Goal: Task Accomplishment & Management: Complete application form

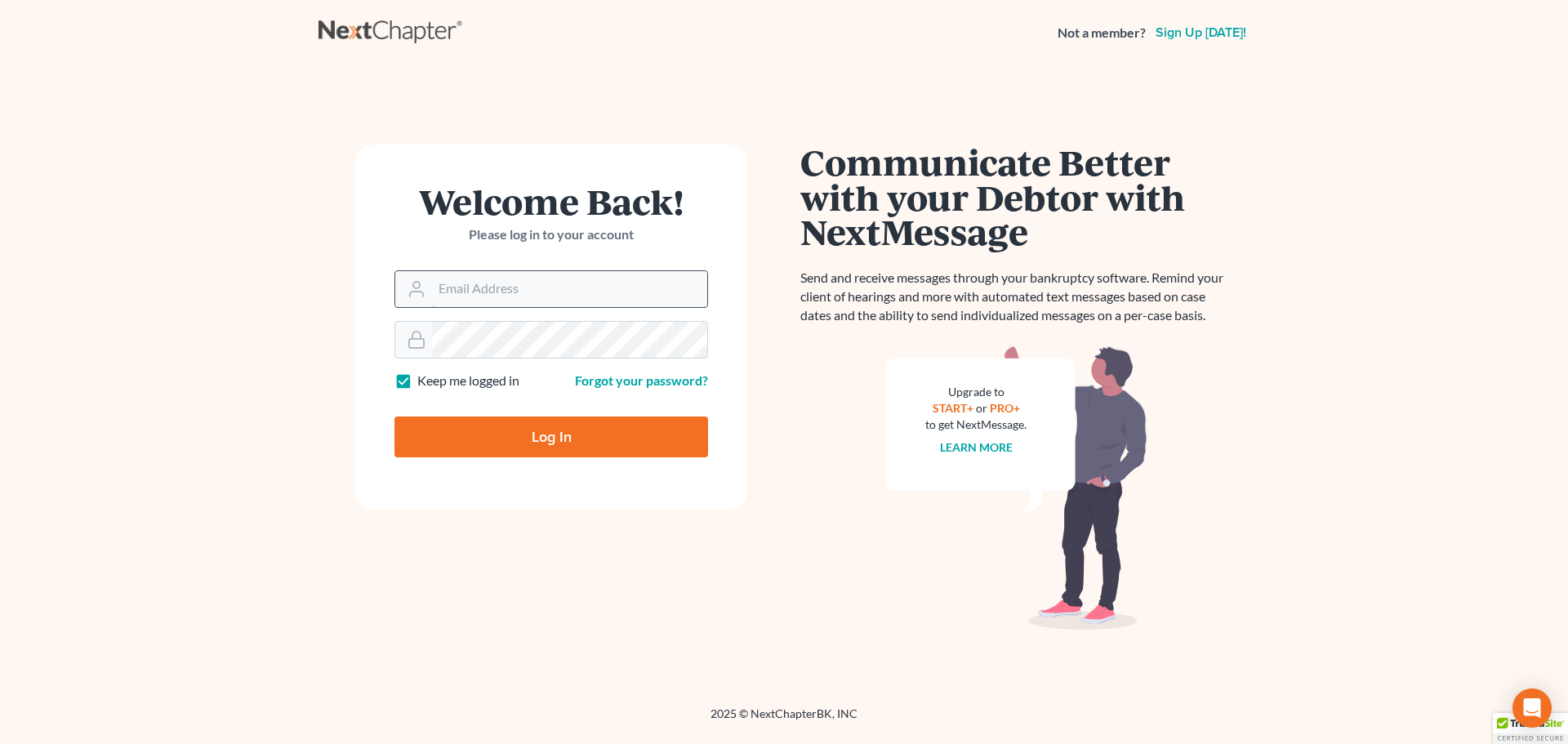
click at [469, 295] on input "Email Address" at bounding box center [569, 289] width 276 height 36
type input "[EMAIL_ADDRESS][DOMAIN_NAME]"
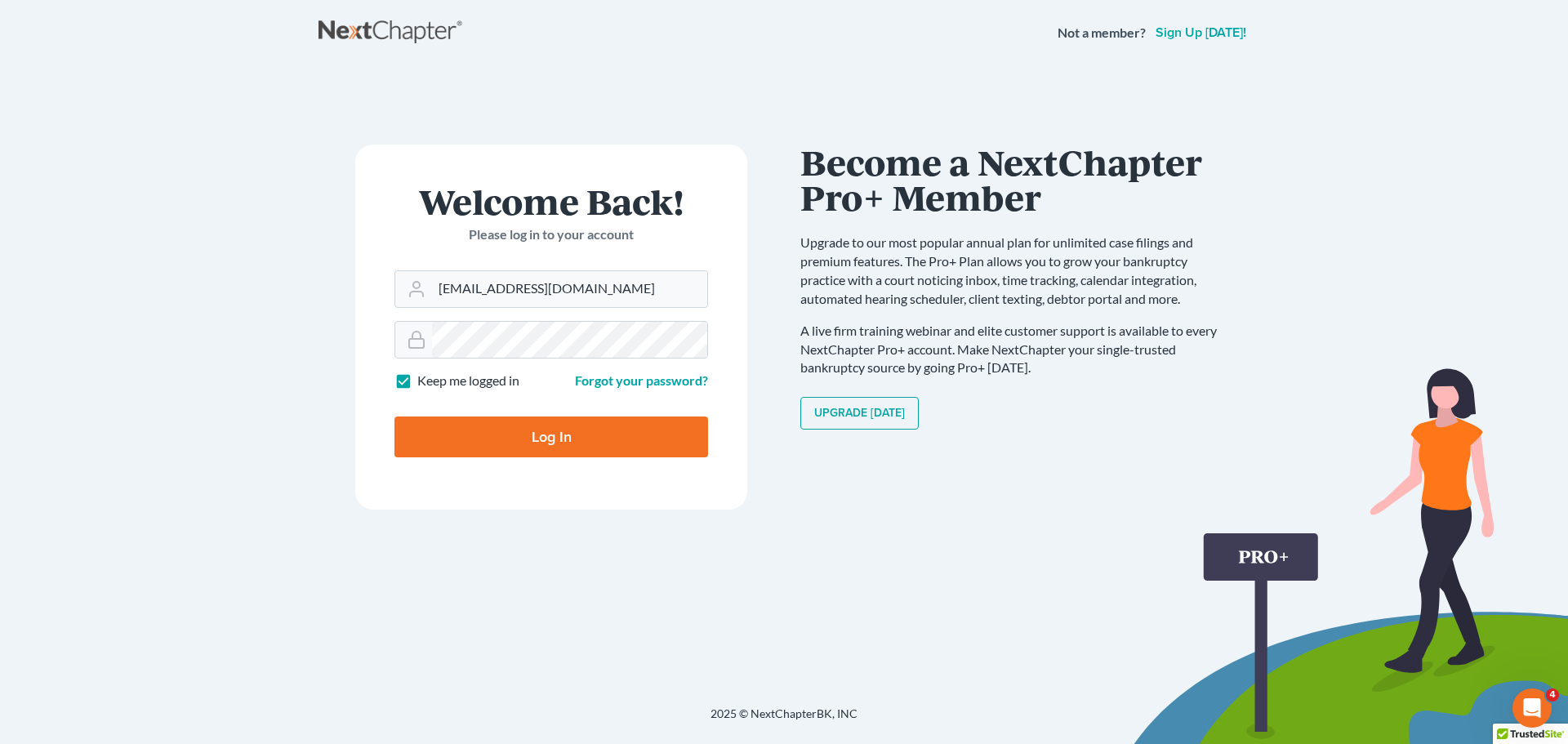
click at [417, 380] on label "Keep me logged in" at bounding box center [468, 381] width 102 height 18
click at [424, 380] on input "Keep me logged in" at bounding box center [429, 377] width 11 height 11
checkbox input "false"
click at [457, 431] on input "Log In" at bounding box center [551, 437] width 314 height 41
type input "Thinking..."
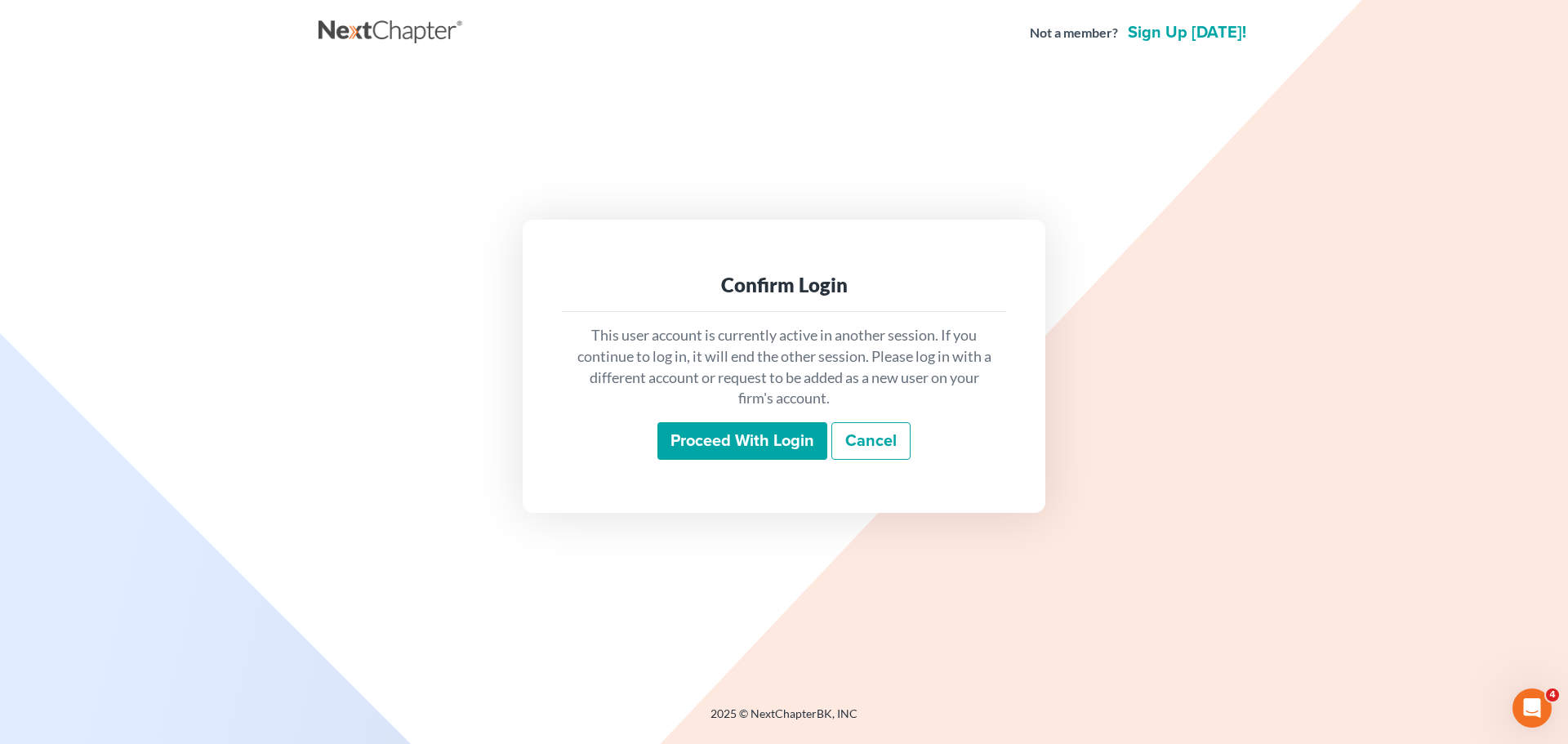
click at [742, 440] on input "Proceed with login" at bounding box center [741, 441] width 169 height 38
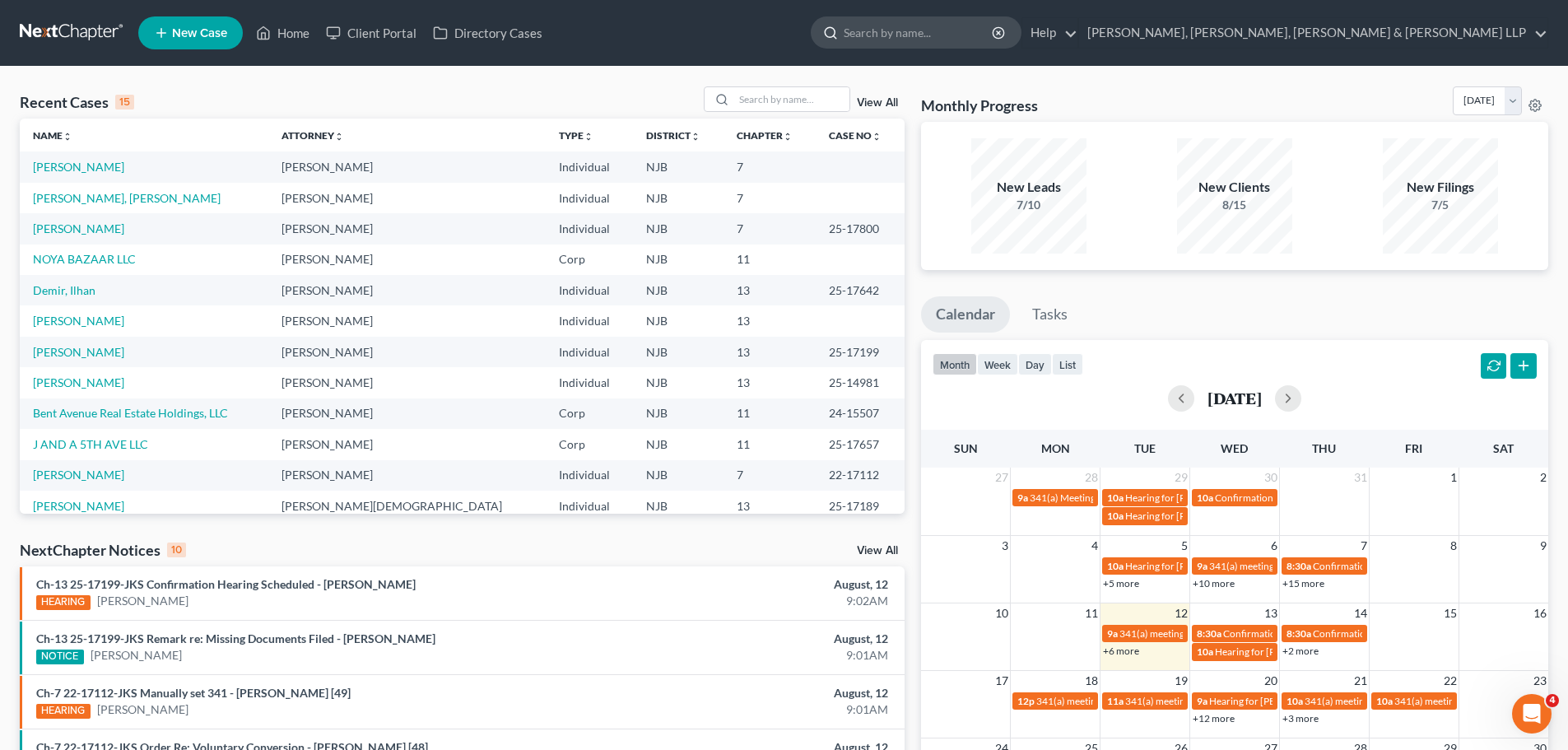
click at [995, 34] on input "search" at bounding box center [919, 33] width 151 height 30
type input "[PERSON_NAME]"
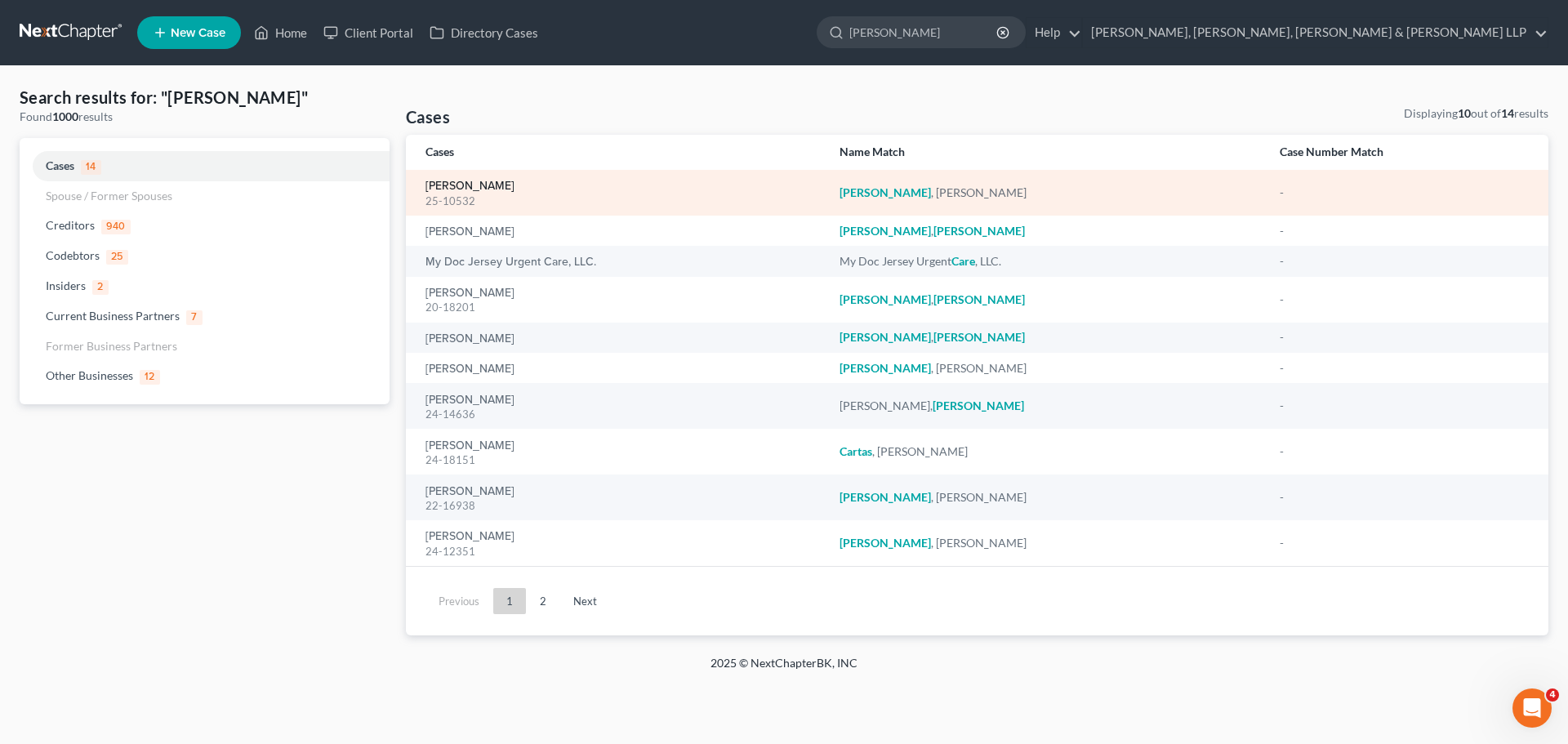
click at [487, 181] on link "[PERSON_NAME]" at bounding box center [470, 186] width 89 height 12
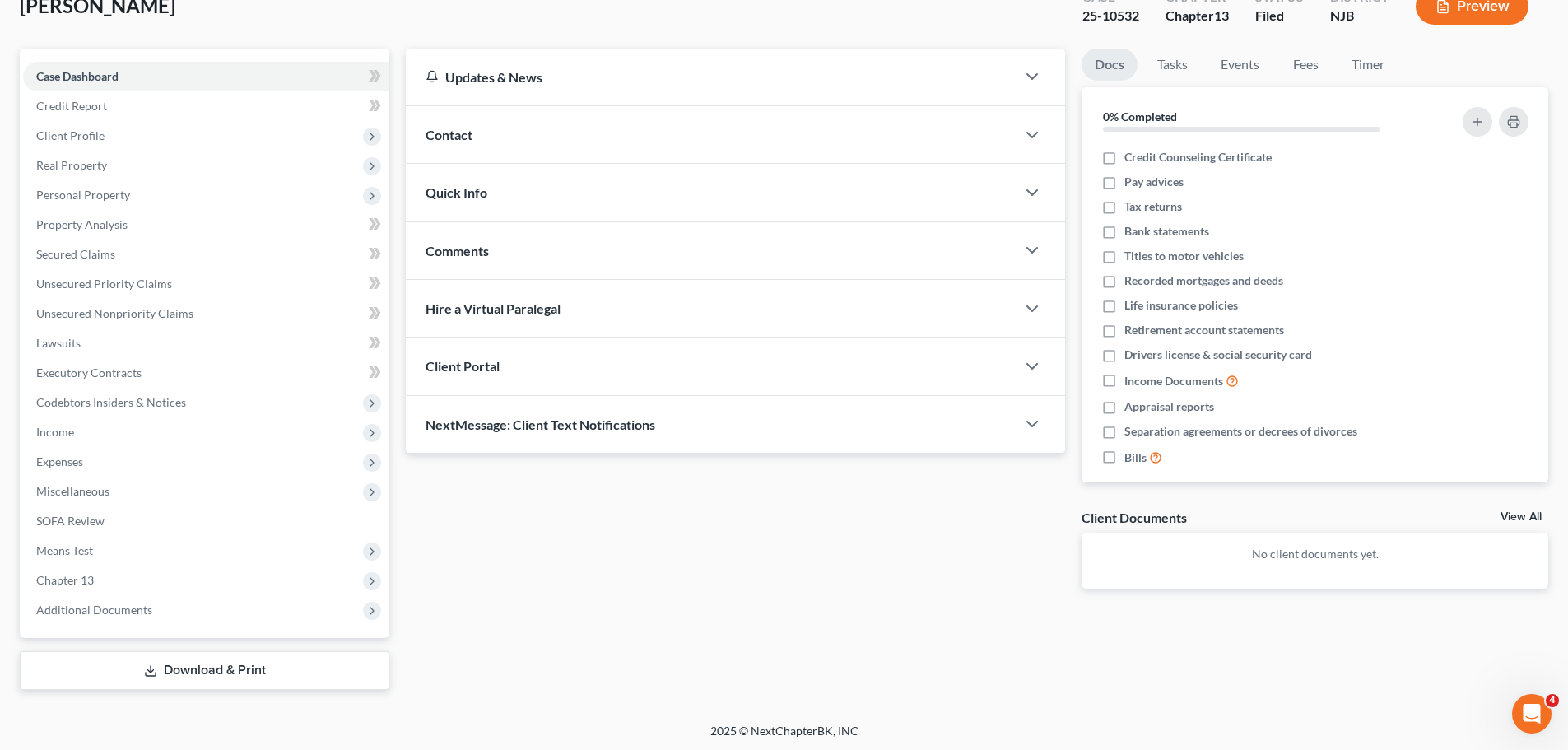
scroll to position [112, 0]
click at [86, 583] on span "Chapter 13" at bounding box center [65, 577] width 57 height 14
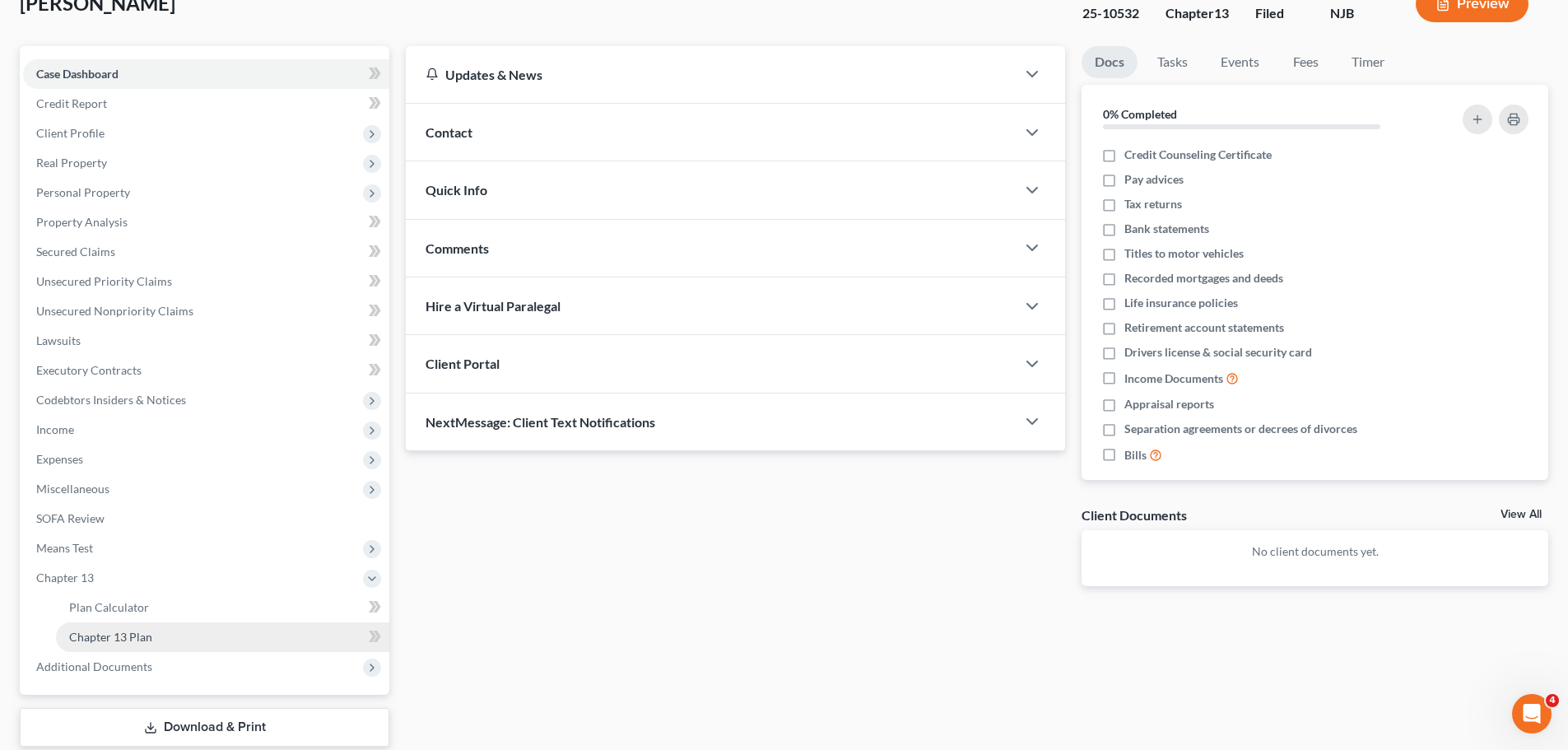
click at [125, 633] on span "Chapter 13 Plan" at bounding box center [110, 636] width 83 height 14
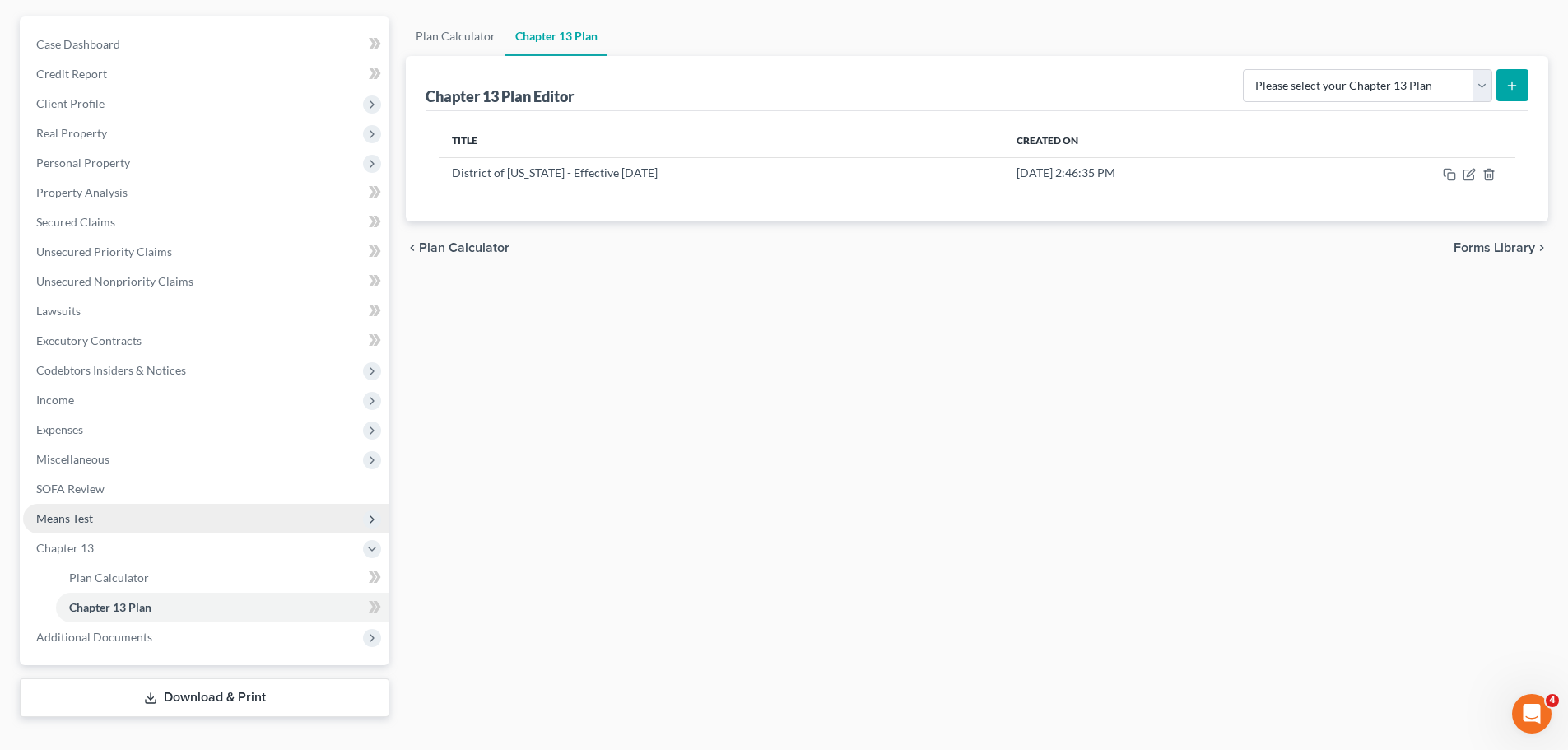
scroll to position [165, 0]
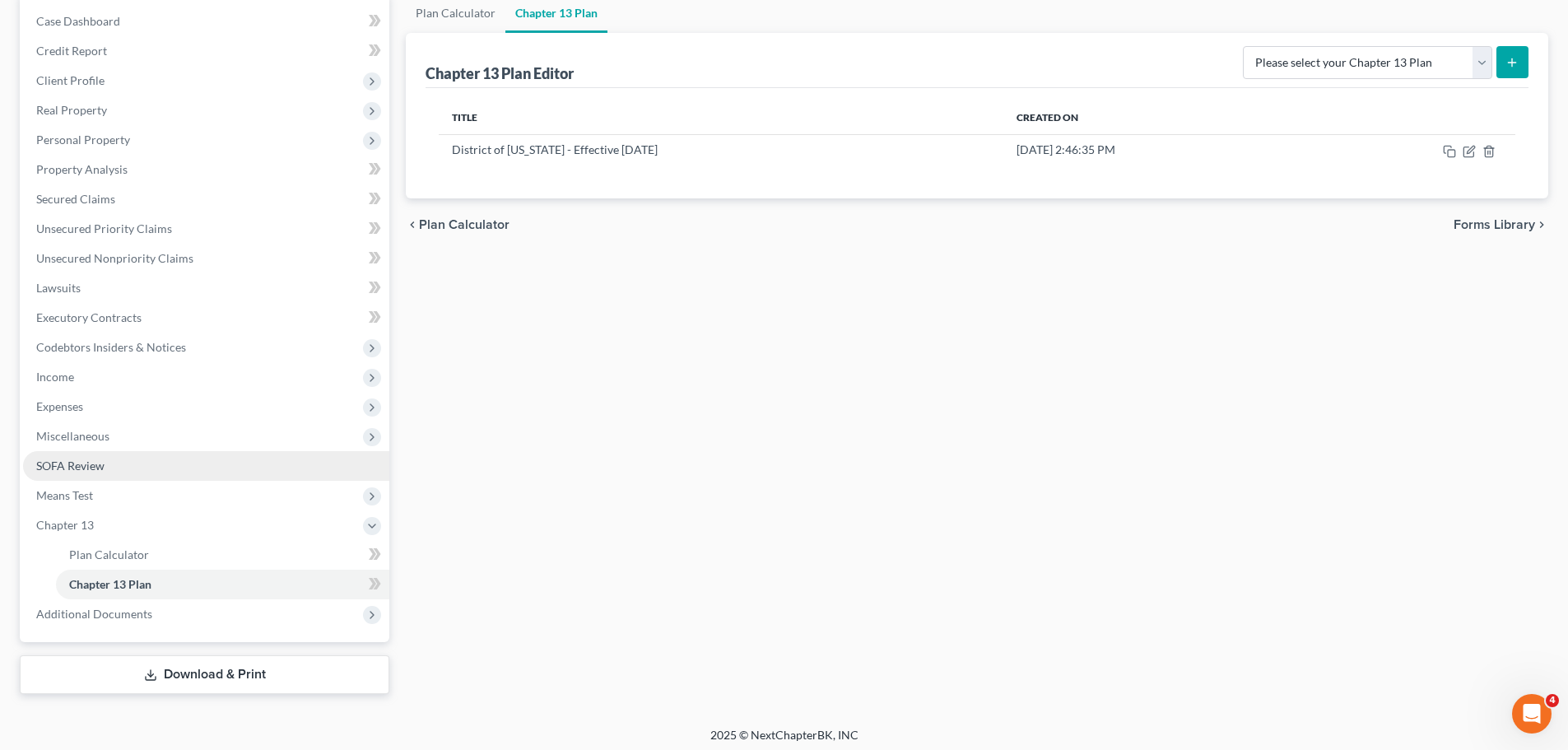
click at [93, 467] on span "SOFA Review" at bounding box center [70, 465] width 68 height 14
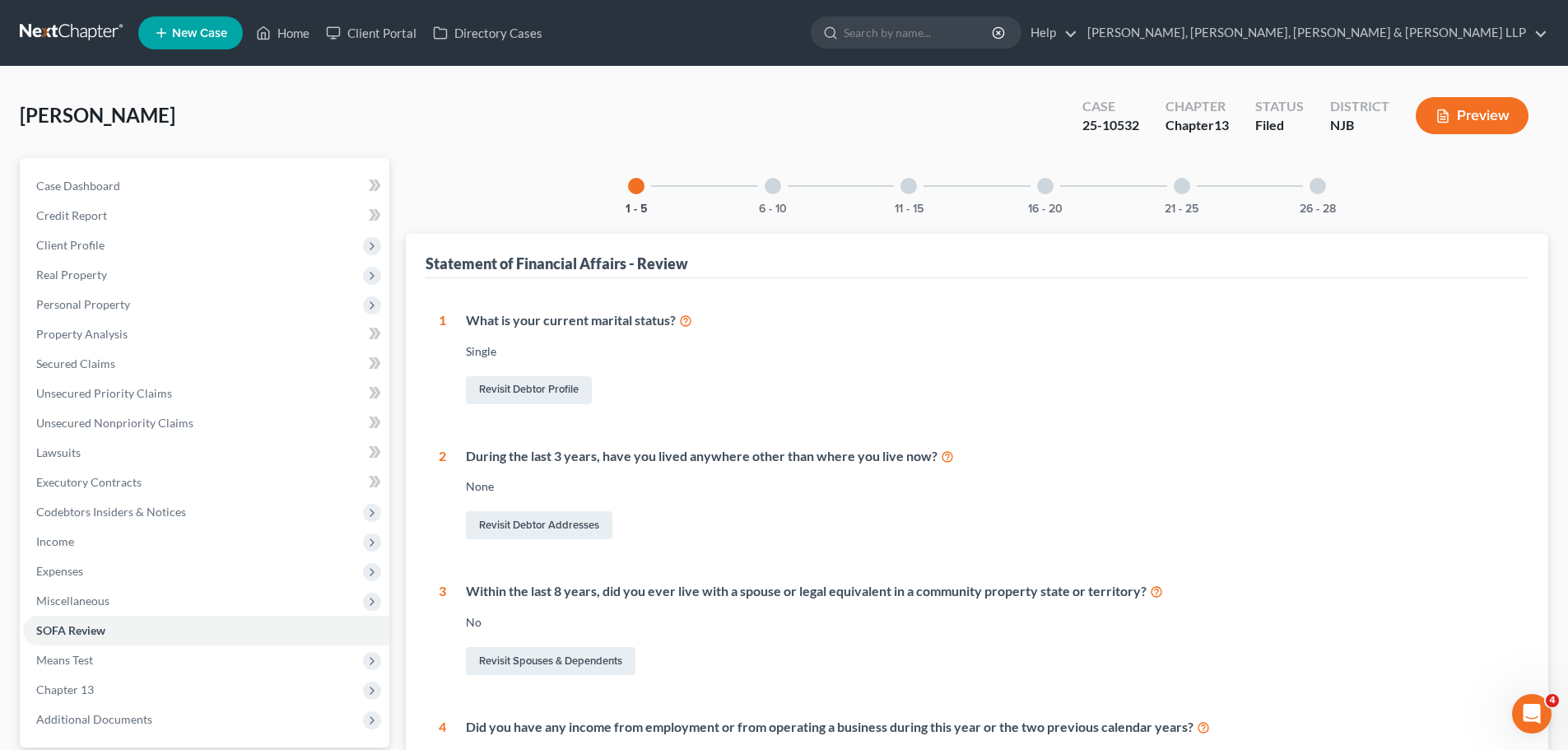
click at [907, 187] on div at bounding box center [909, 186] width 17 height 17
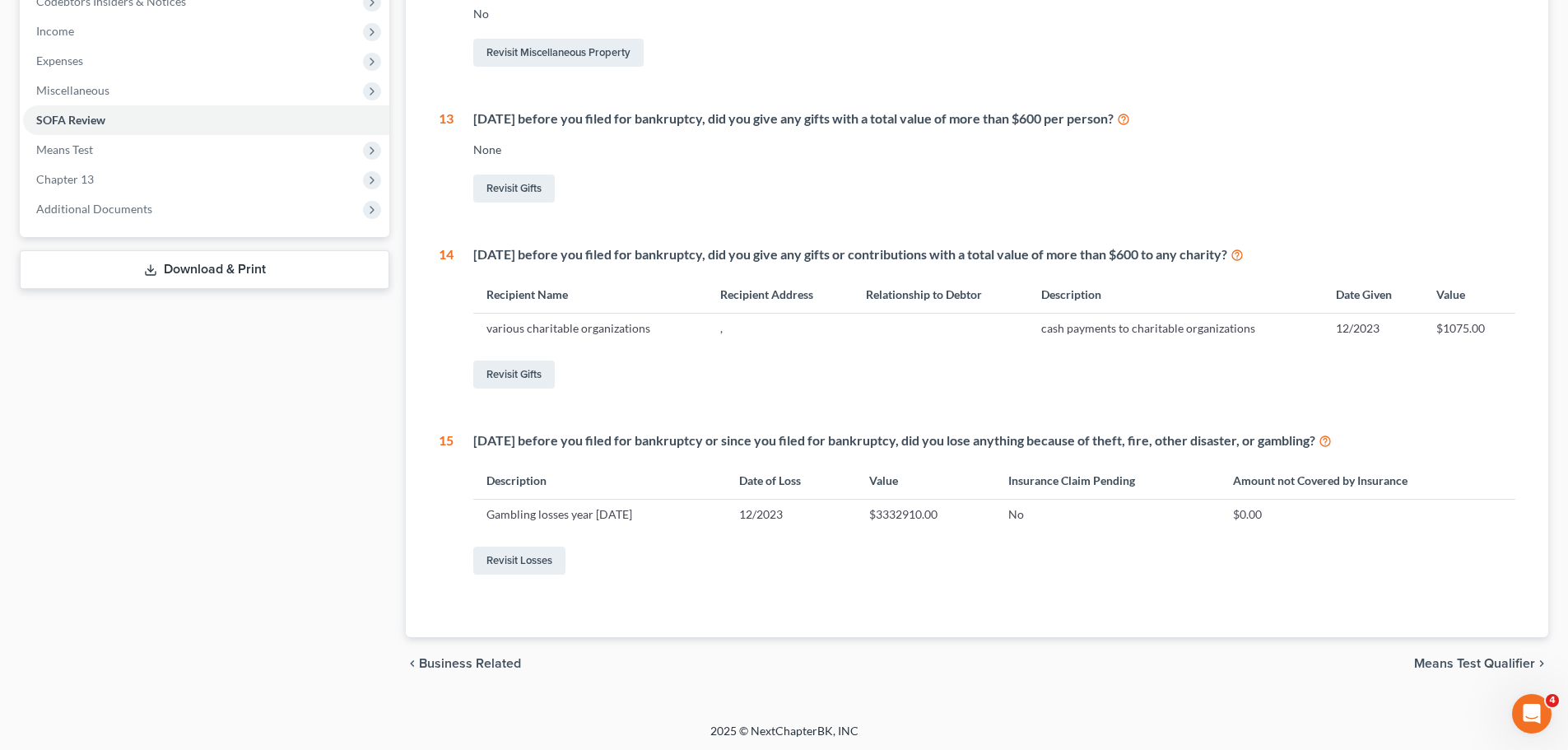
scroll to position [513, 0]
click at [537, 565] on link "Revisit Losses" at bounding box center [519, 558] width 93 height 28
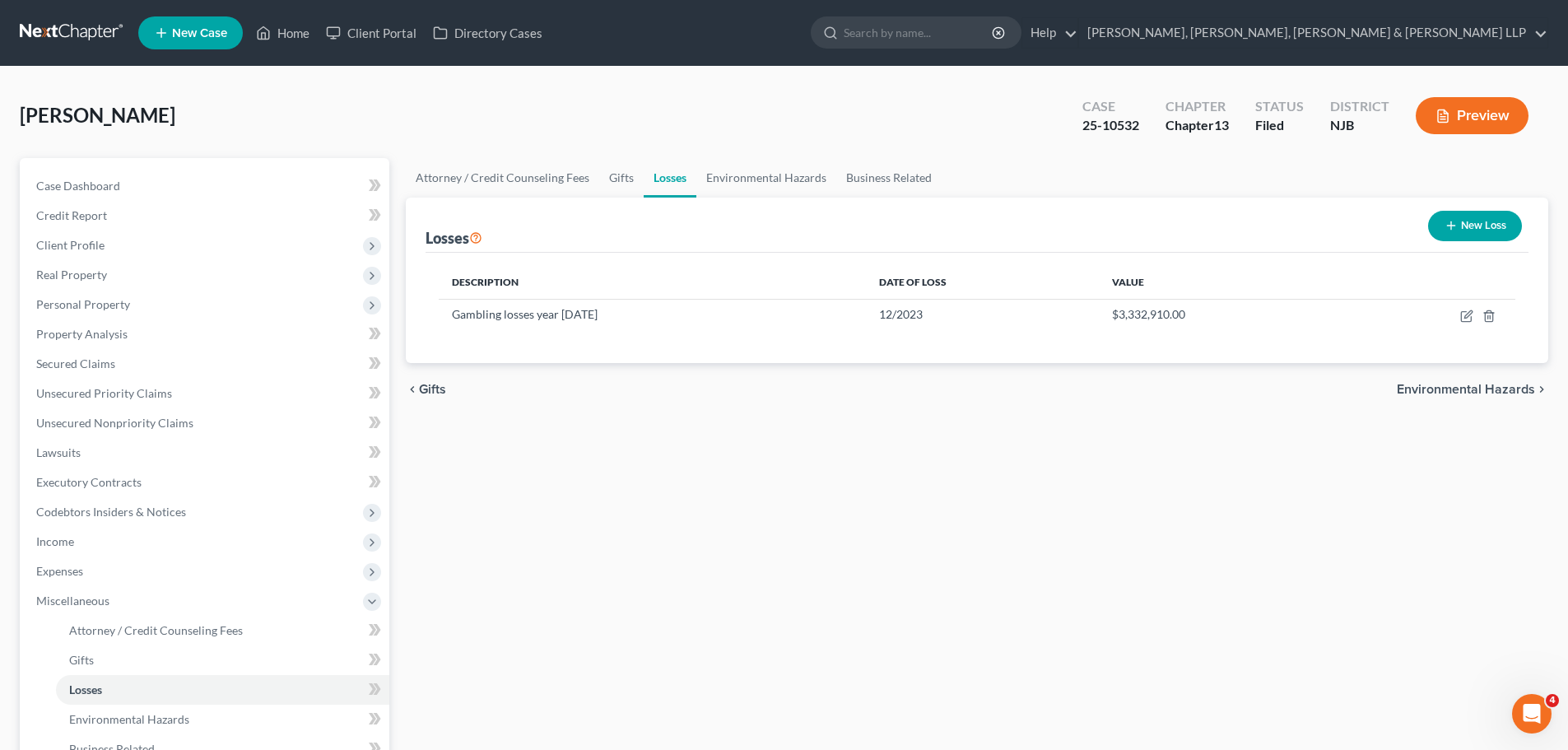
click at [1492, 230] on button "New Loss" at bounding box center [1475, 226] width 94 height 30
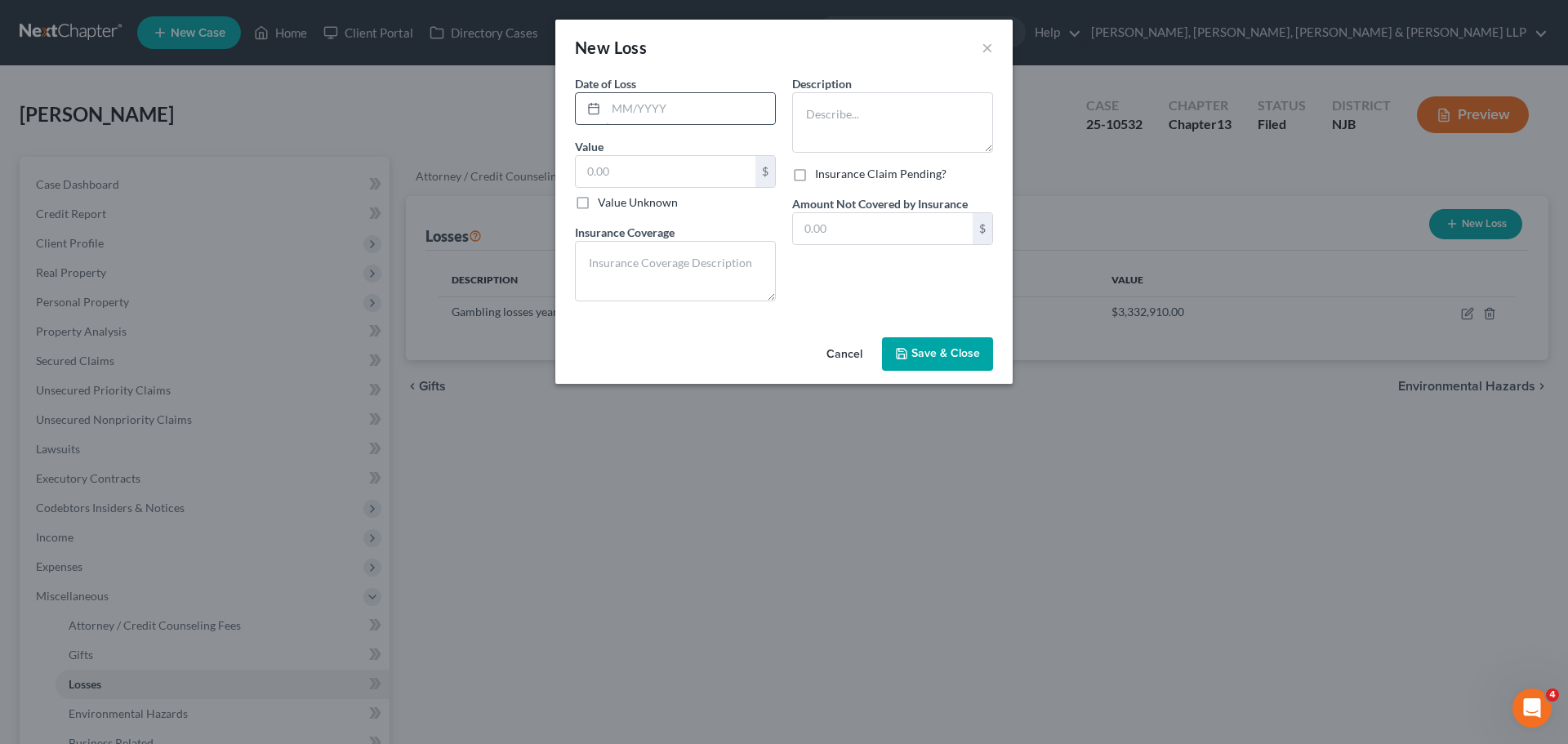
click at [641, 109] on input "text" at bounding box center [690, 109] width 169 height 31
type input "1"
type input "12/2024"
click at [888, 124] on textarea at bounding box center [893, 123] width 201 height 60
type textarea "Approximate gambling losses year 2024"
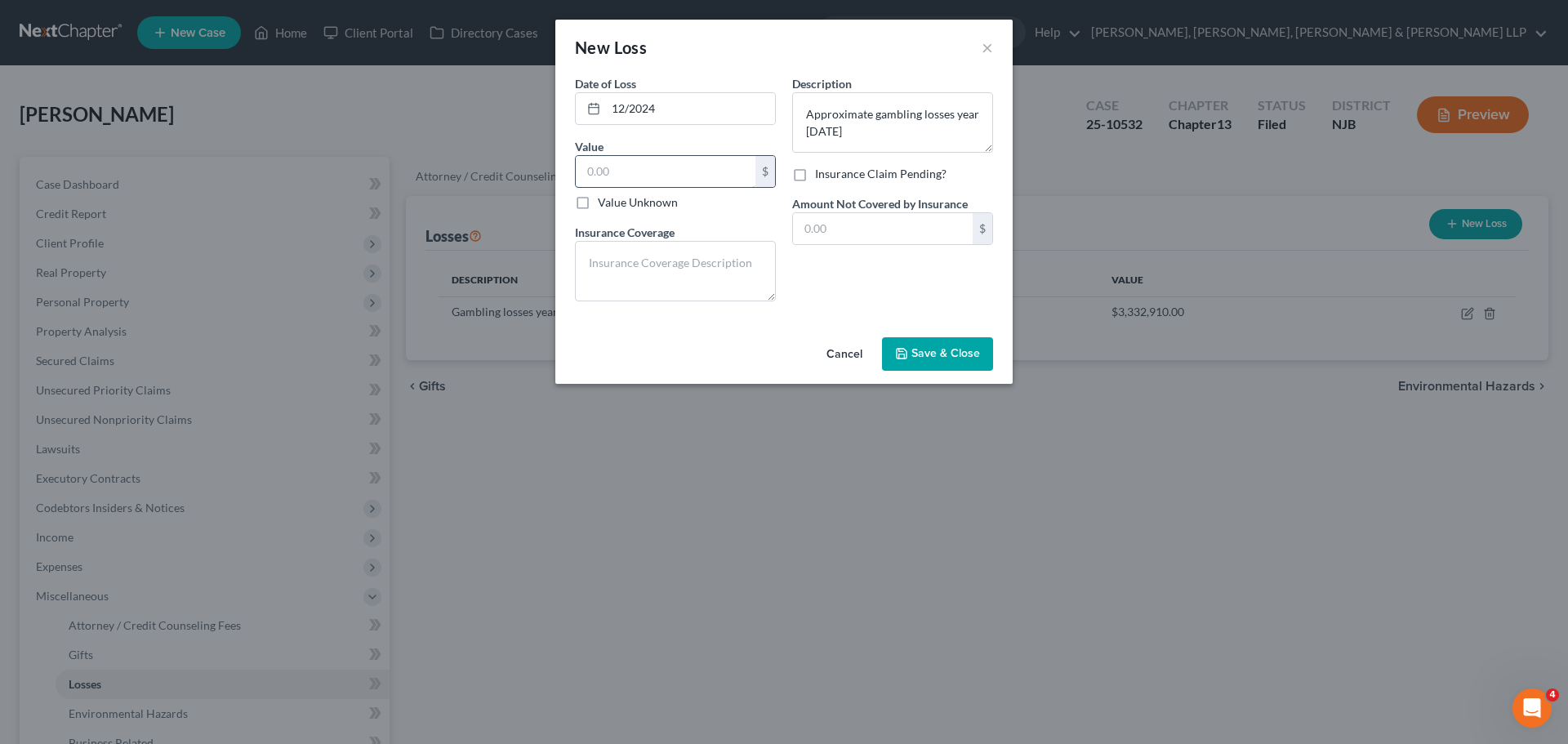
click at [651, 175] on input "text" at bounding box center [665, 171] width 180 height 31
type input "100,000"
click at [945, 354] on span "Save & Close" at bounding box center [946, 354] width 68 height 14
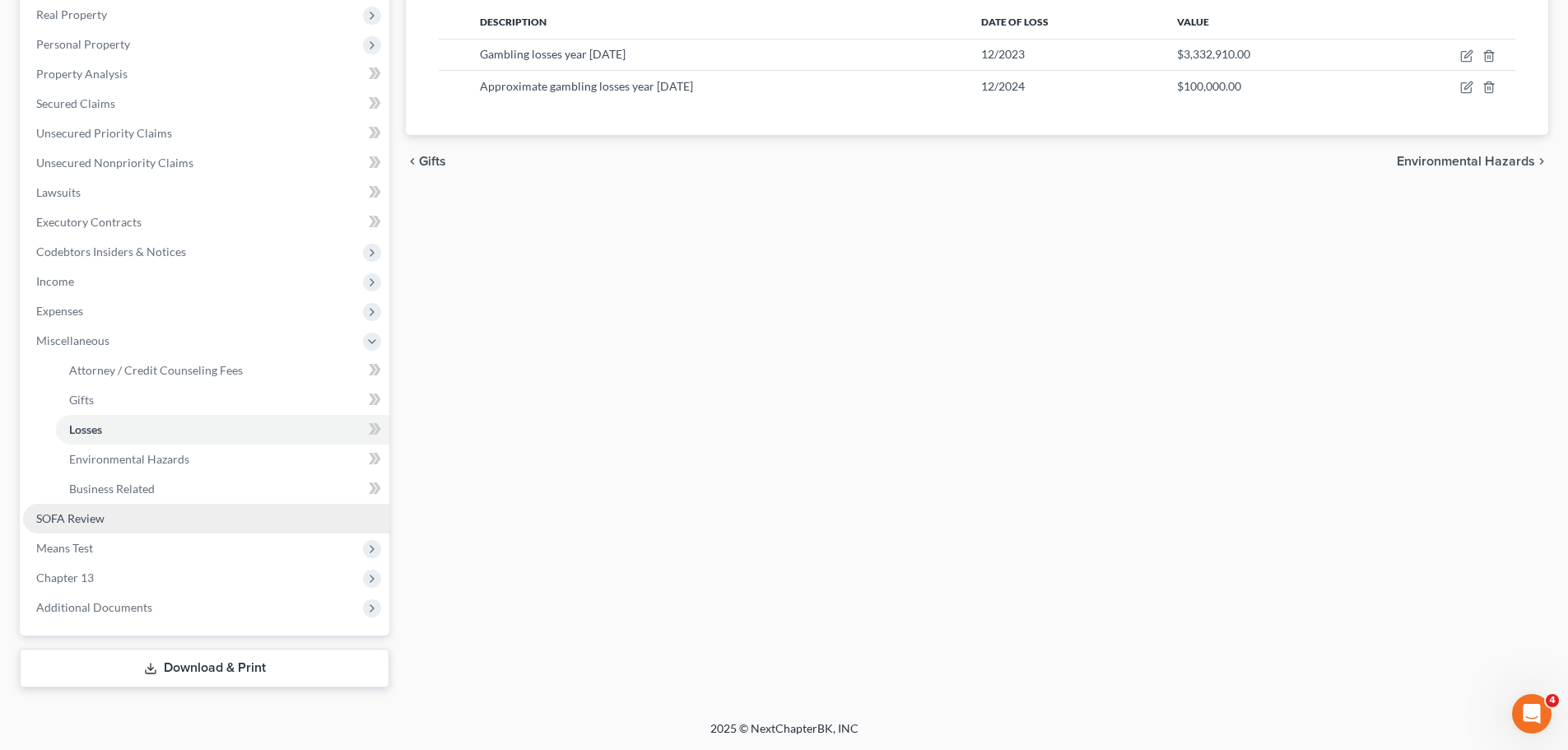
click at [122, 521] on link "SOFA Review" at bounding box center [205, 519] width 366 height 29
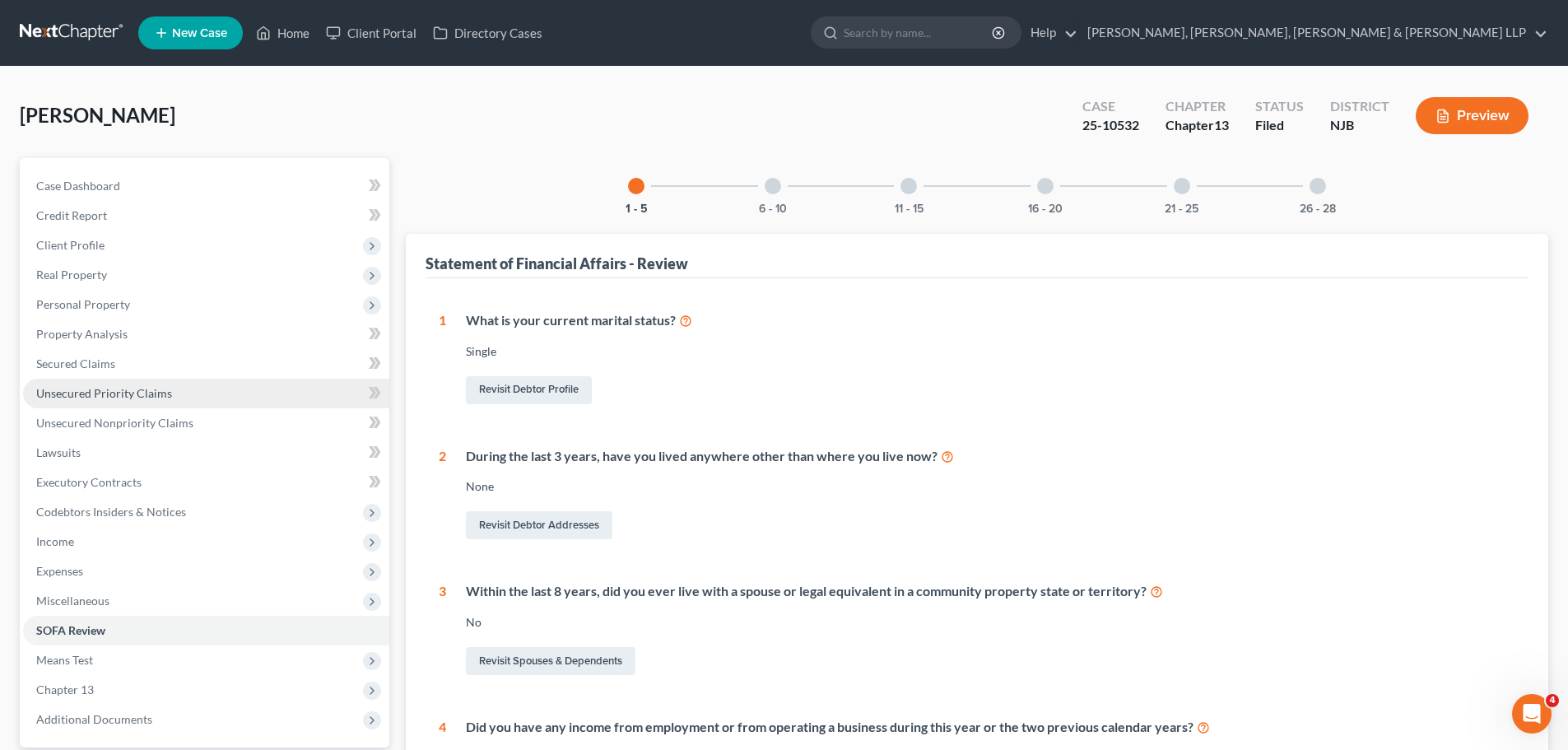
click at [136, 396] on span "Unsecured Priority Claims" at bounding box center [104, 393] width 136 height 14
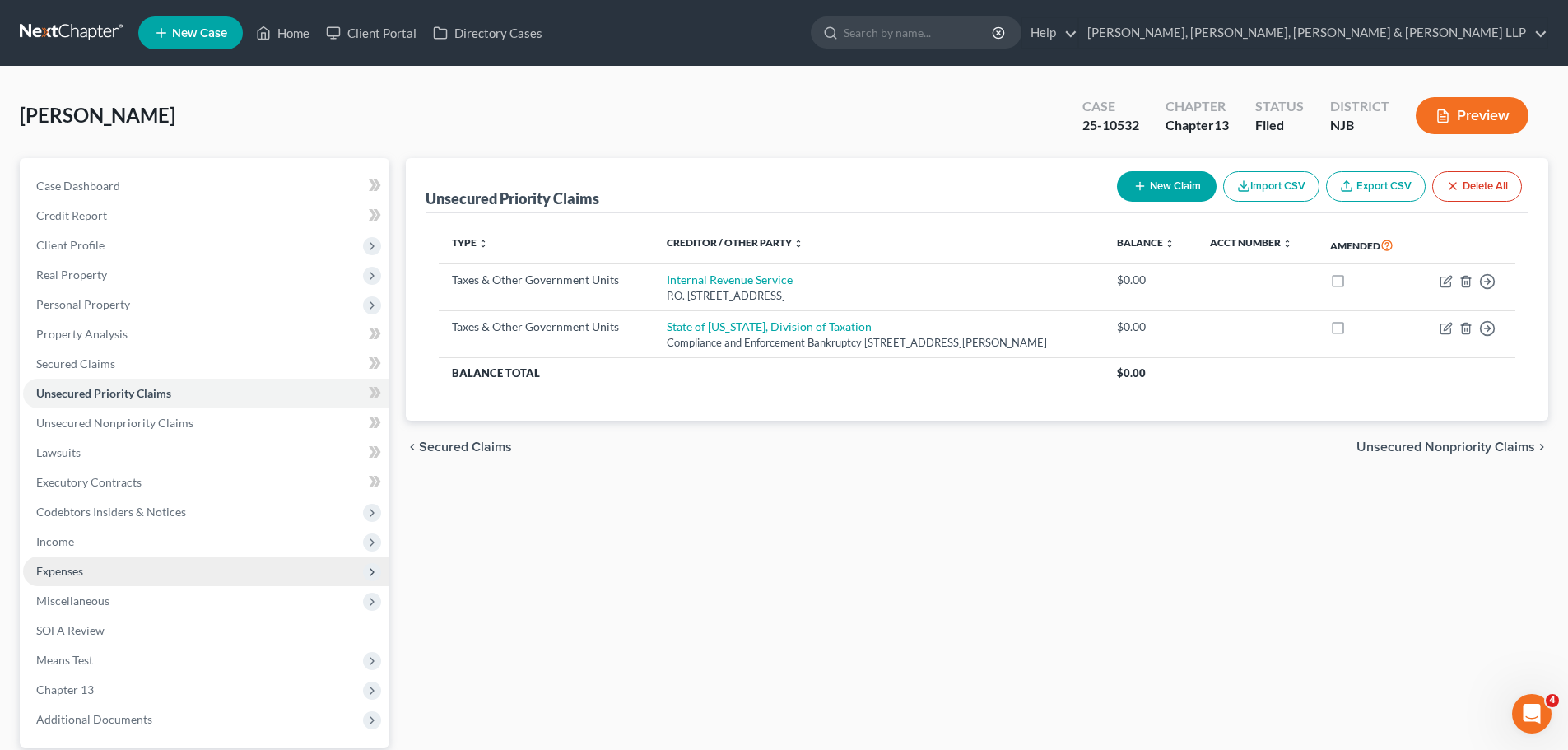
scroll to position [112, 0]
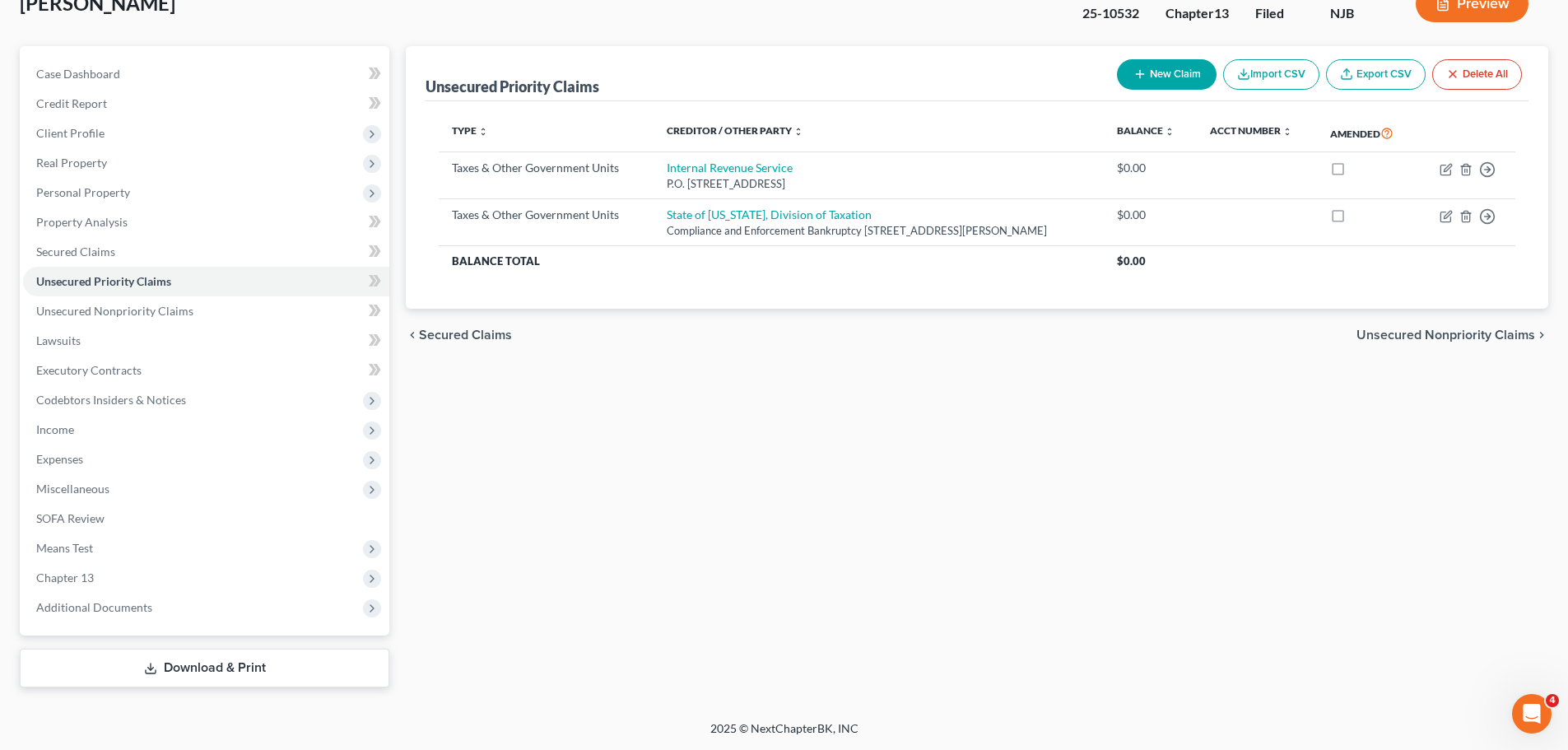
click at [239, 670] on link "Download & Print" at bounding box center [204, 668] width 369 height 39
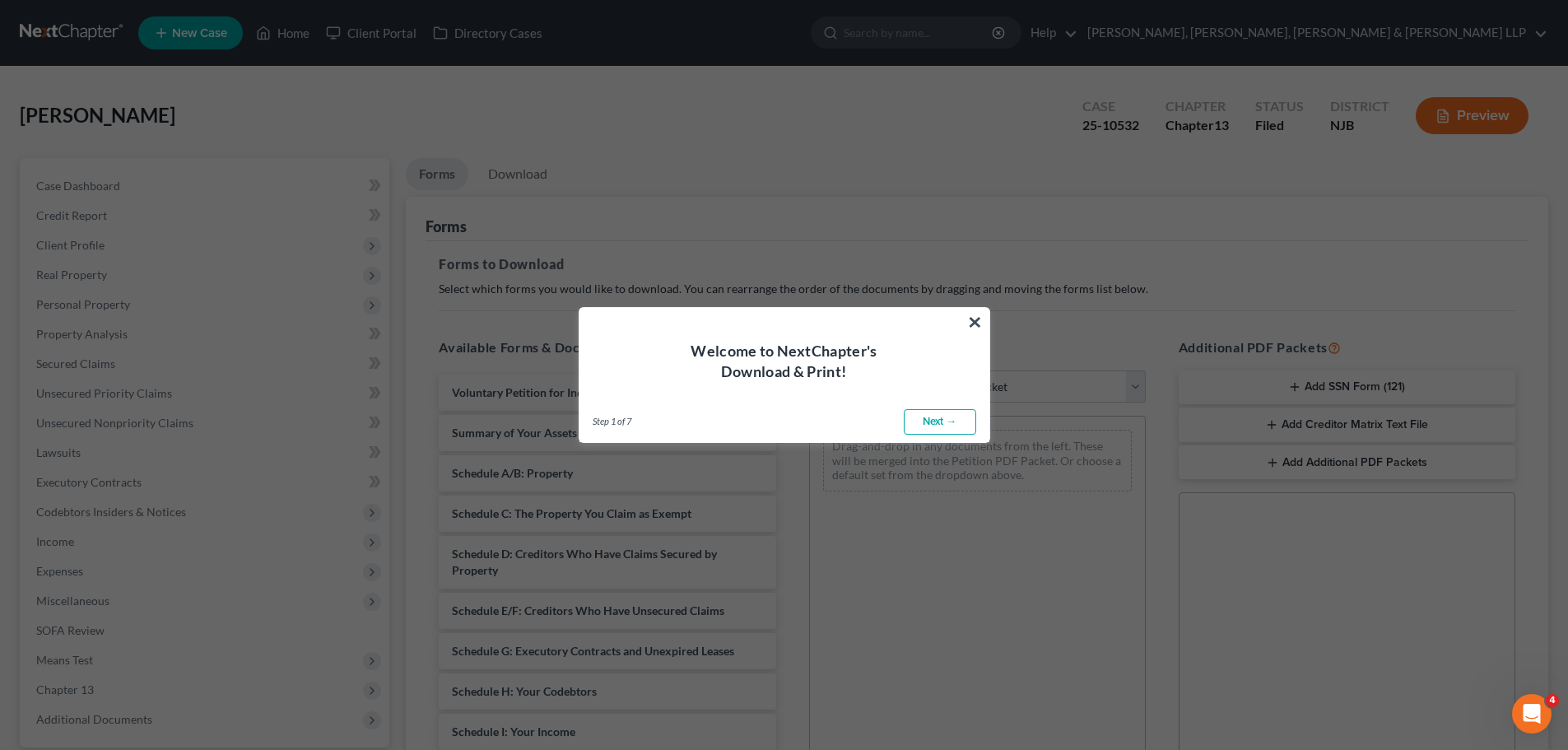
click at [959, 423] on link "Next →" at bounding box center [940, 422] width 72 height 26
select select "0"
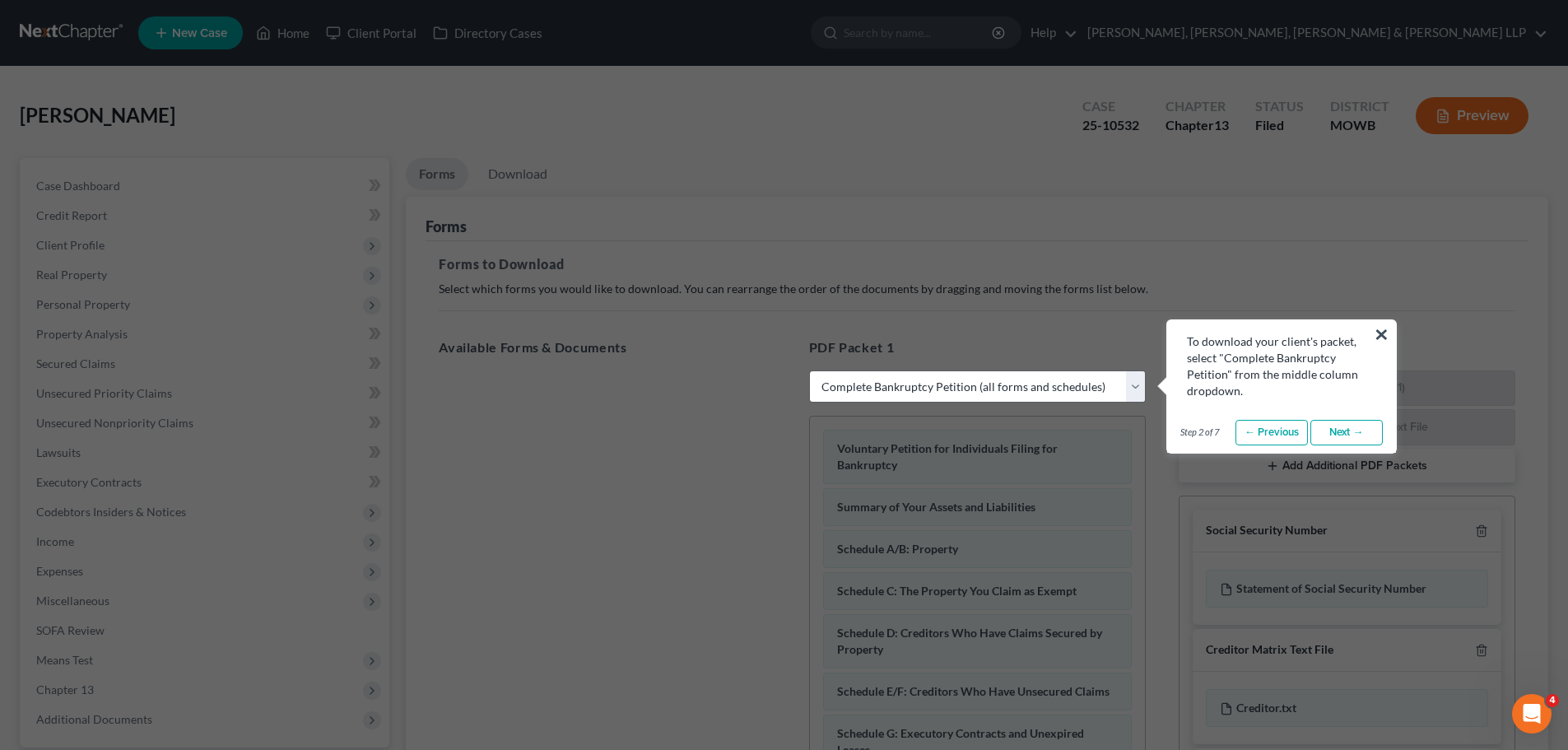
click at [1347, 435] on link "Next →" at bounding box center [1347, 433] width 72 height 26
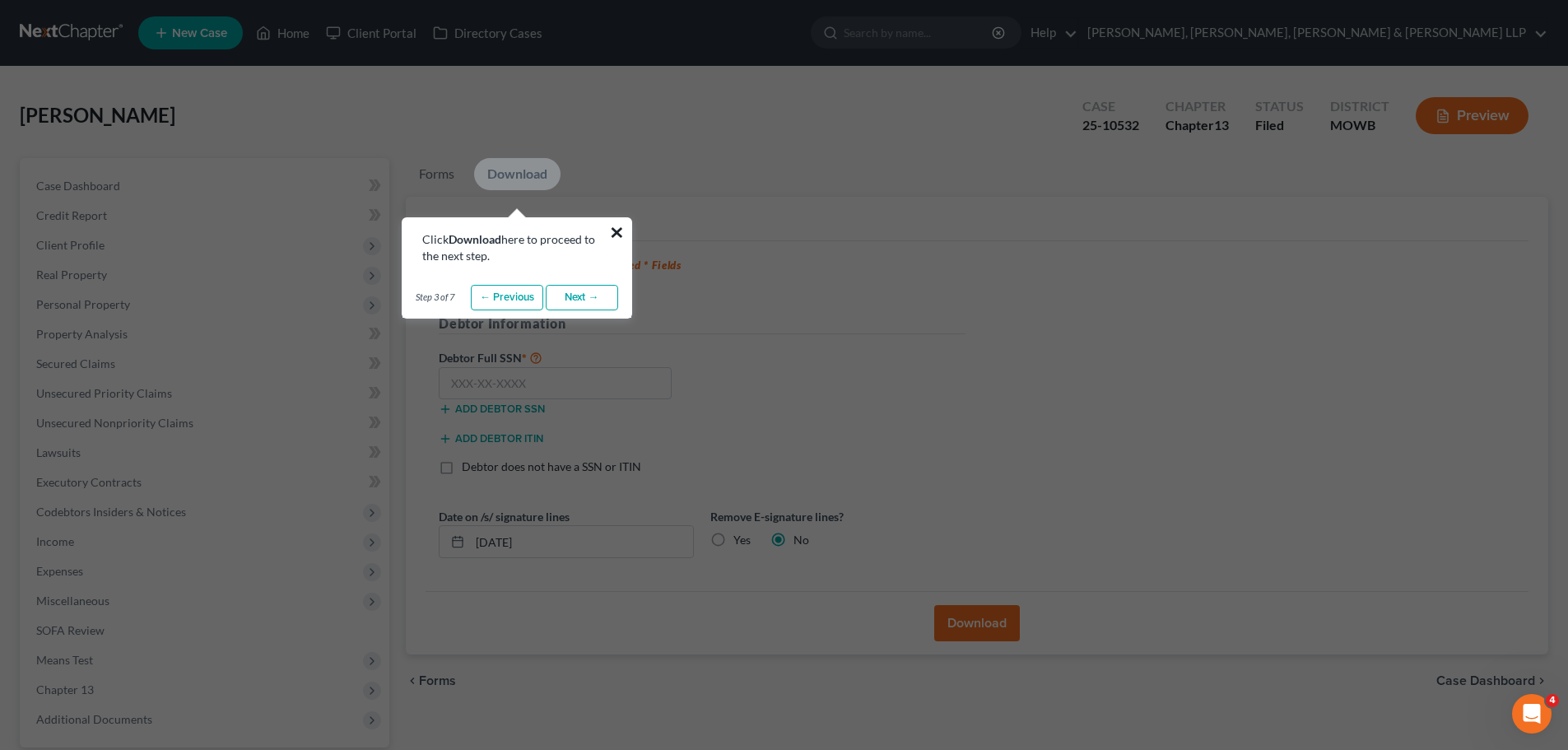
click at [617, 236] on button "×" at bounding box center [617, 231] width 16 height 26
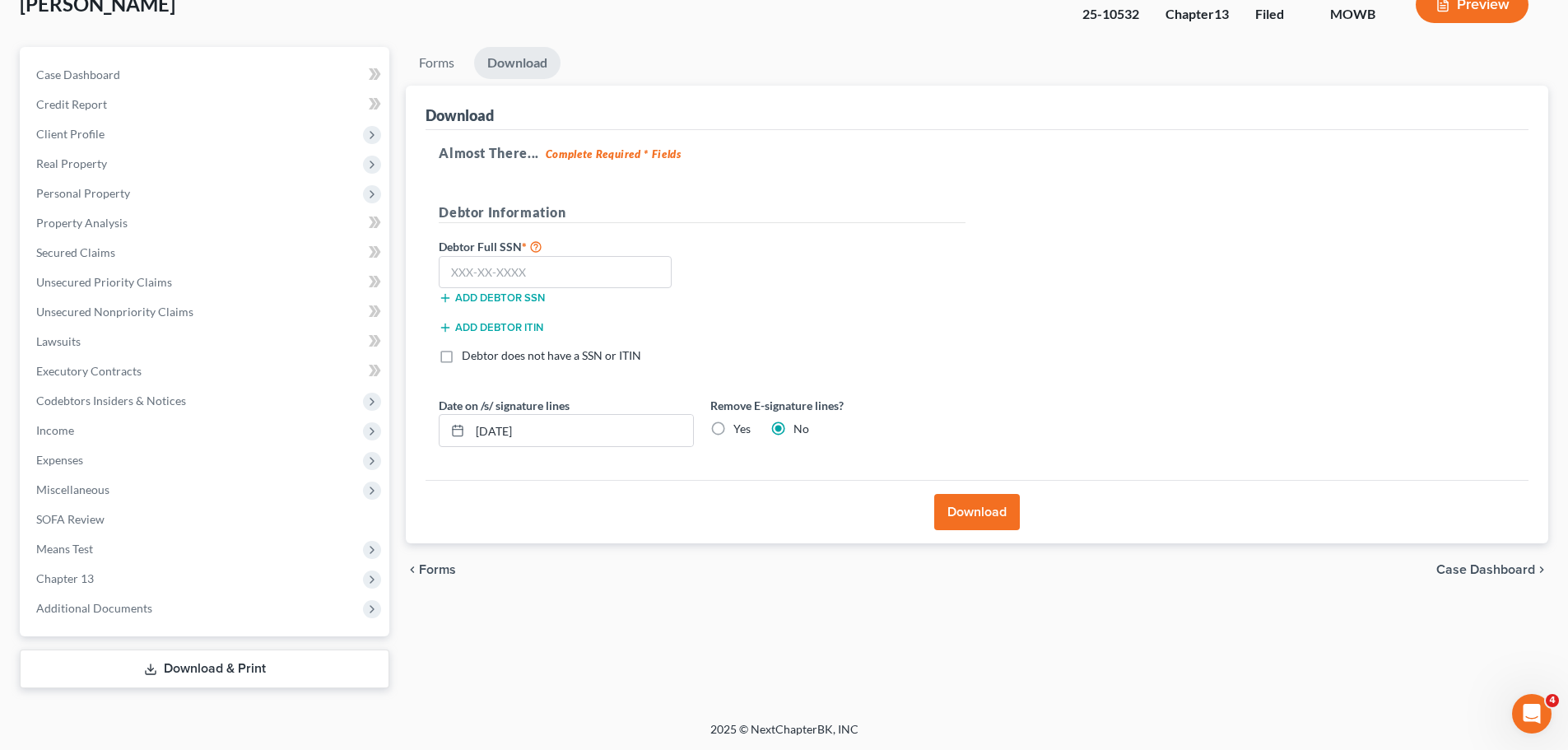
scroll to position [112, 0]
click at [170, 668] on link "Download & Print" at bounding box center [204, 668] width 369 height 39
click at [428, 66] on link "Forms" at bounding box center [436, 62] width 61 height 32
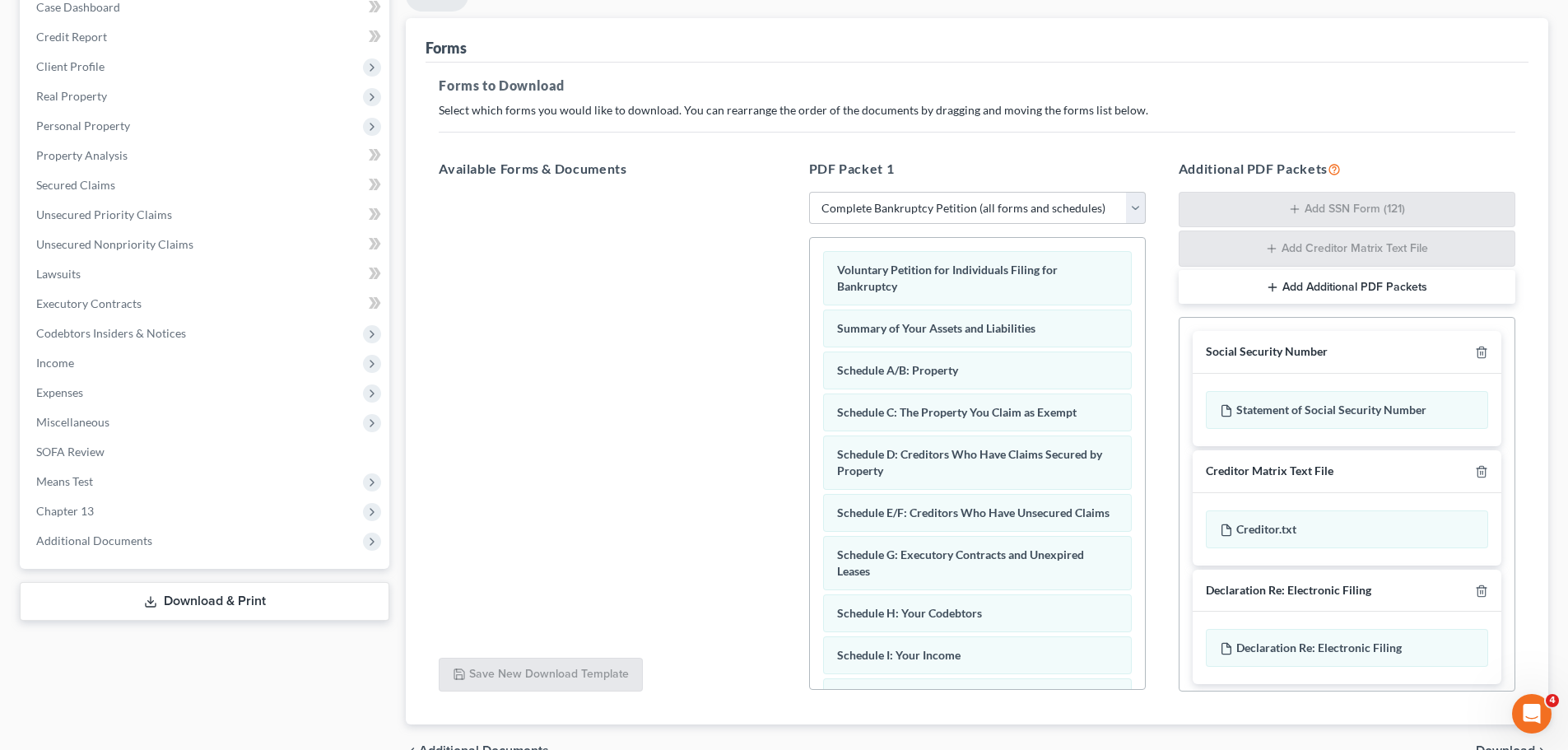
scroll to position [269, 0]
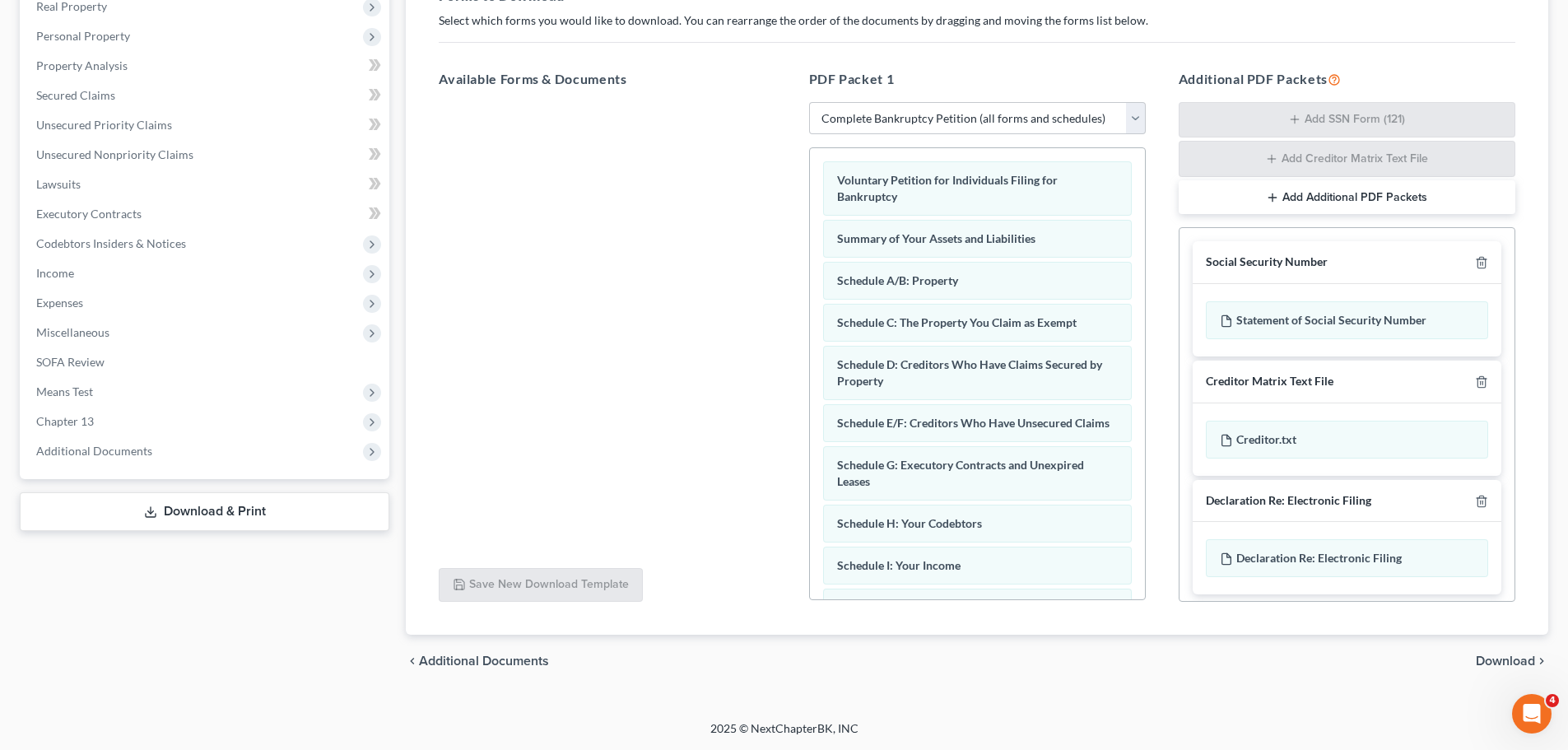
click at [299, 621] on div "Case Dashboard Payments Invoices Payments Payments Credit Report Client Profile" at bounding box center [205, 289] width 386 height 799
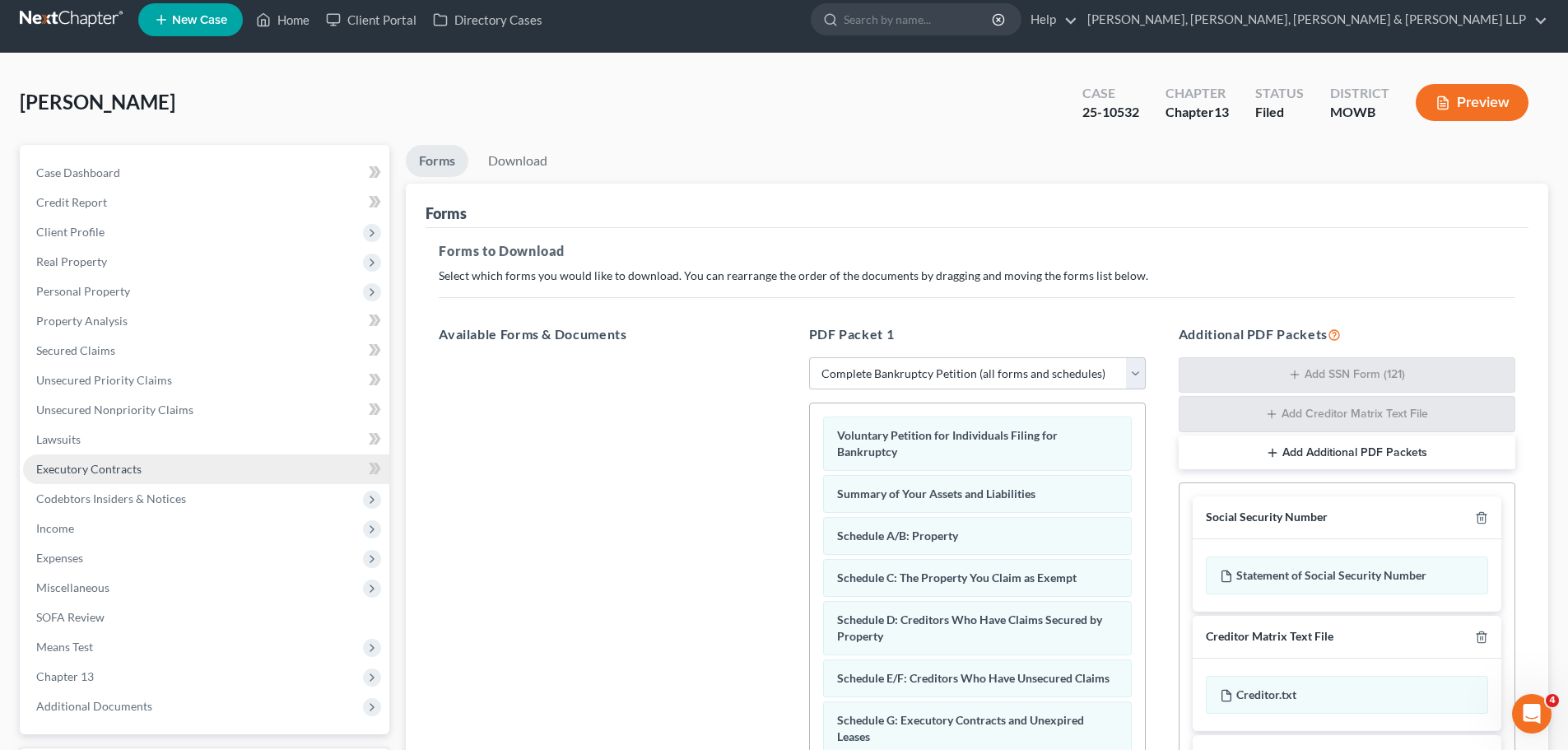
scroll to position [0, 0]
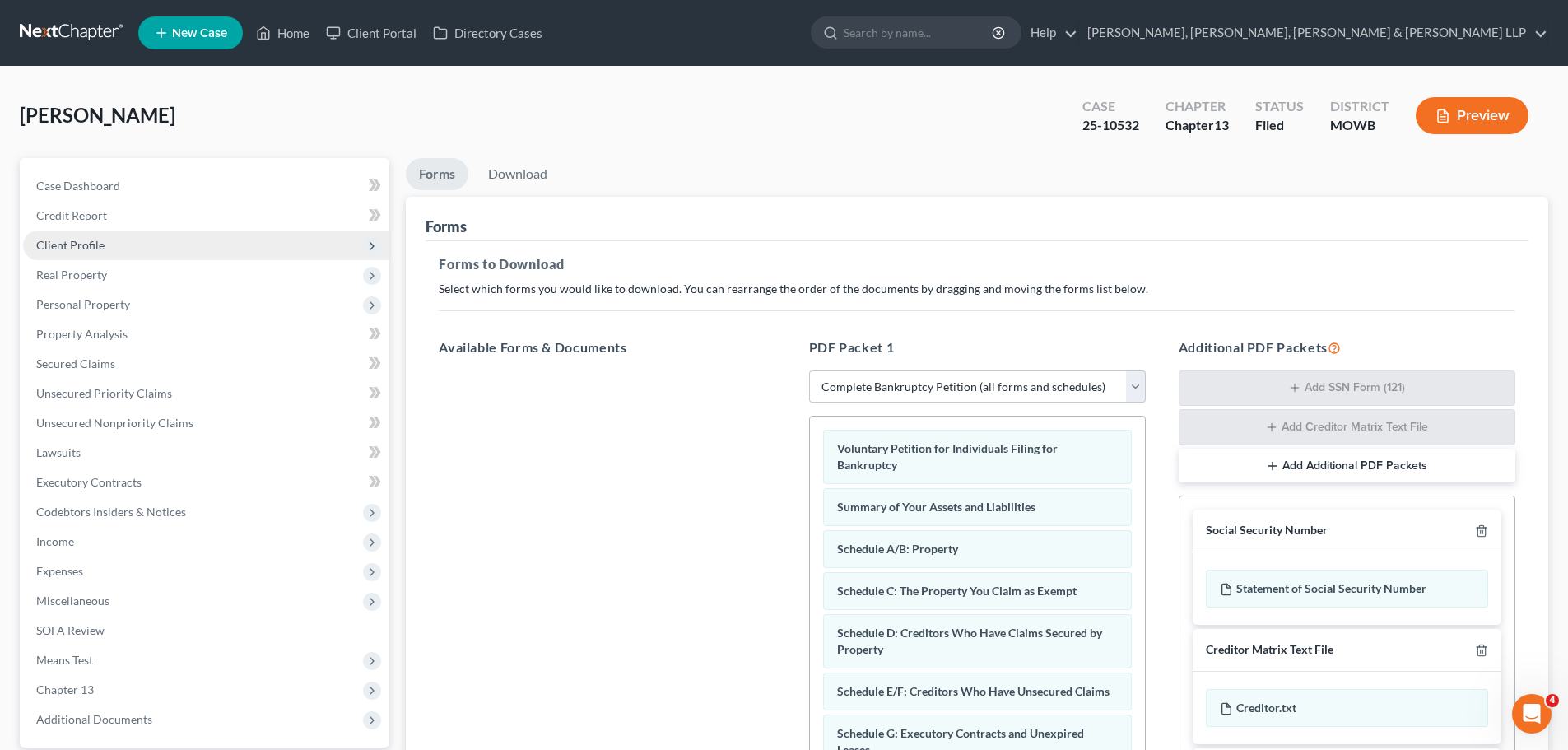
click at [164, 242] on span "Client Profile" at bounding box center [205, 245] width 366 height 29
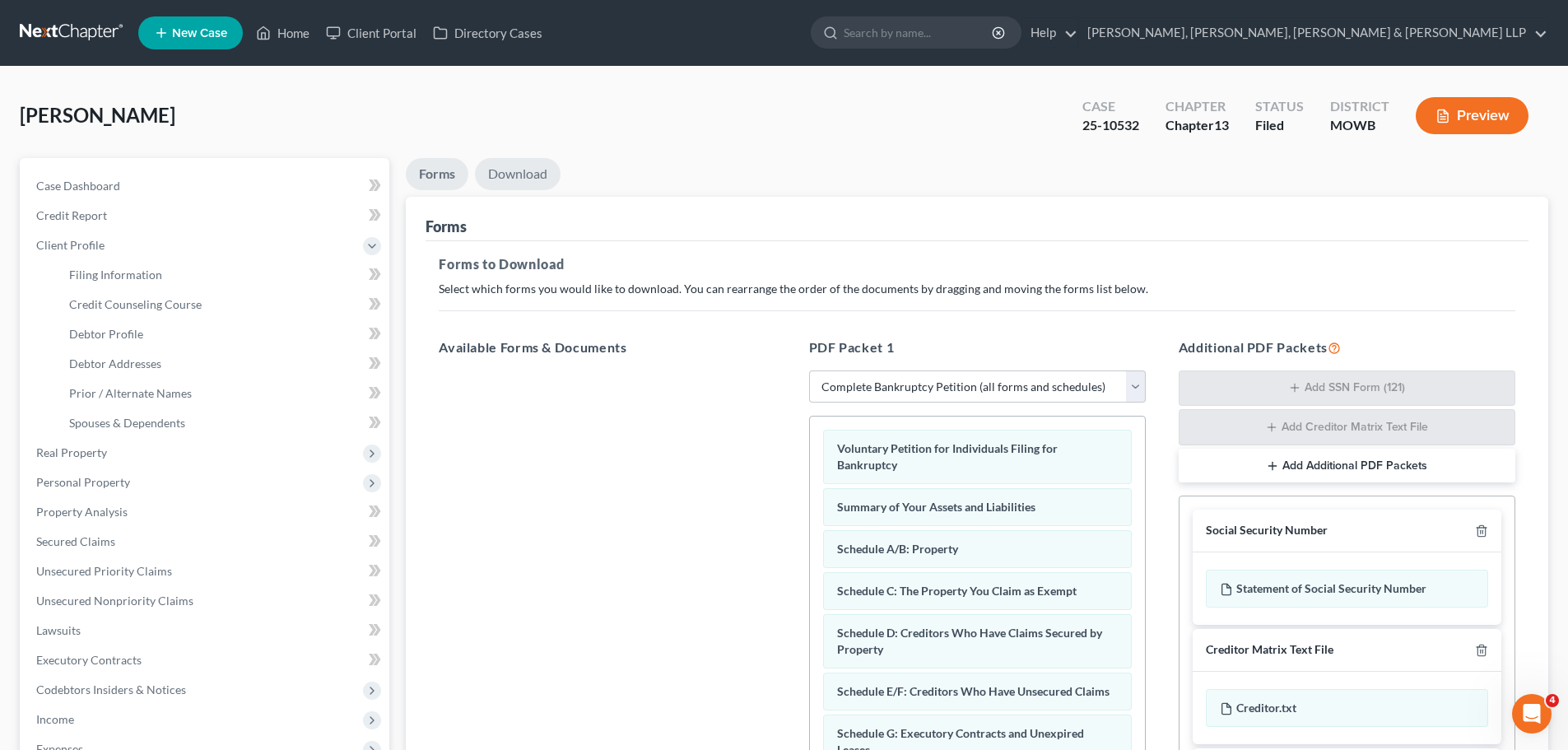
click at [533, 162] on link "Download" at bounding box center [518, 174] width 86 height 32
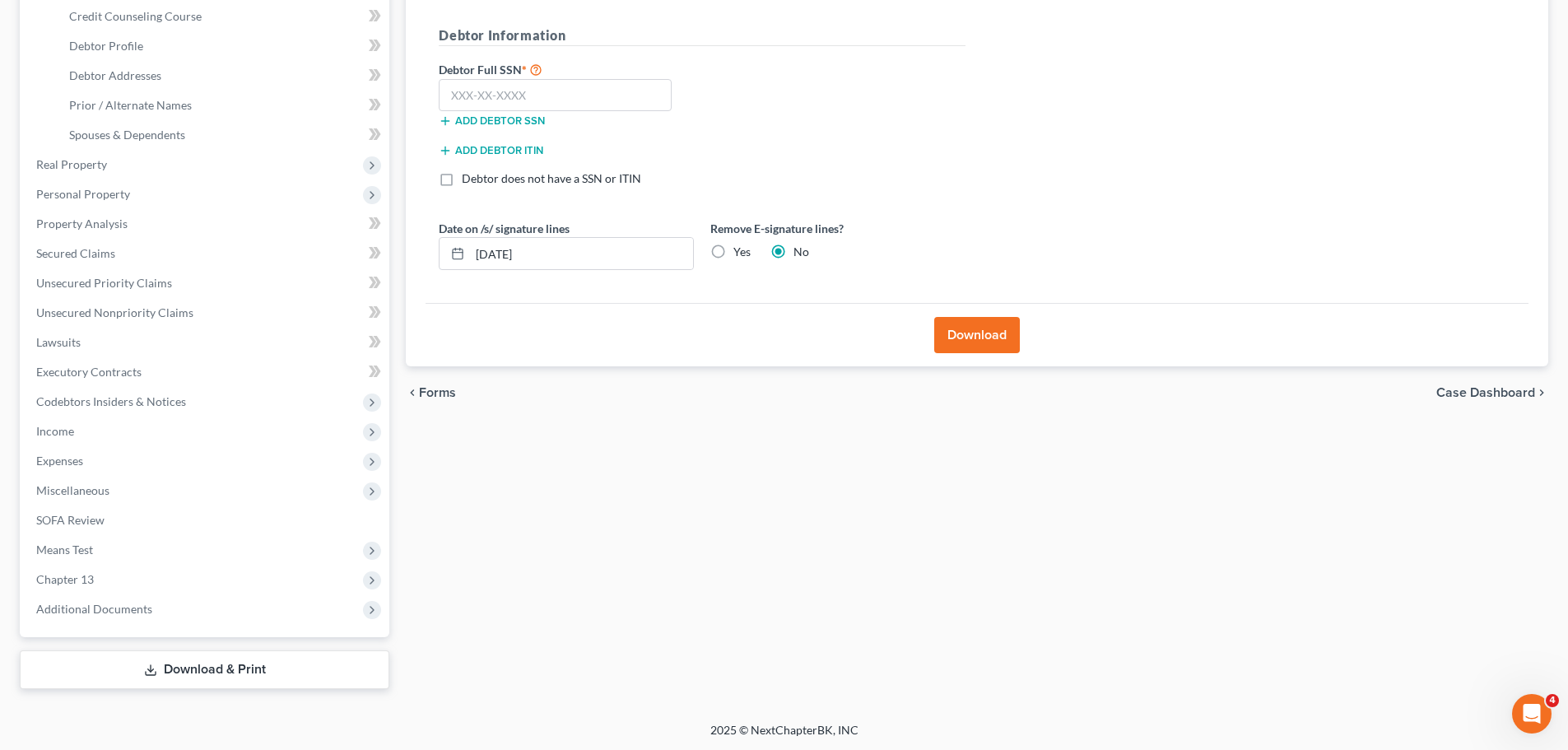
scroll to position [290, 0]
click at [149, 678] on link "Download & Print" at bounding box center [204, 668] width 369 height 39
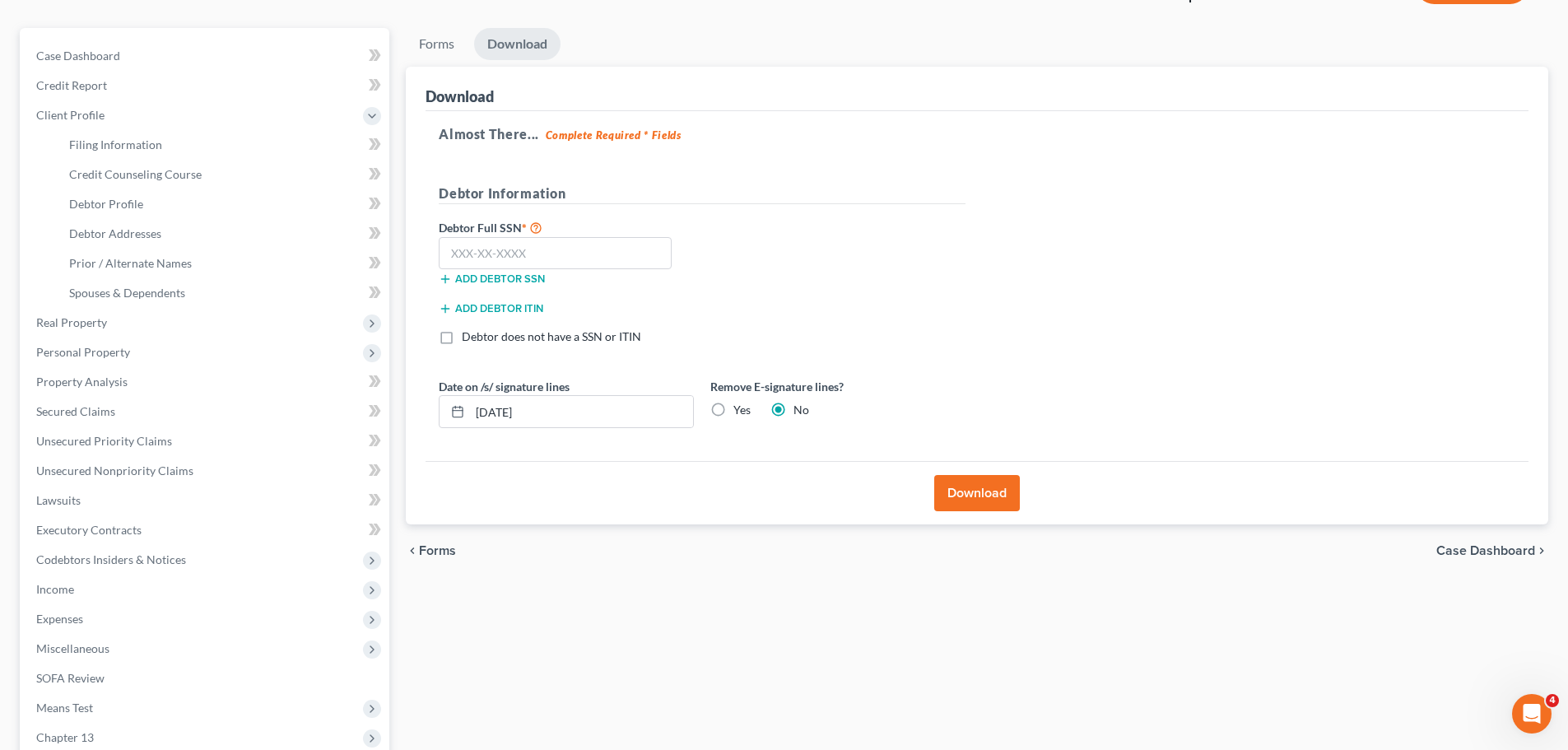
scroll to position [0, 0]
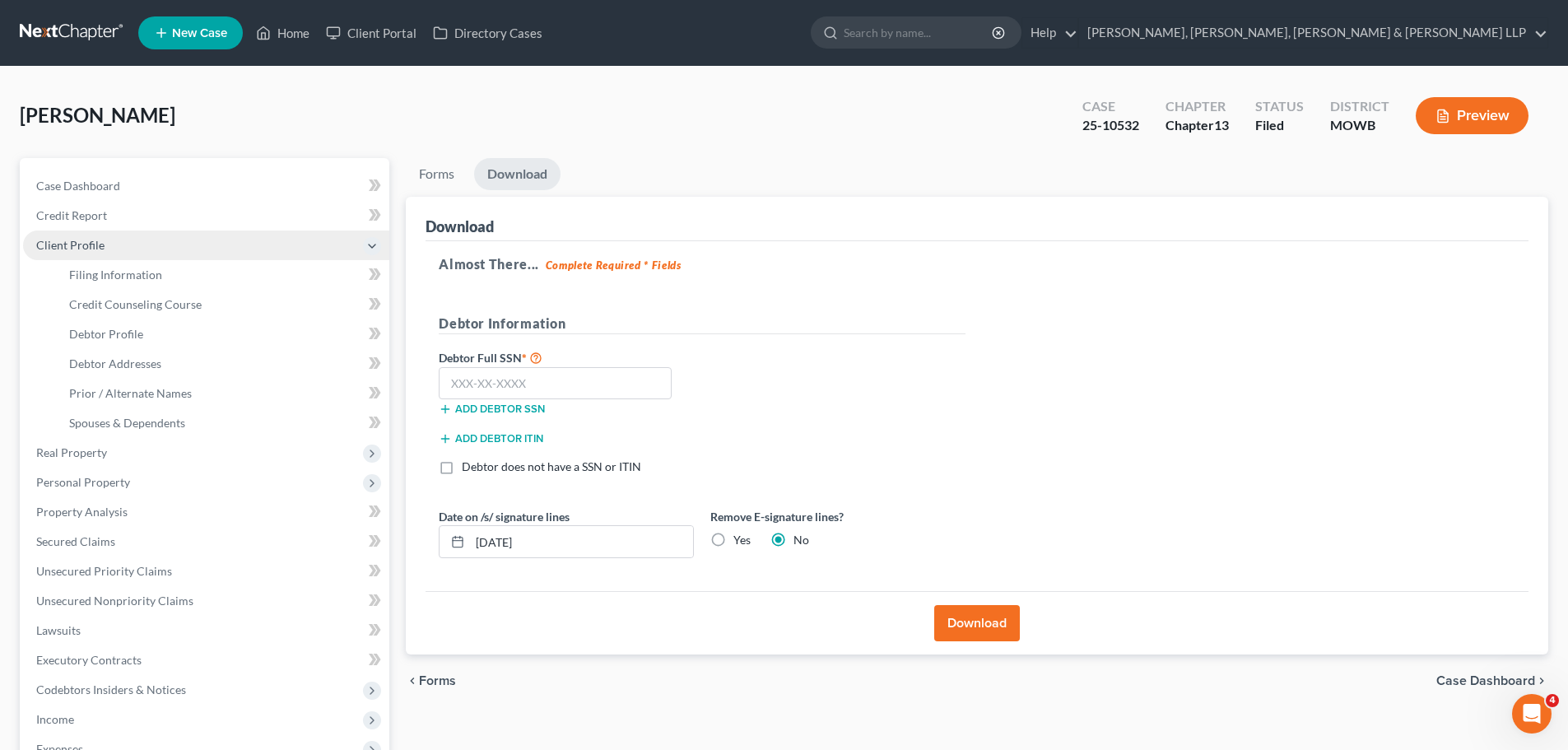
click at [109, 251] on span "Client Profile" at bounding box center [205, 245] width 366 height 29
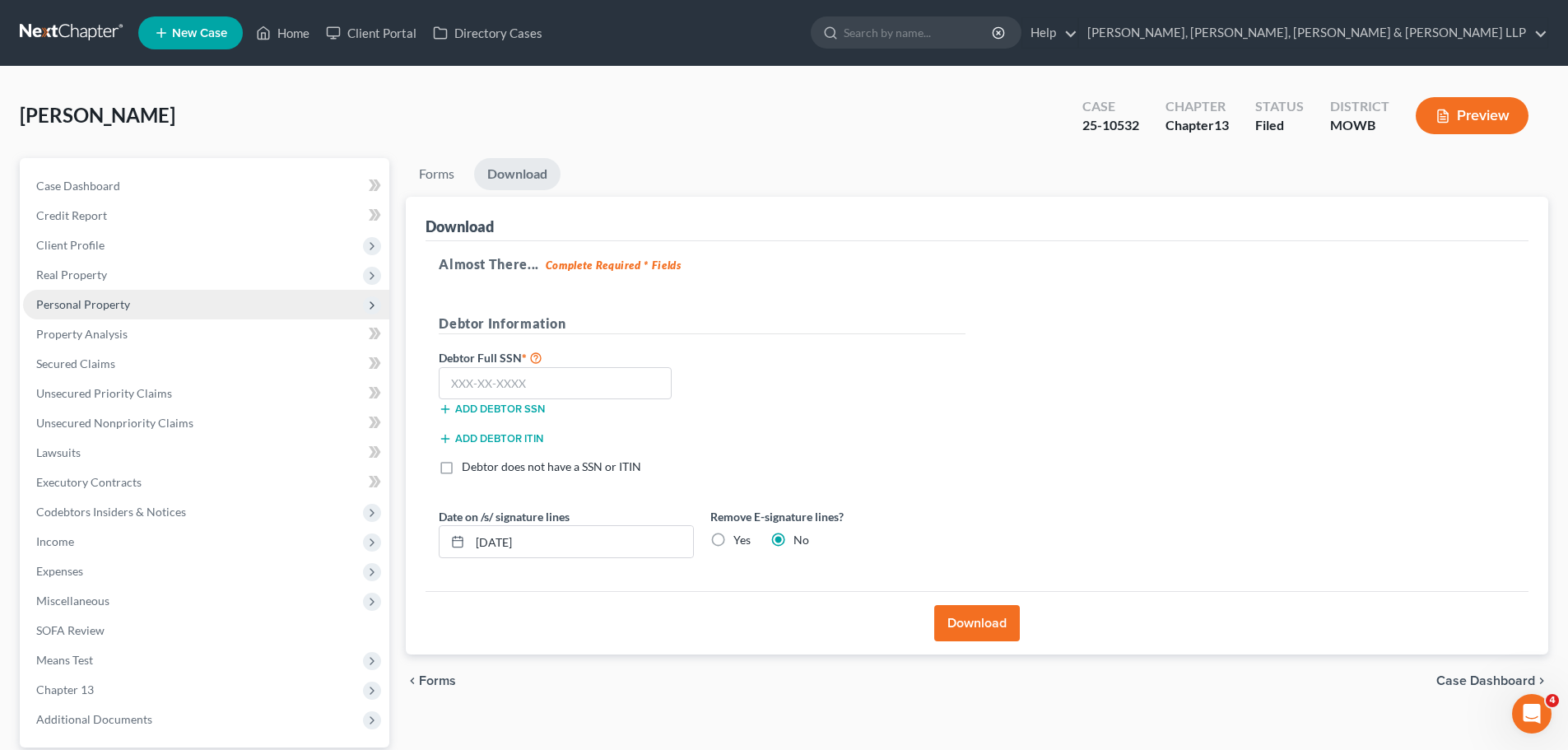
click at [128, 301] on span "Personal Property" at bounding box center [83, 304] width 94 height 14
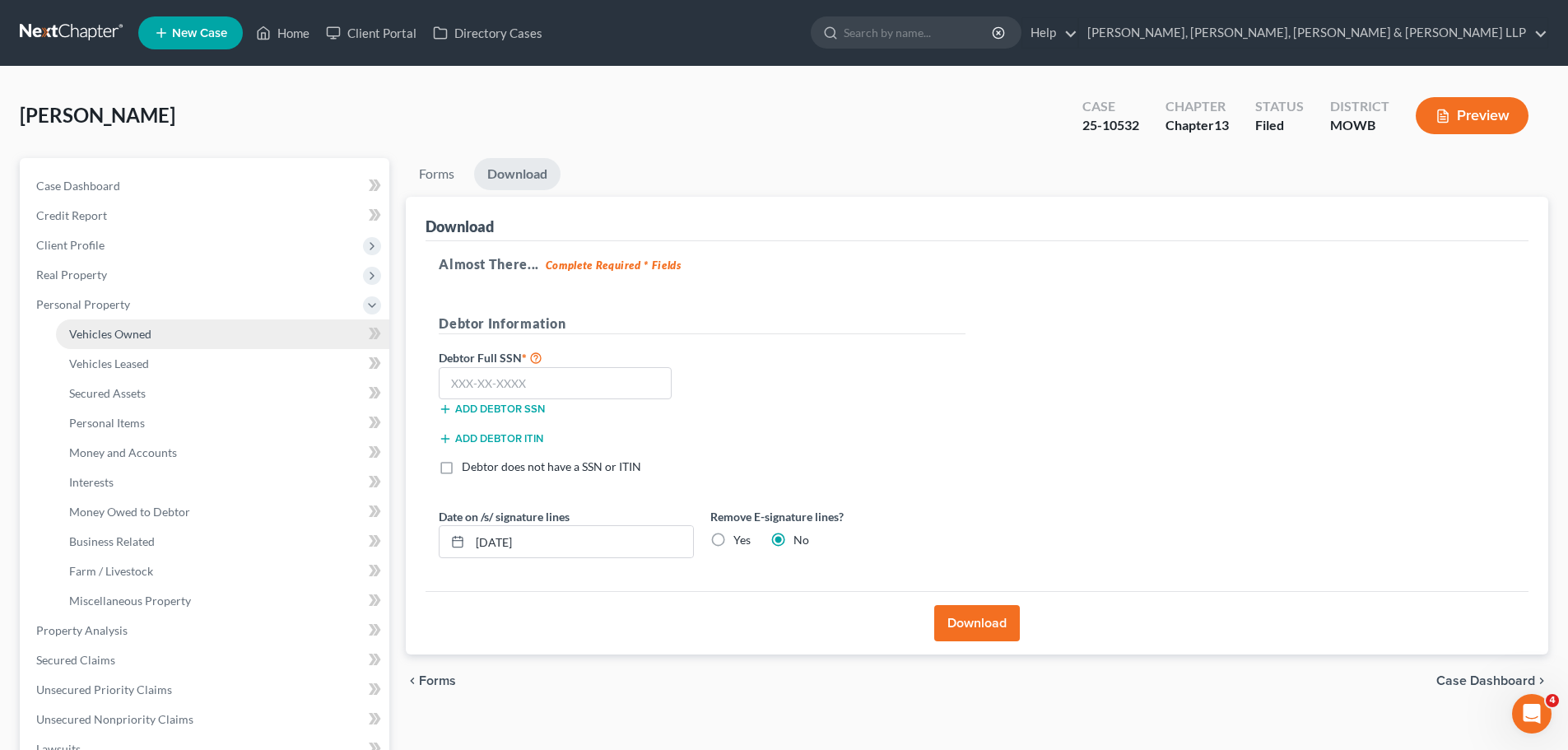
click at [137, 332] on span "Vehicles Owned" at bounding box center [110, 333] width 82 height 14
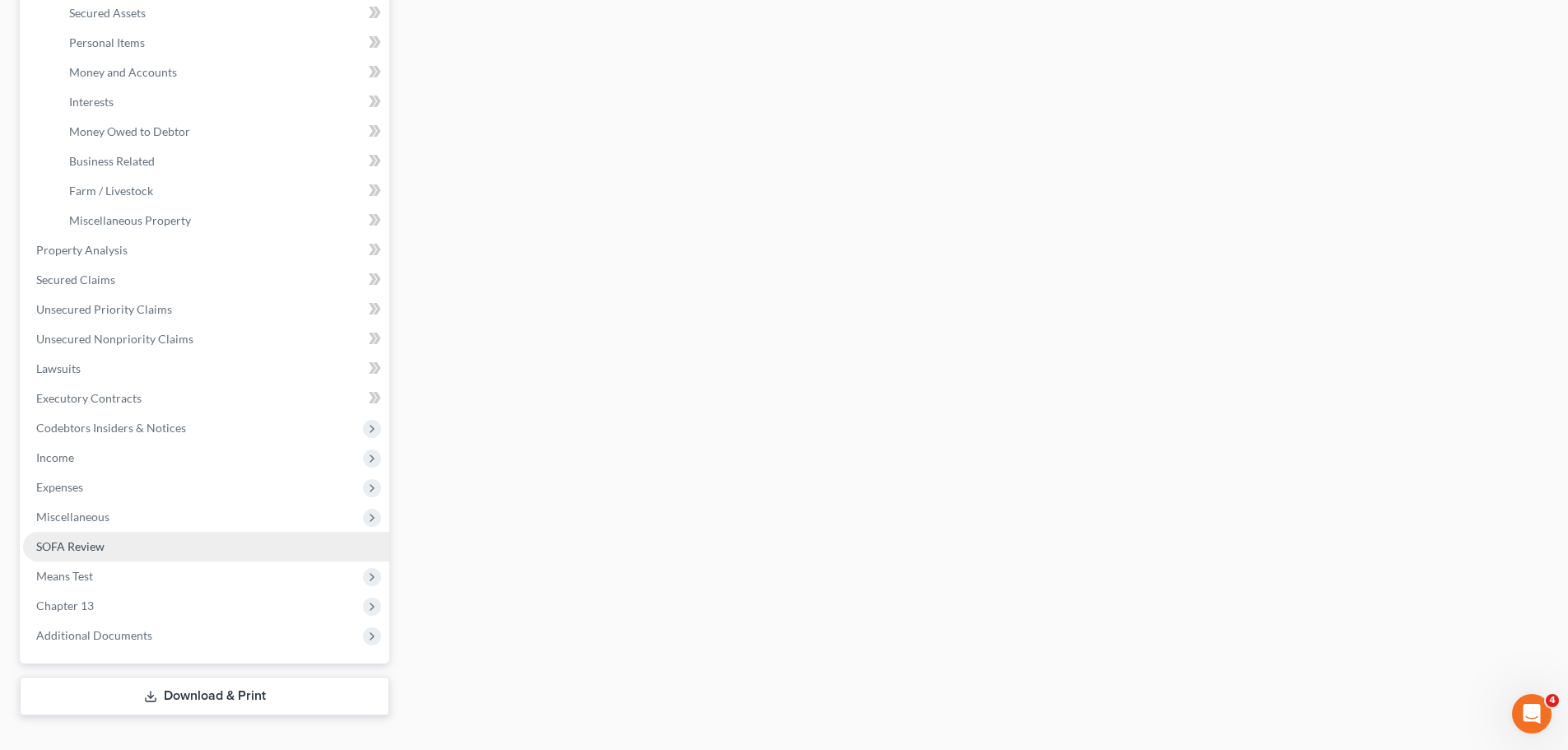
scroll to position [408, 0]
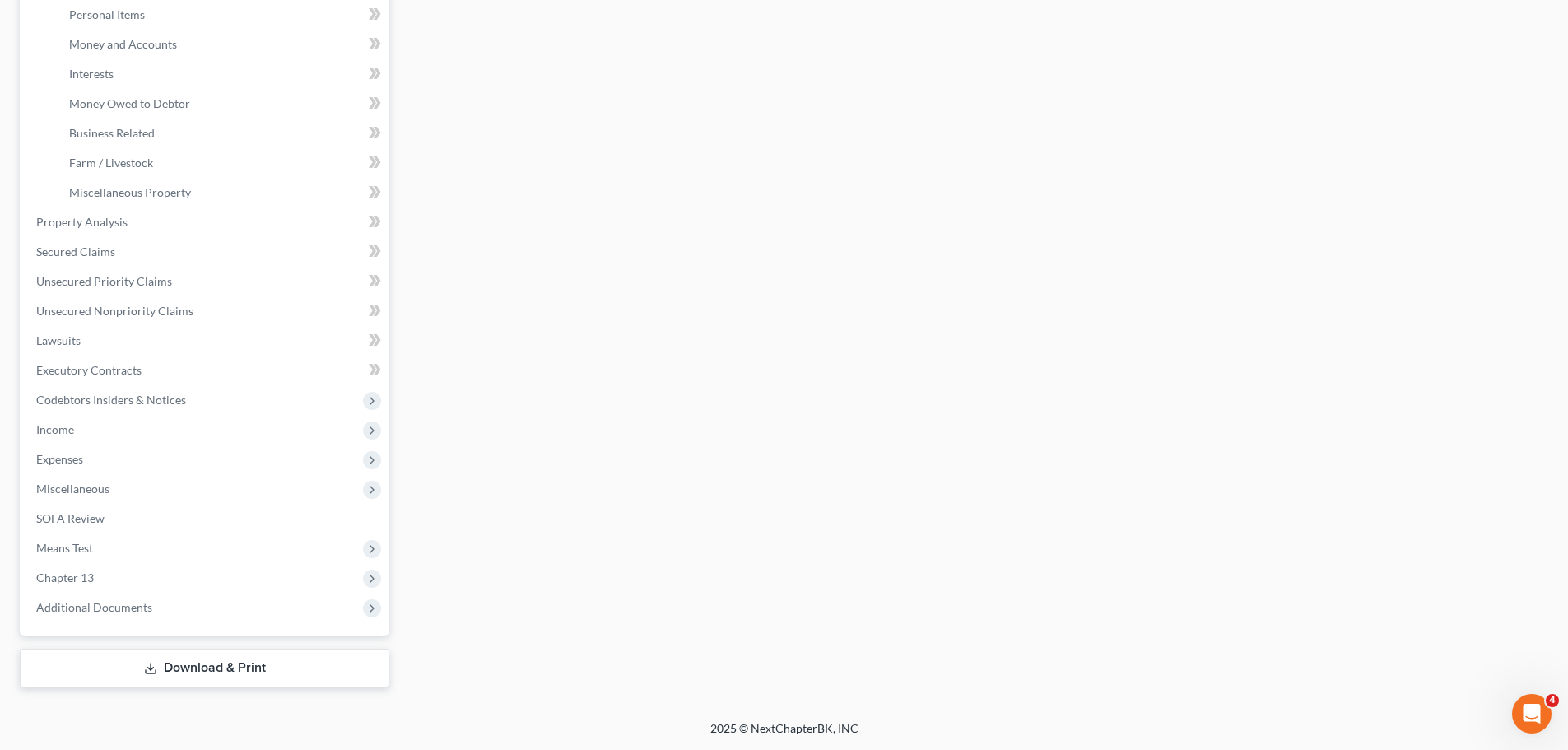
click at [246, 664] on link "Download & Print" at bounding box center [204, 668] width 369 height 39
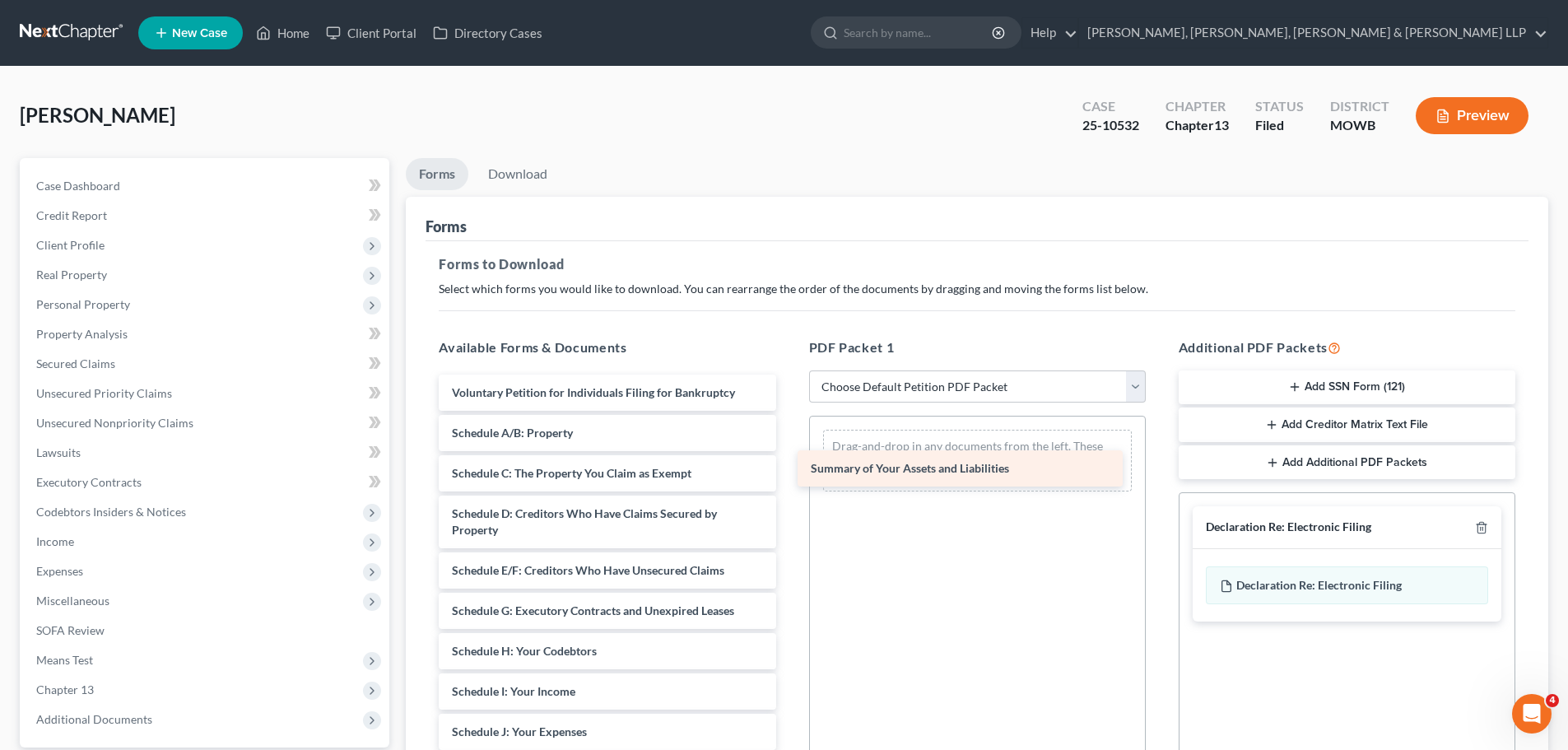
drag, startPoint x: 642, startPoint y: 435, endPoint x: 1002, endPoint y: 471, distance: 361.8
click at [789, 471] on div "Summary of Your Assets and Liabilities Voluntary Petition for Individuals Filin…" at bounding box center [607, 740] width 363 height 731
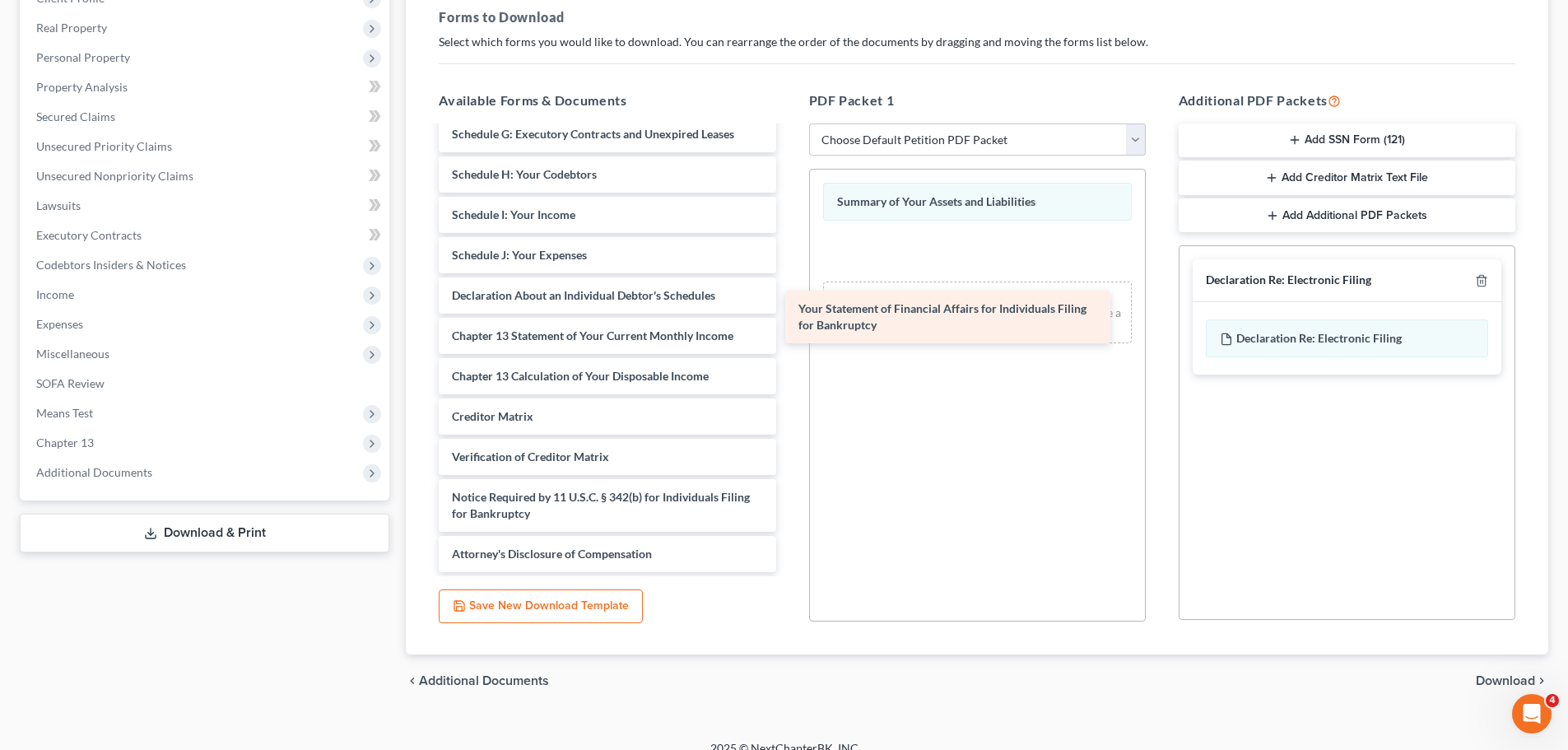
scroll to position [230, 0]
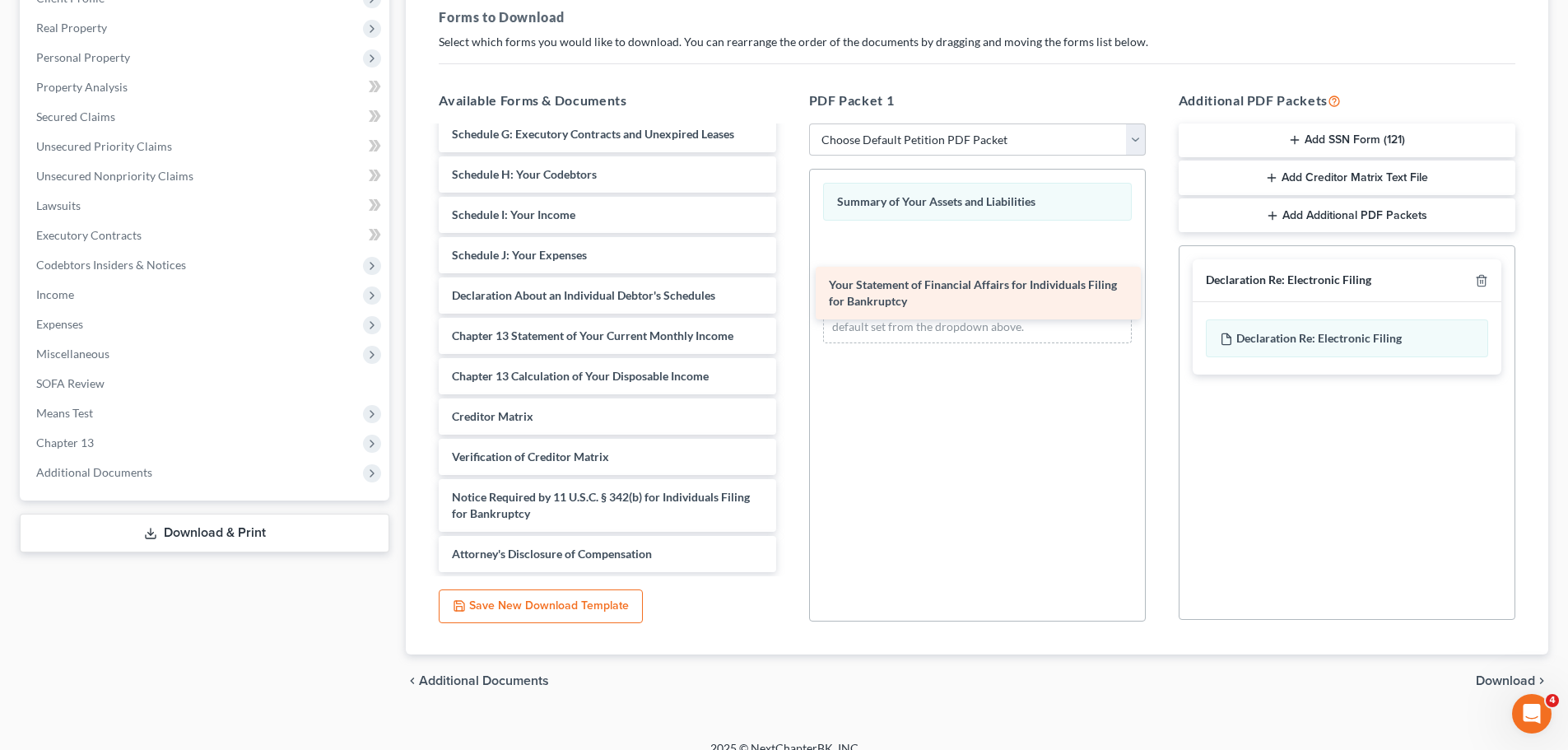
drag, startPoint x: 594, startPoint y: 291, endPoint x: 971, endPoint y: 297, distance: 377.0
click at [789, 297] on div "Your Statement of Financial Affairs for Individuals Filing for Bankruptcy Volun…" at bounding box center [607, 235] width 363 height 674
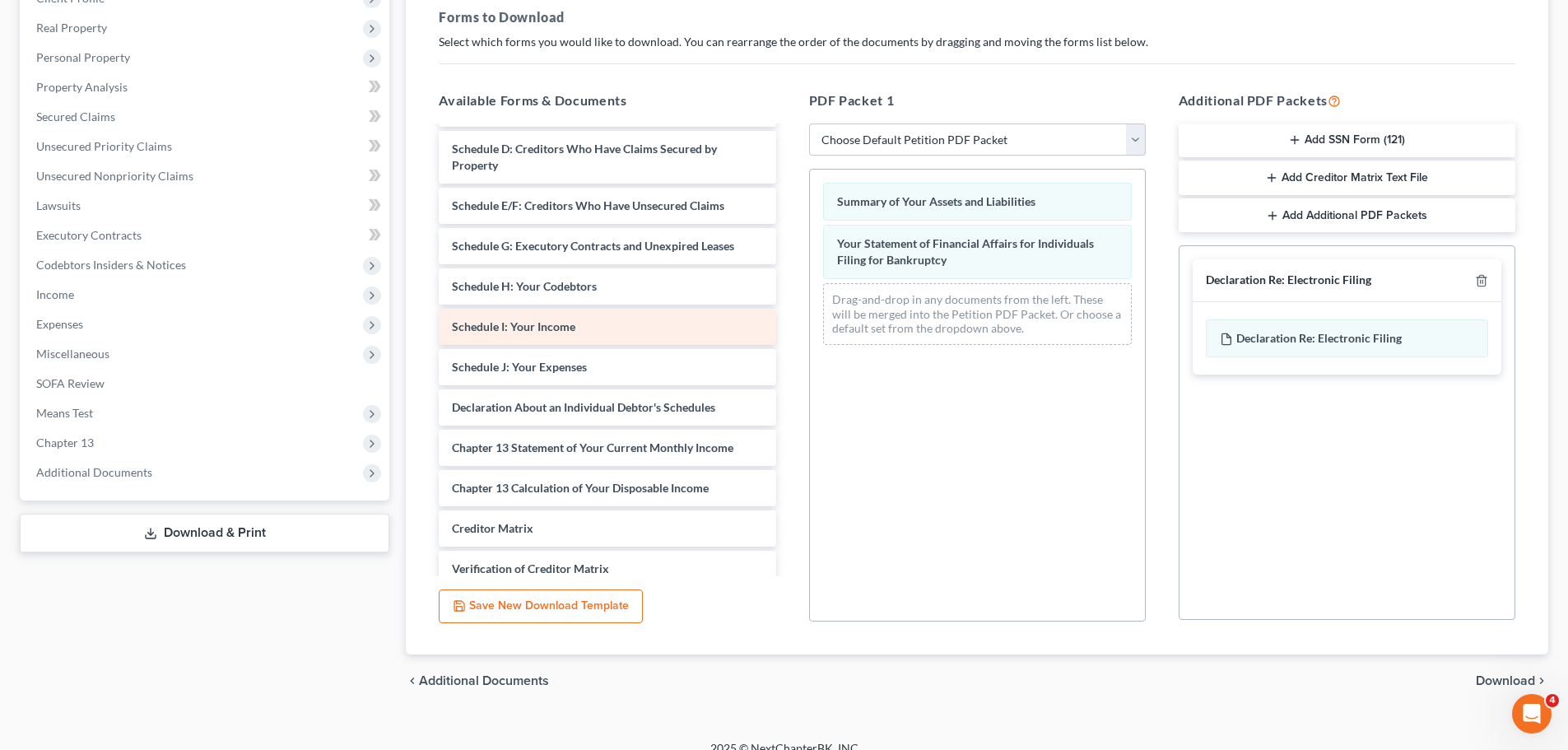
scroll to position [147, 0]
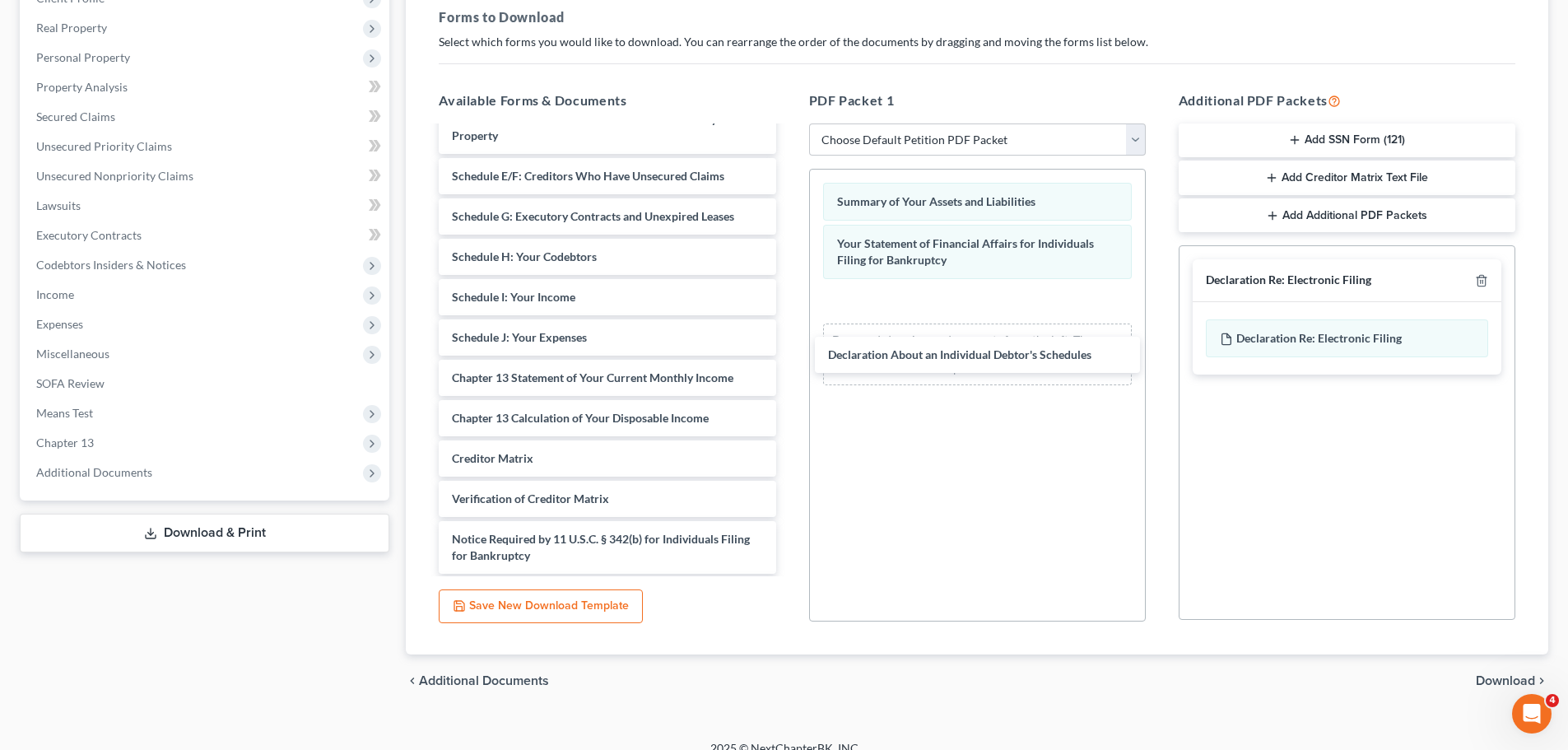
drag, startPoint x: 635, startPoint y: 377, endPoint x: 1005, endPoint y: 354, distance: 370.7
click at [789, 354] on div "Declaration About an Individual Debtor's Schedules Voluntary Petition for Indiv…" at bounding box center [607, 297] width 363 height 634
click at [1137, 138] on select "Choose Default Petition PDF Packet Complete Bankruptcy Petition (all forms and …" at bounding box center [978, 140] width 337 height 33
select select "2"
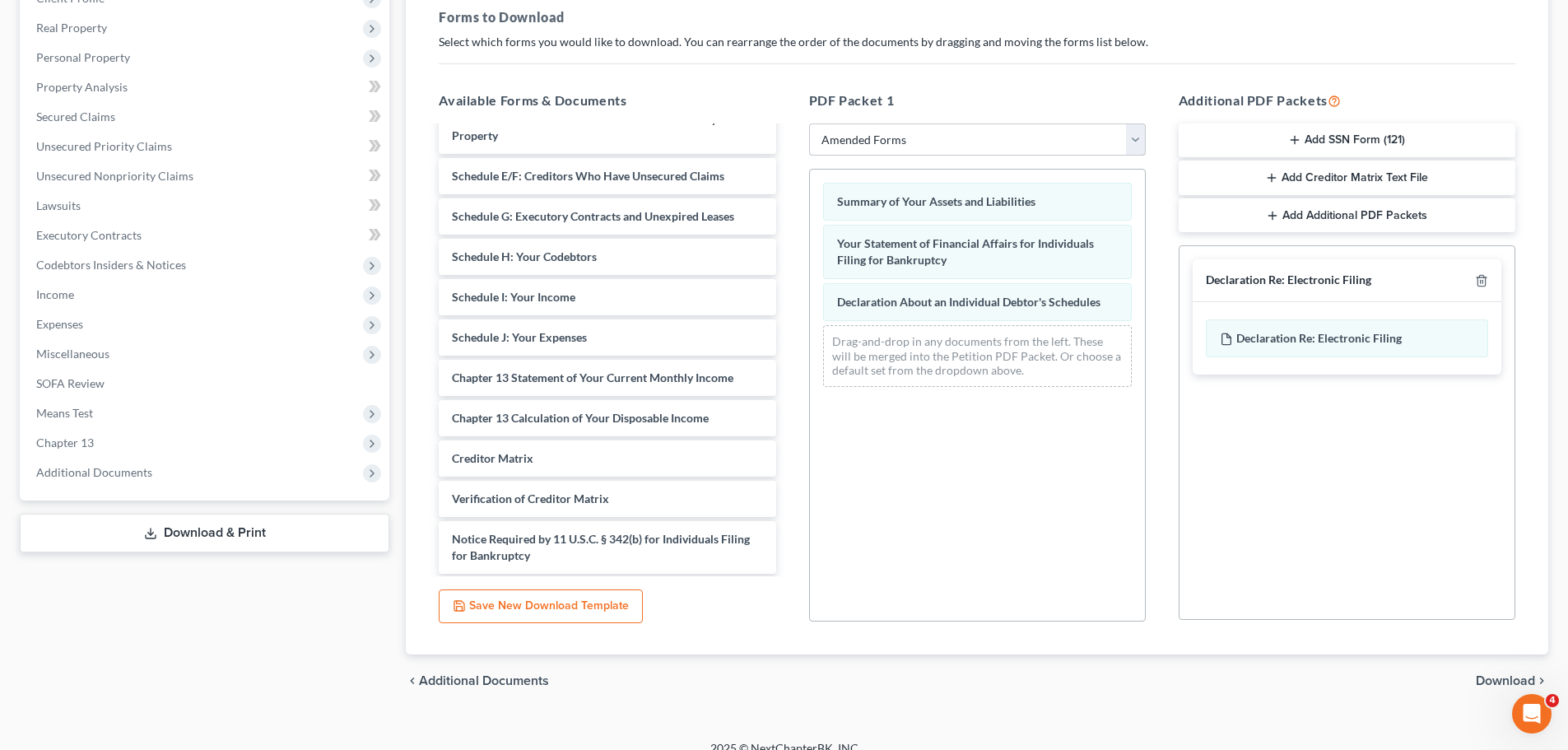
click at [810, 124] on select "Choose Default Petition PDF Packet Complete Bankruptcy Petition (all forms and …" at bounding box center [978, 140] width 337 height 33
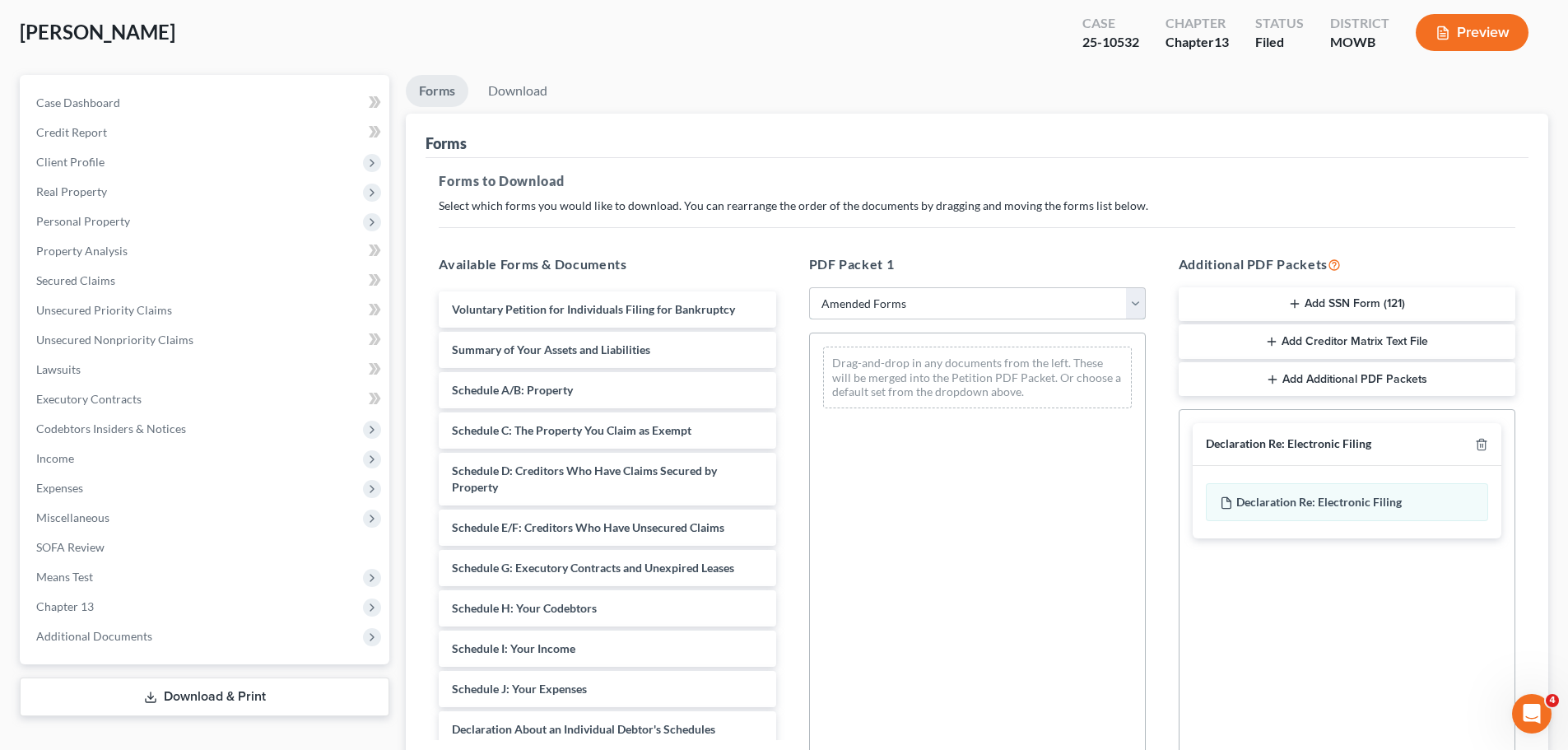
scroll to position [82, 0]
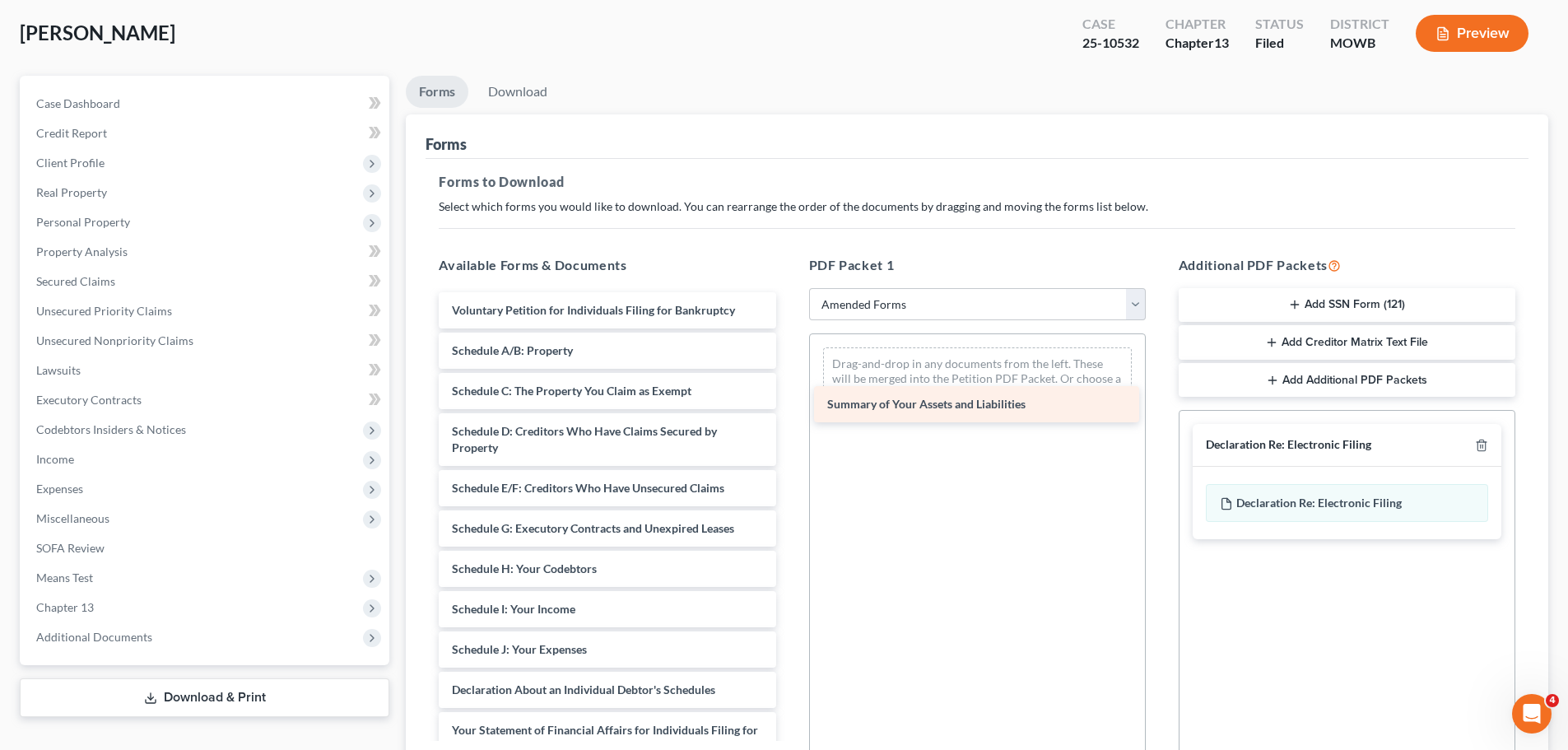
drag, startPoint x: 593, startPoint y: 346, endPoint x: 968, endPoint y: 399, distance: 378.7
click at [789, 399] on div "Summary of Your Assets and Liabilities Voluntary Petition for Individuals Filin…" at bounding box center [607, 657] width 363 height 731
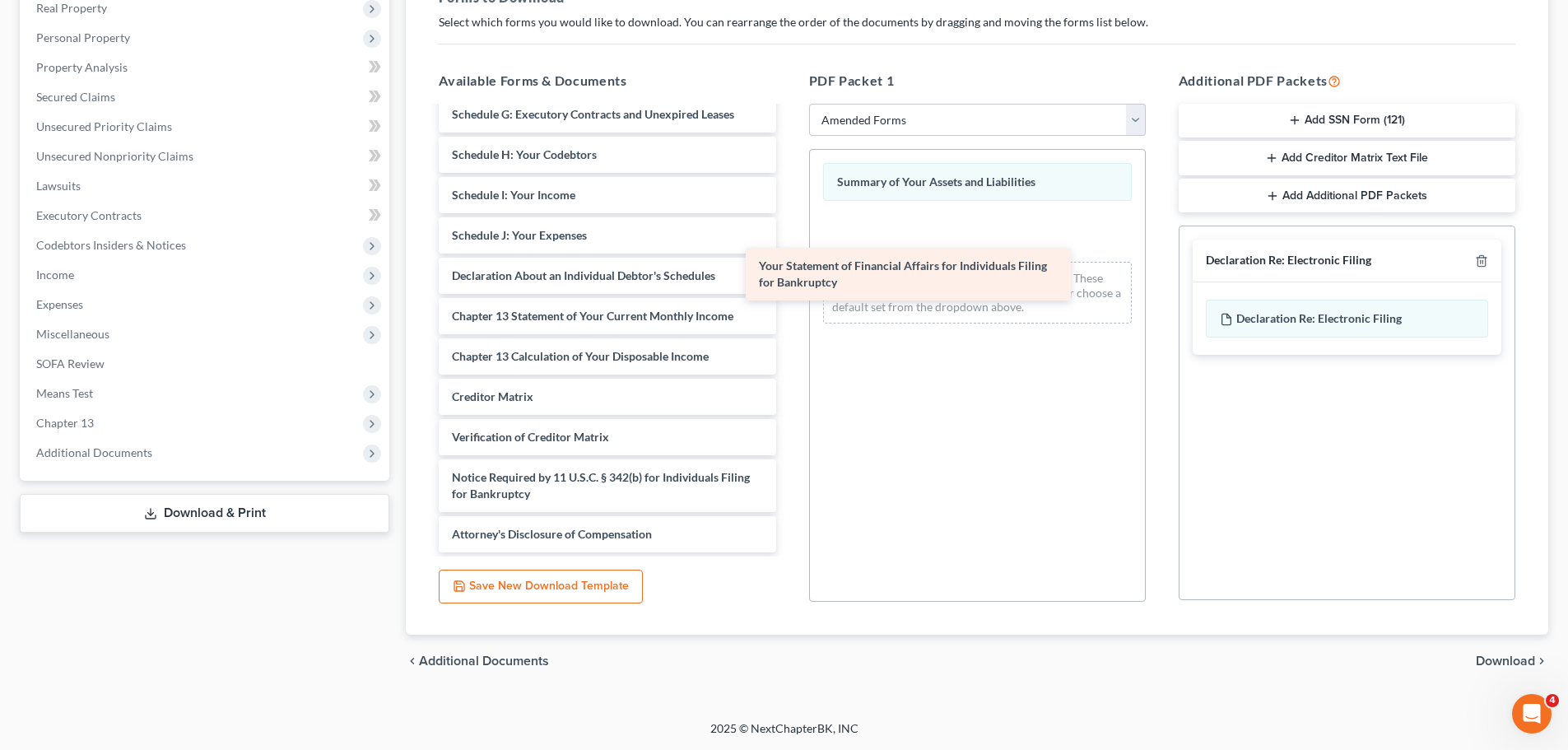
scroll to position [230, 0]
drag, startPoint x: 568, startPoint y: 260, endPoint x: 947, endPoint y: 262, distance: 379.0
click at [789, 262] on div "Your Statement of Financial Affairs for Individuals Filing for Bankruptcy Volun…" at bounding box center [607, 215] width 363 height 674
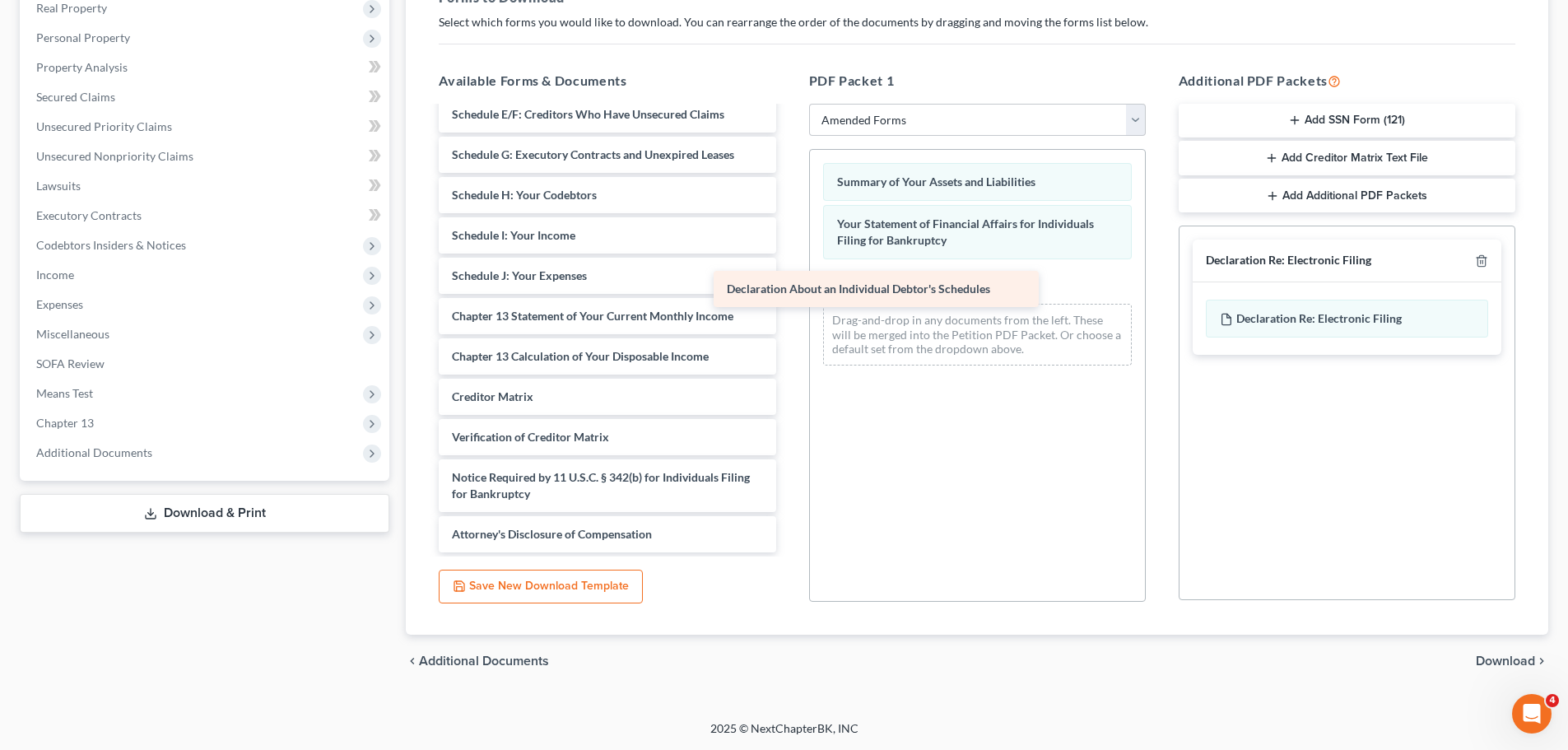
scroll to position [189, 0]
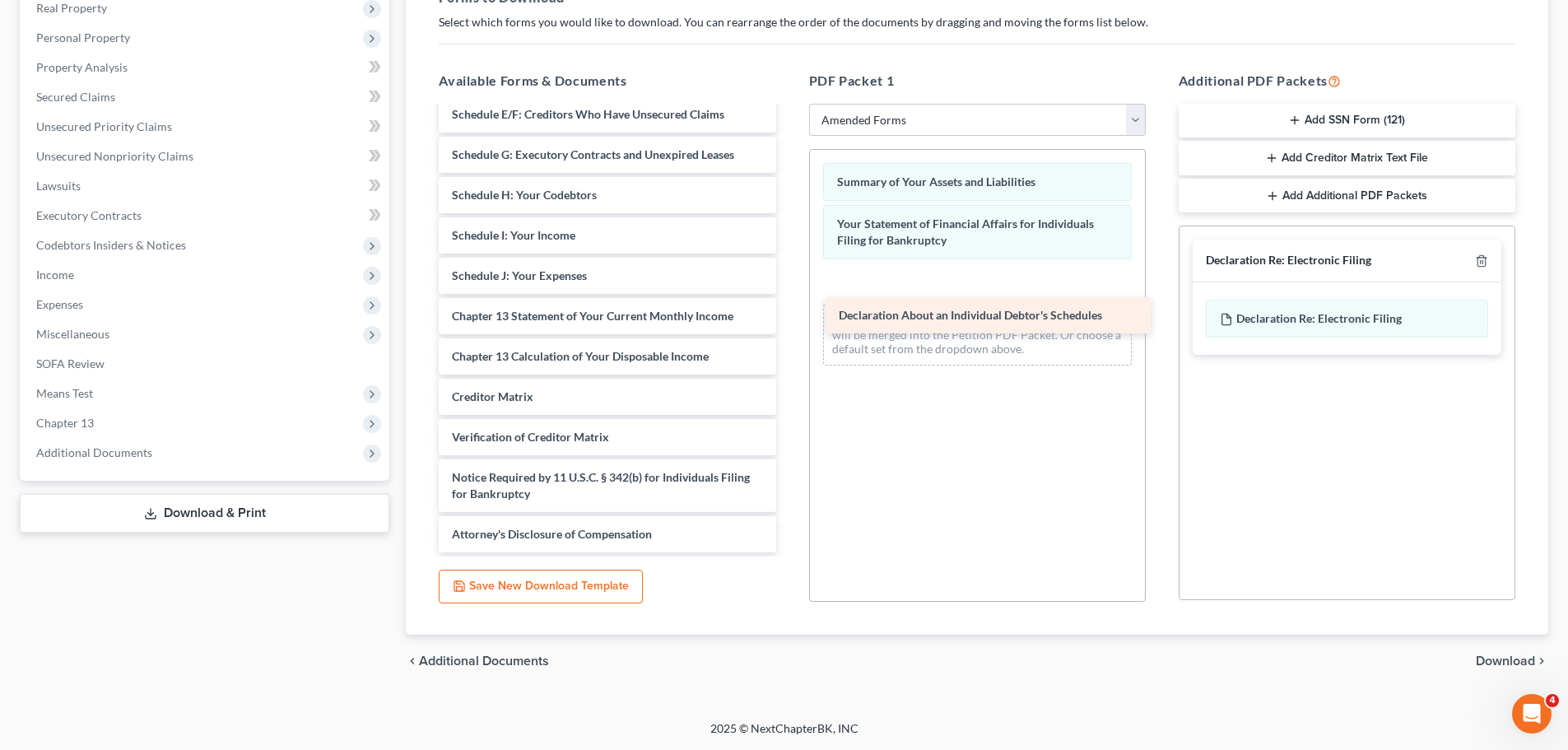
drag, startPoint x: 542, startPoint y: 279, endPoint x: 927, endPoint y: 322, distance: 387.4
click at [789, 322] on div "Declaration About an Individual Debtor's Schedules Voluntary Petition for Indiv…" at bounding box center [607, 235] width 363 height 634
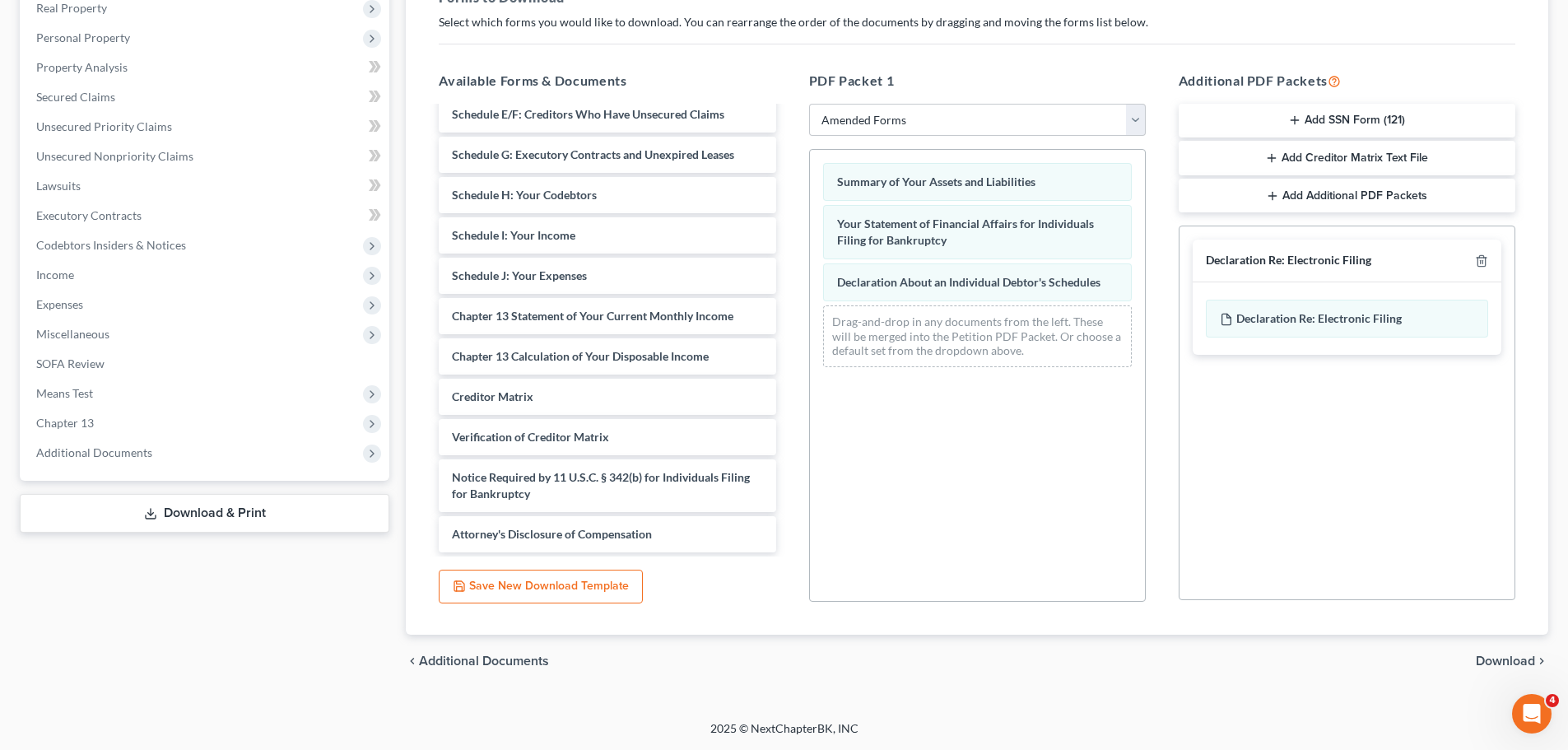
click at [1497, 659] on span "Download" at bounding box center [1506, 662] width 59 height 13
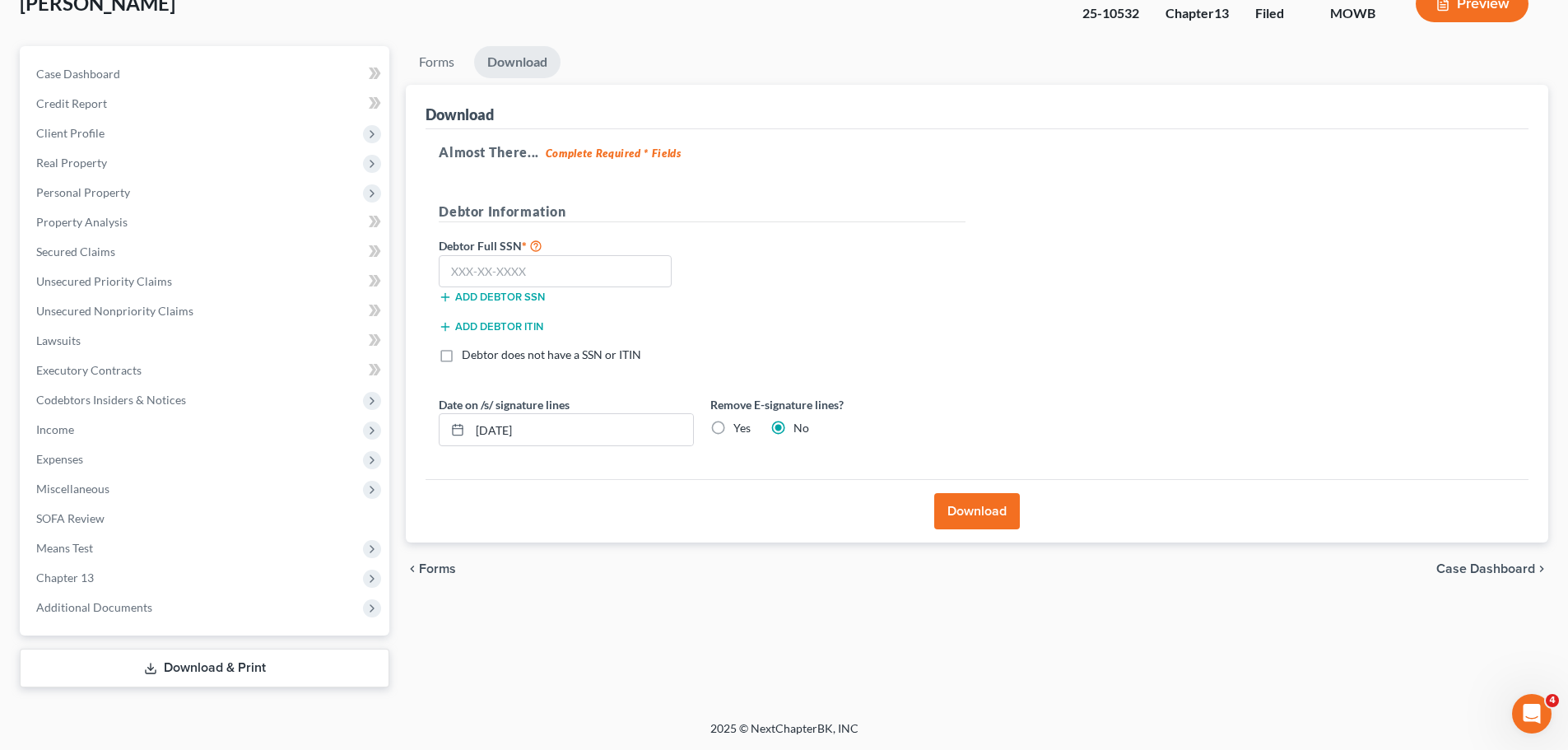
click at [462, 350] on label "Debtor does not have a SSN or ITIN" at bounding box center [551, 355] width 179 height 17
click at [469, 350] on input "Debtor does not have a SSN or ITIN" at bounding box center [474, 352] width 11 height 11
checkbox input "true"
click at [734, 429] on label "Yes" at bounding box center [742, 428] width 18 height 17
click at [740, 429] on input "Yes" at bounding box center [745, 425] width 11 height 11
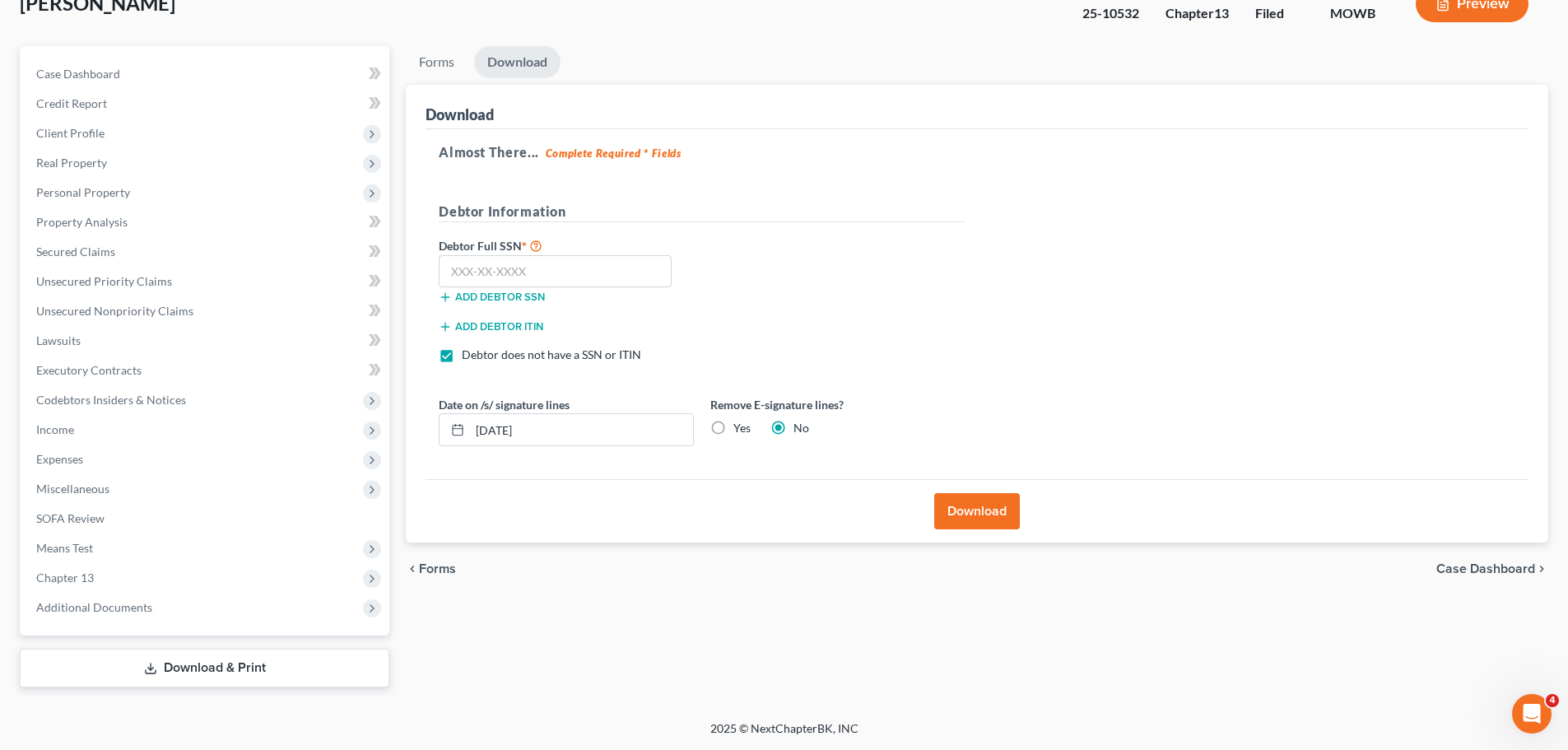
radio input "true"
radio input "false"
click at [462, 358] on label "Debtor does not have a SSN or ITIN" at bounding box center [551, 355] width 179 height 17
click at [469, 358] on input "Debtor does not have a SSN or ITIN" at bounding box center [474, 352] width 11 height 11
checkbox input "false"
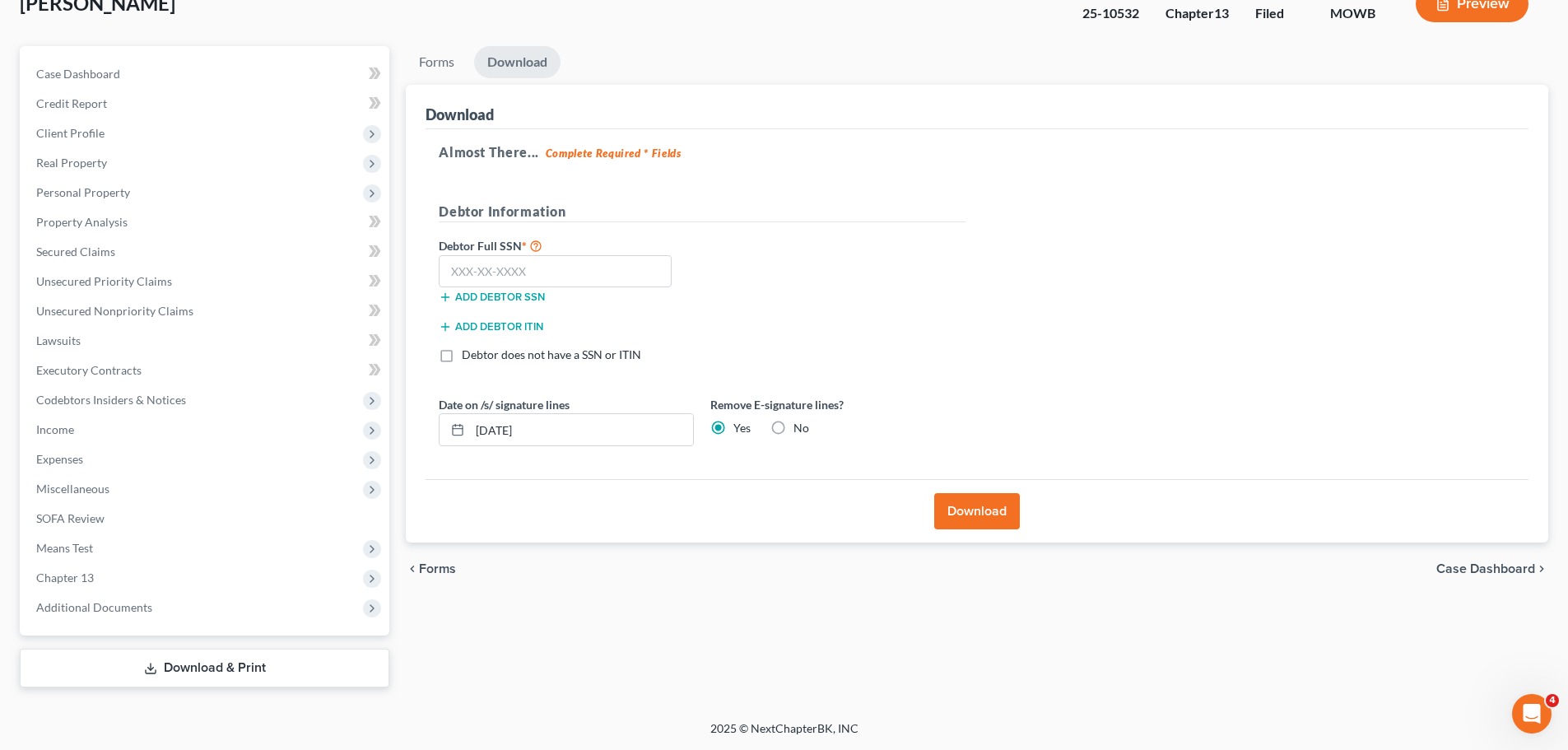
click at [490, 306] on div "Debtor Full SSN * Add debtor SSN" at bounding box center [566, 277] width 272 height 82
click at [490, 298] on button "Add debtor SSN" at bounding box center [492, 297] width 106 height 13
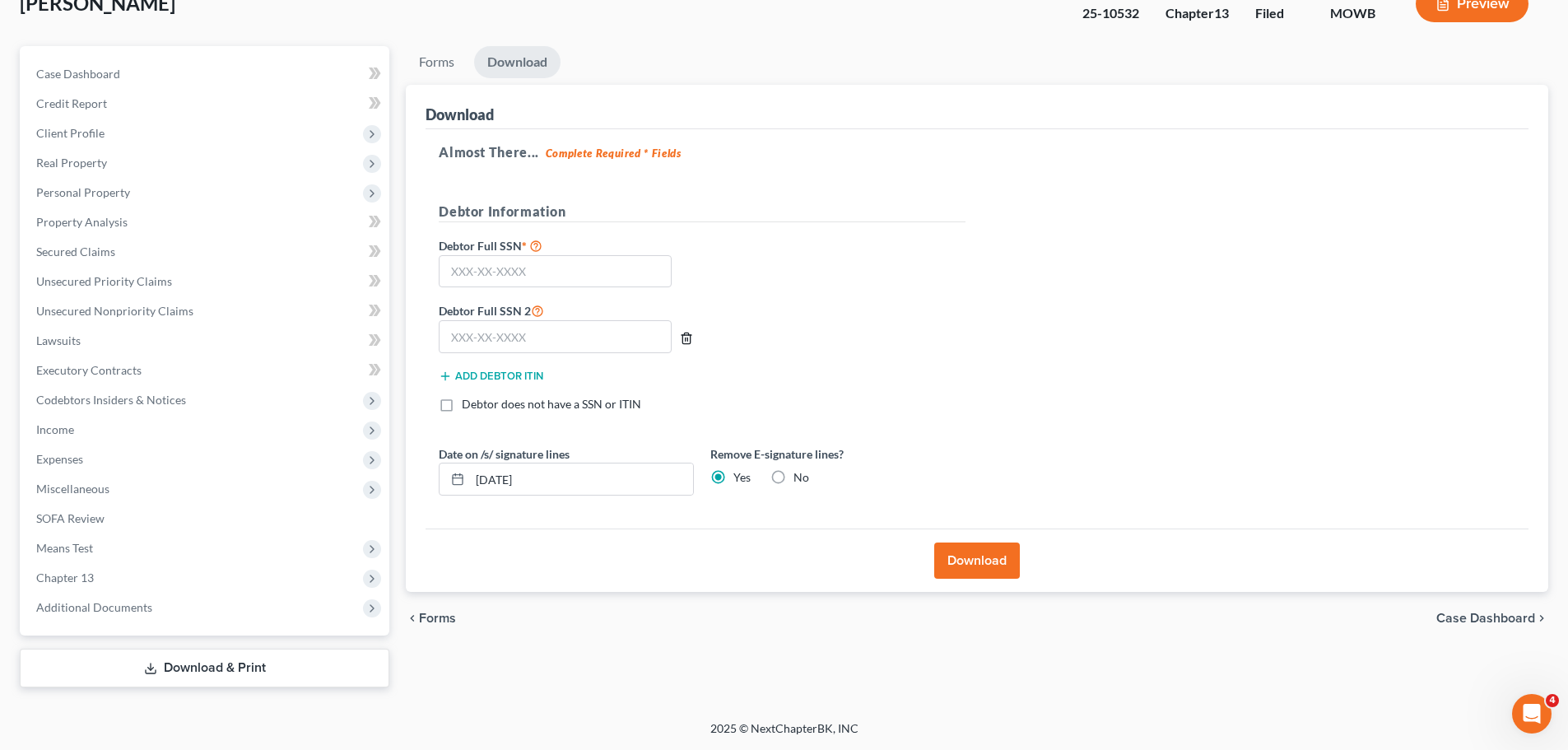
click at [692, 343] on icon "button" at bounding box center [687, 338] width 13 height 13
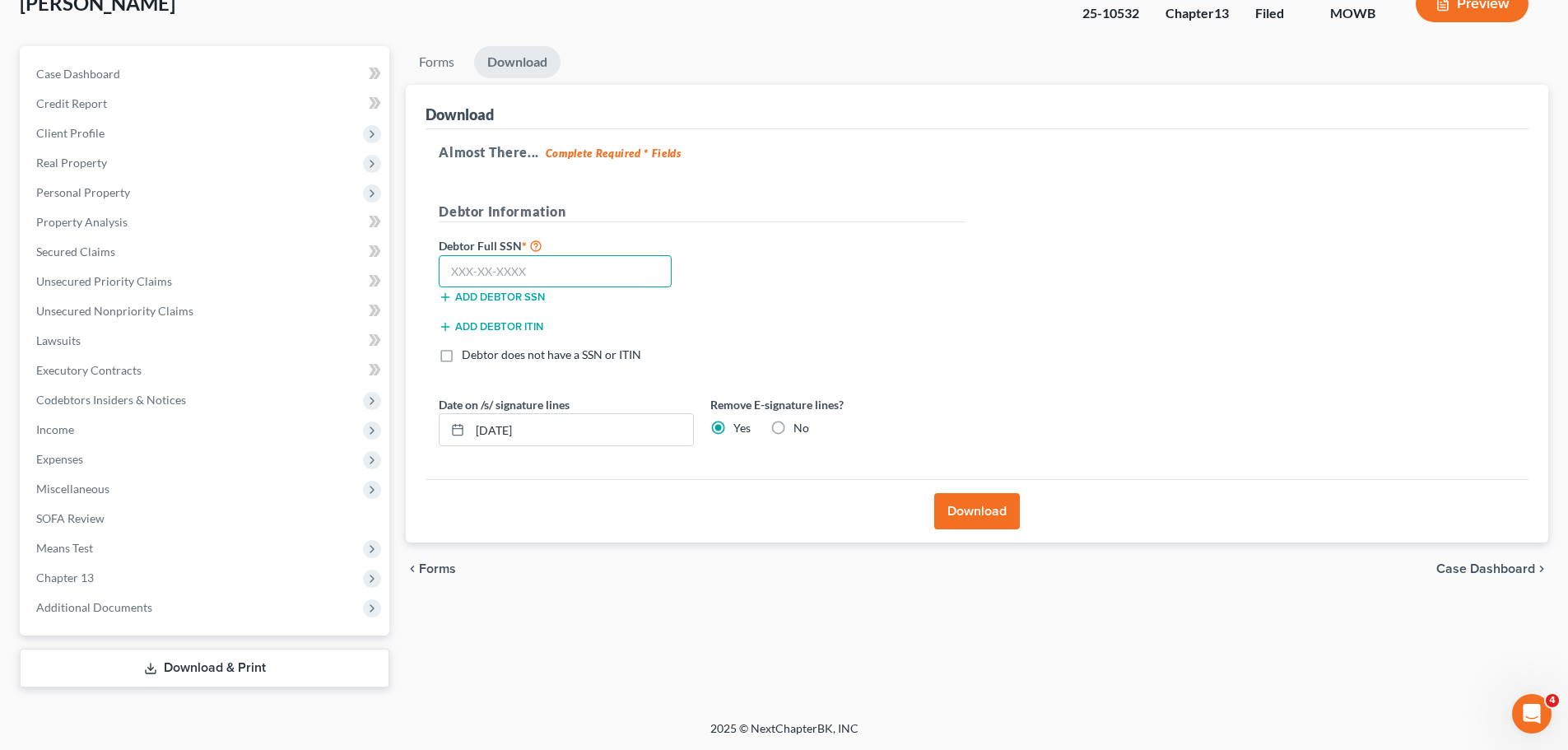
click at [548, 272] on input "text" at bounding box center [555, 271] width 233 height 33
type input "149-94-5517"
click at [993, 516] on button "Download" at bounding box center [977, 511] width 86 height 36
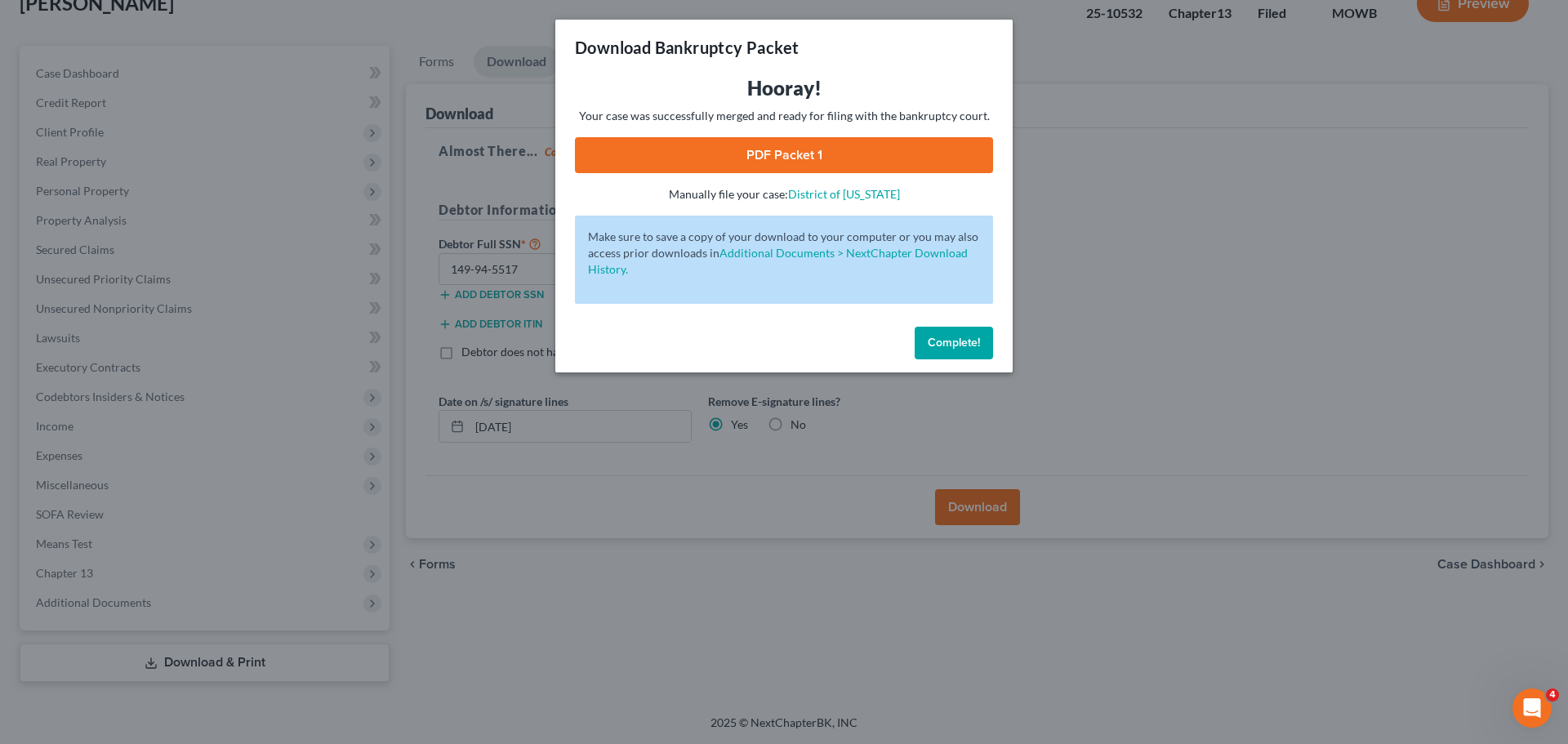
click at [819, 148] on link "PDF Packet 1" at bounding box center [784, 154] width 418 height 36
click at [967, 340] on span "Complete!" at bounding box center [953, 342] width 53 height 14
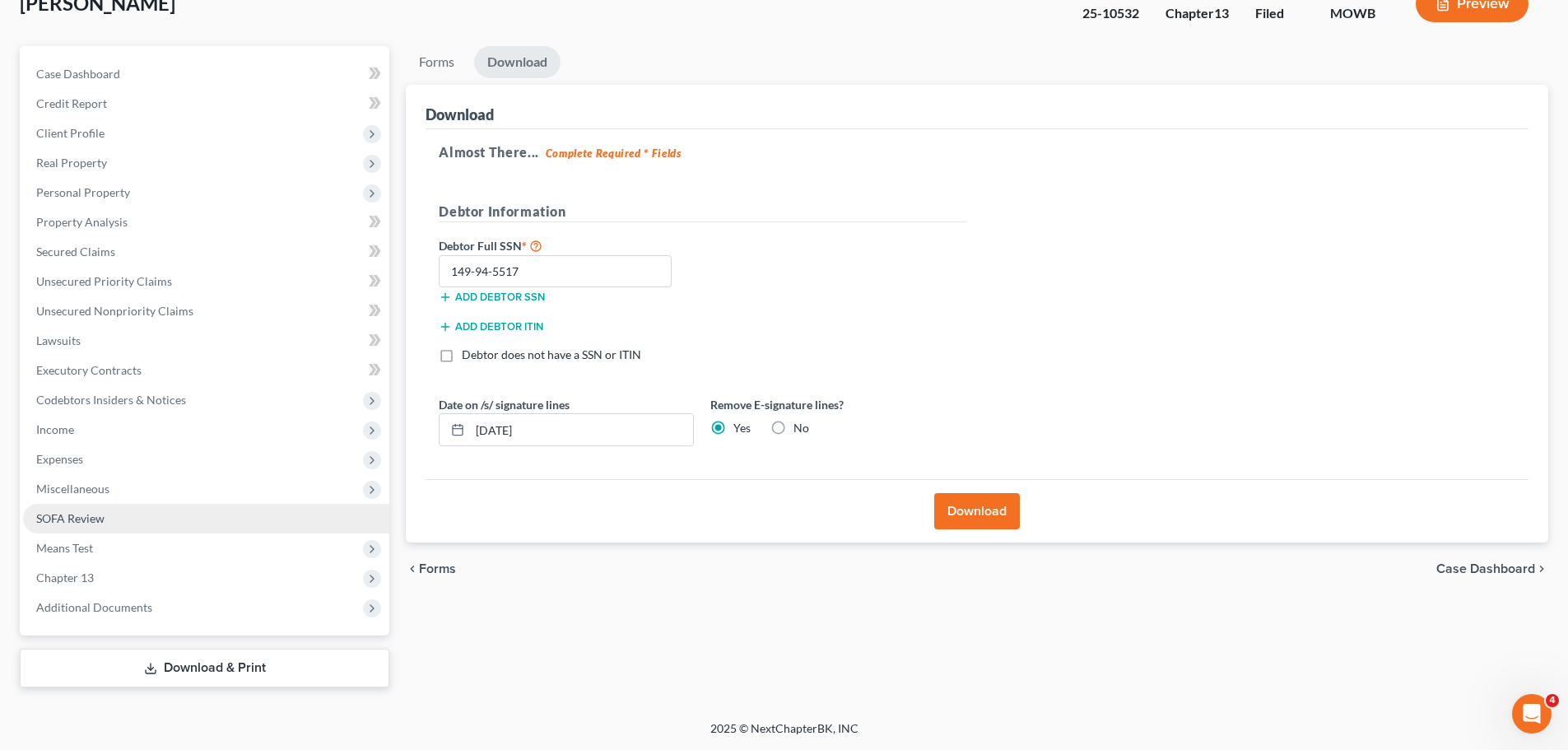
click at [101, 526] on link "SOFA Review" at bounding box center [205, 519] width 366 height 29
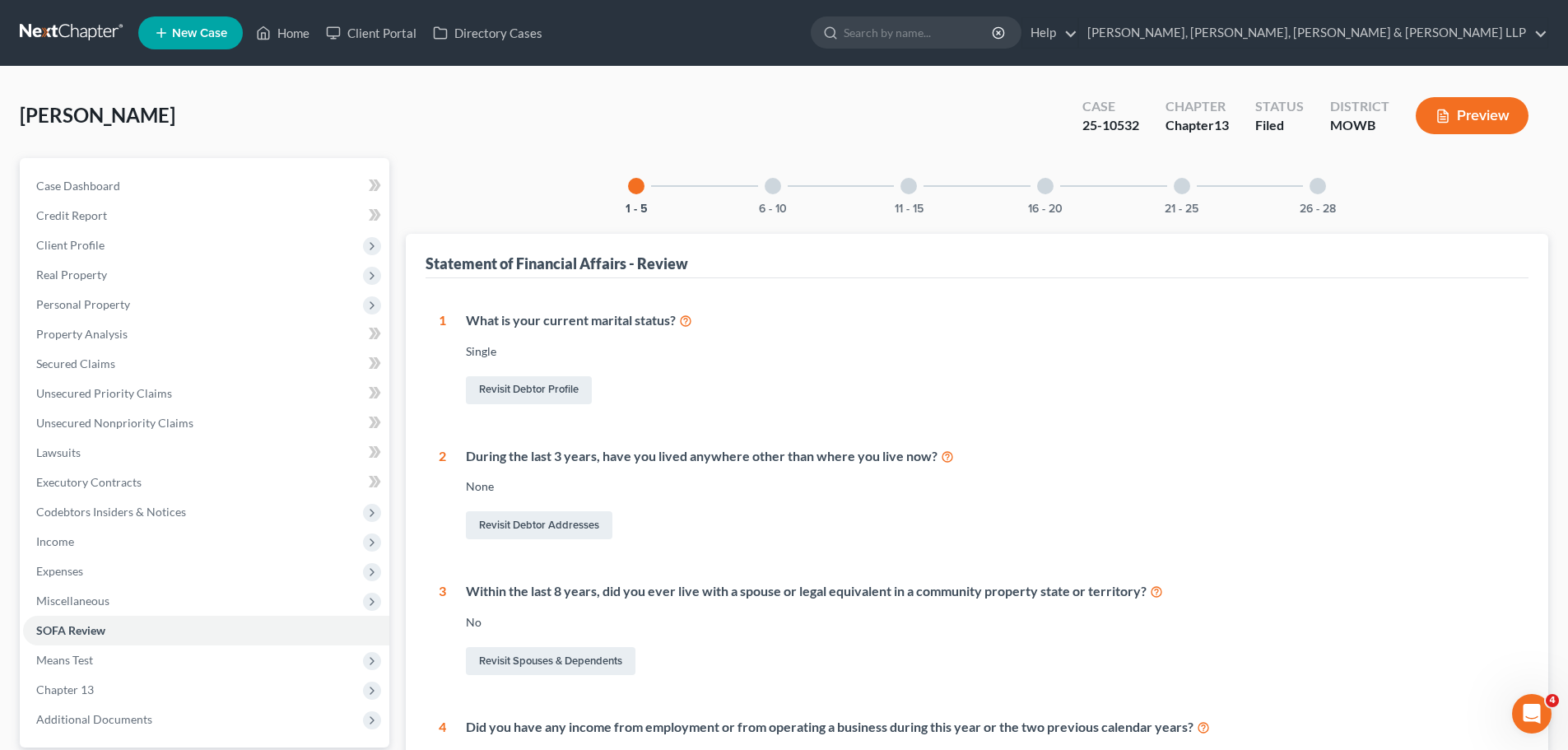
click at [917, 190] on div "11 - 15" at bounding box center [909, 186] width 56 height 56
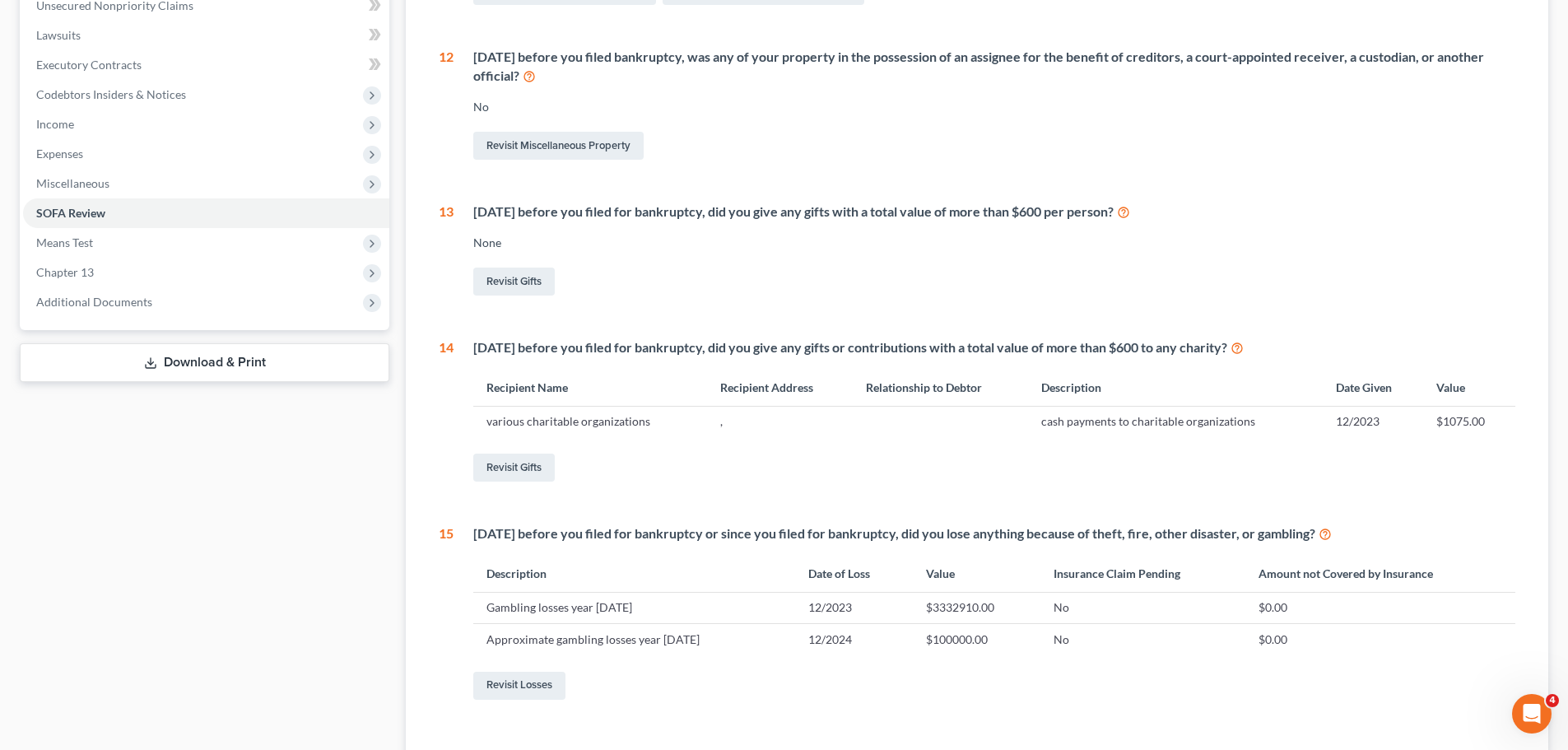
scroll to position [494, 0]
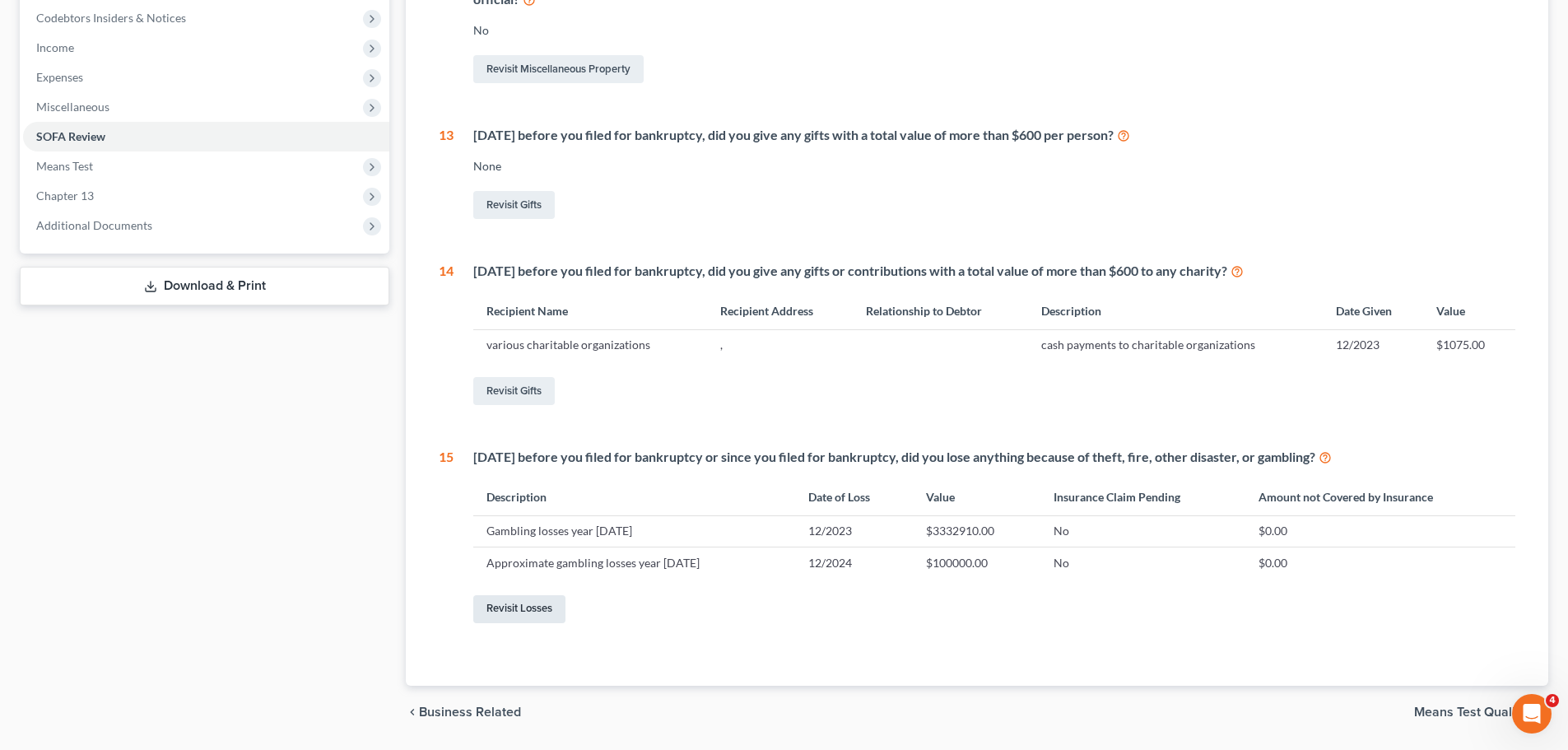
click at [509, 614] on link "Revisit Losses" at bounding box center [519, 609] width 93 height 28
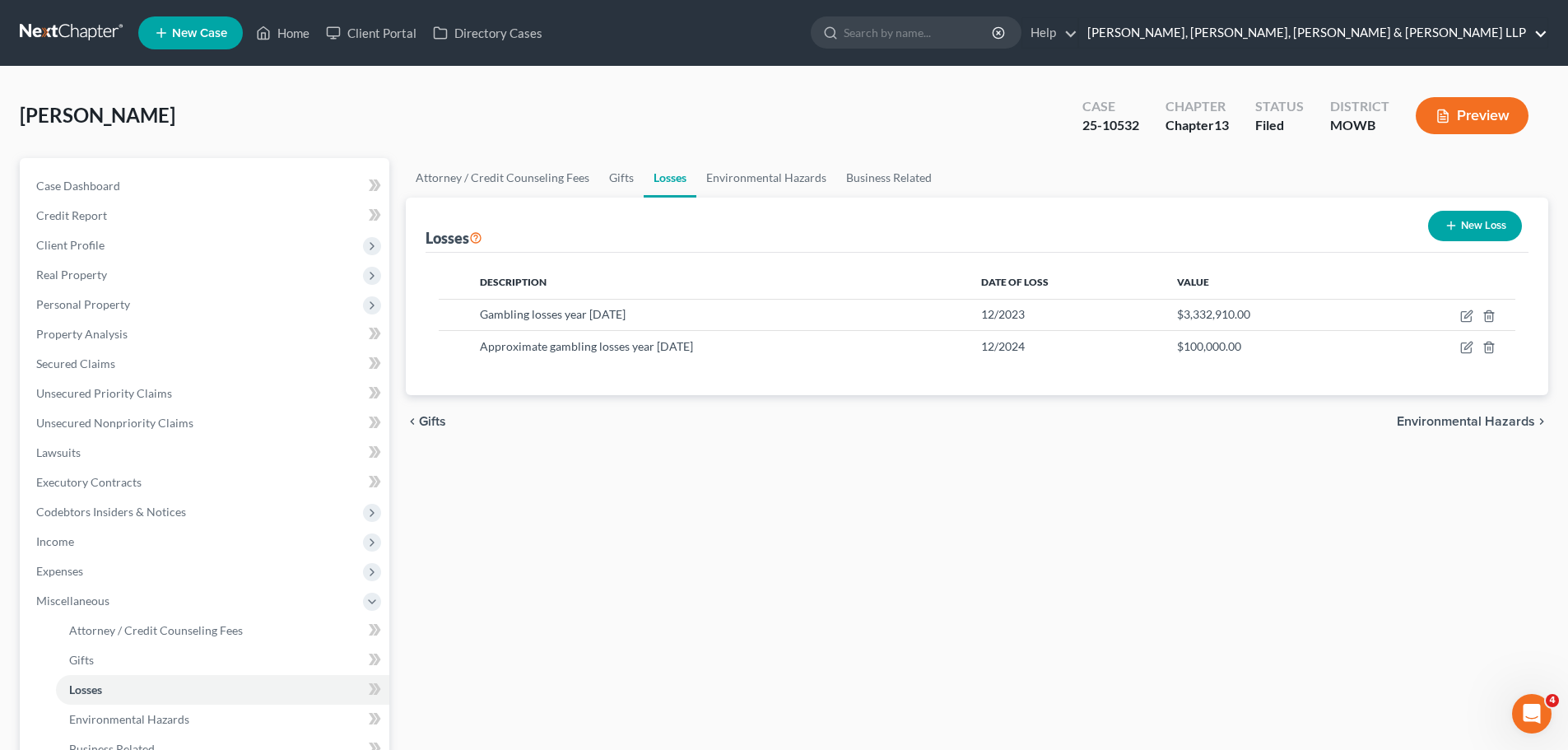
click at [1372, 39] on link "Scura Wigfield, Heyer, Stevens & Cammarota LLP" at bounding box center [1313, 33] width 469 height 29
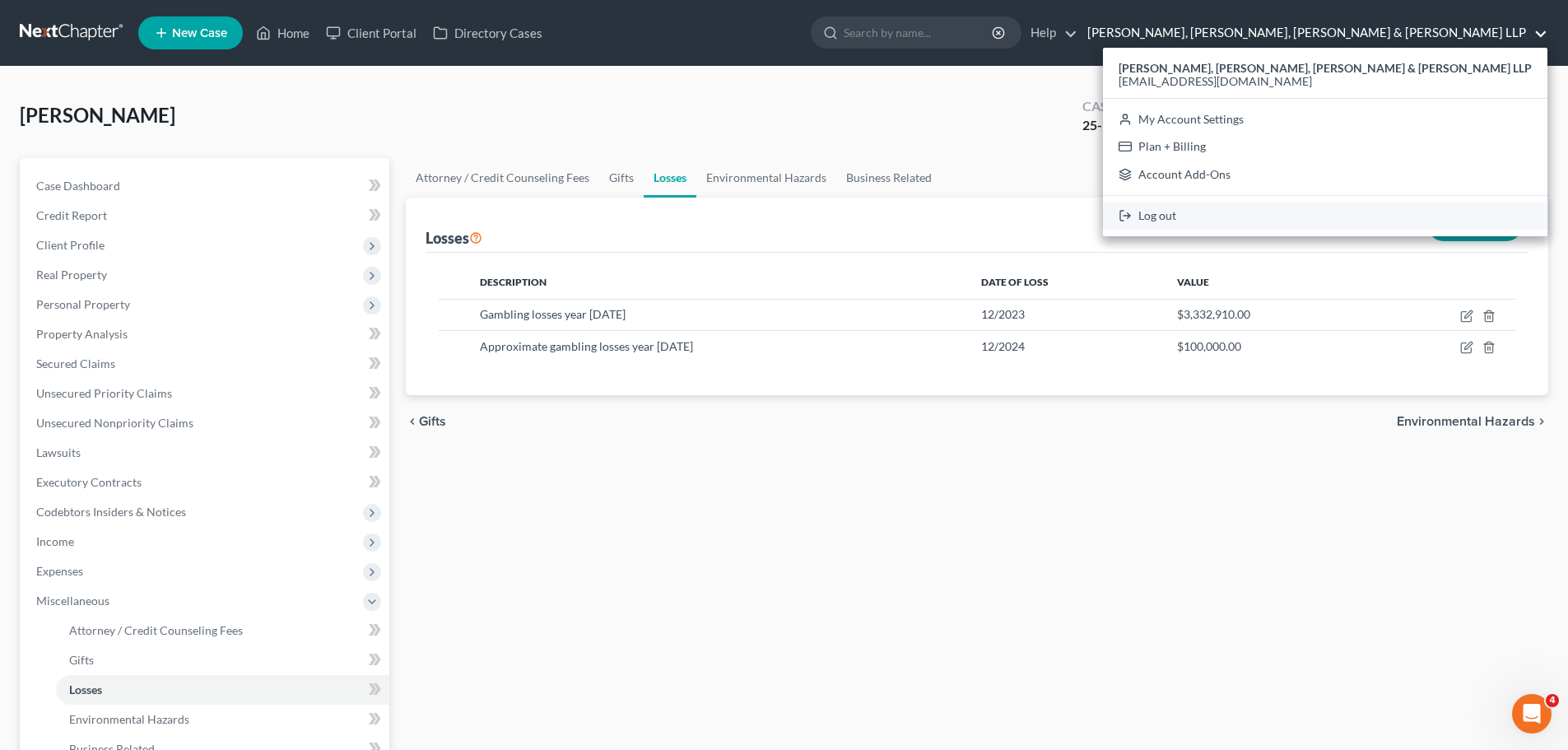
click at [1360, 224] on link "Log out" at bounding box center [1326, 216] width 444 height 28
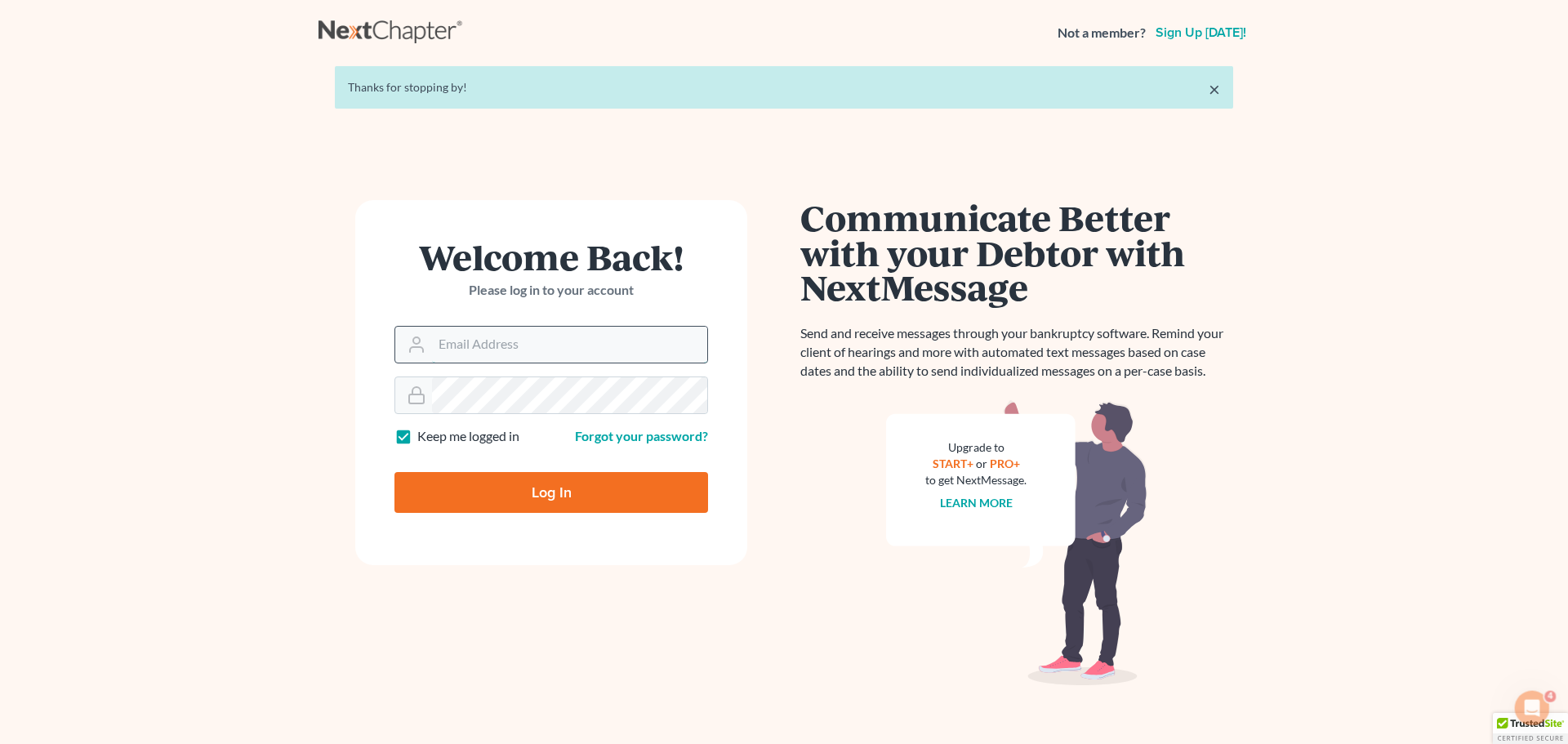
click at [624, 347] on input "Email Address" at bounding box center [569, 344] width 276 height 36
type input "[EMAIL_ADDRESS][DOMAIN_NAME]"
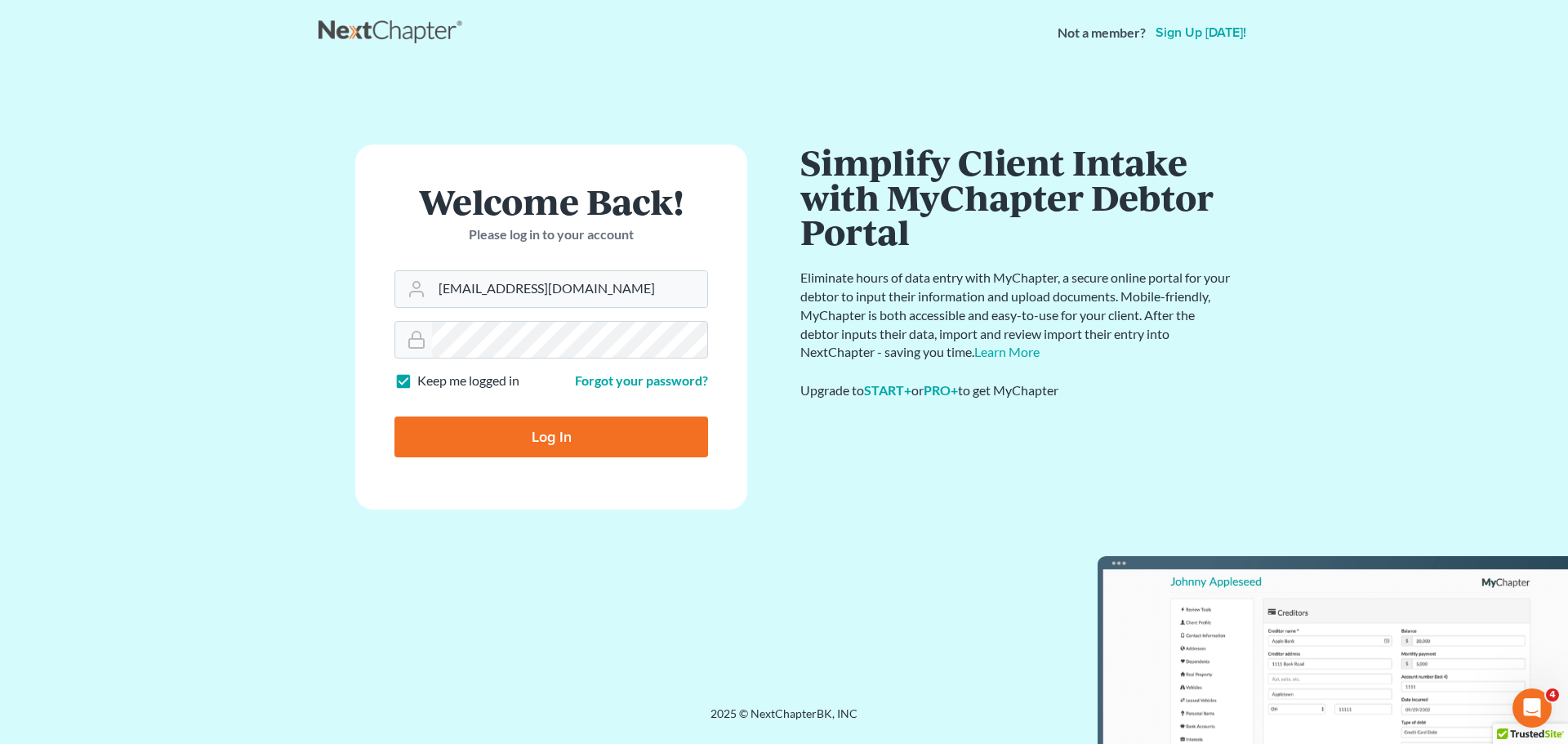
click at [417, 387] on label "Keep me logged in" at bounding box center [468, 381] width 102 height 18
click at [424, 382] on input "Keep me logged in" at bounding box center [429, 377] width 11 height 11
checkbox input "false"
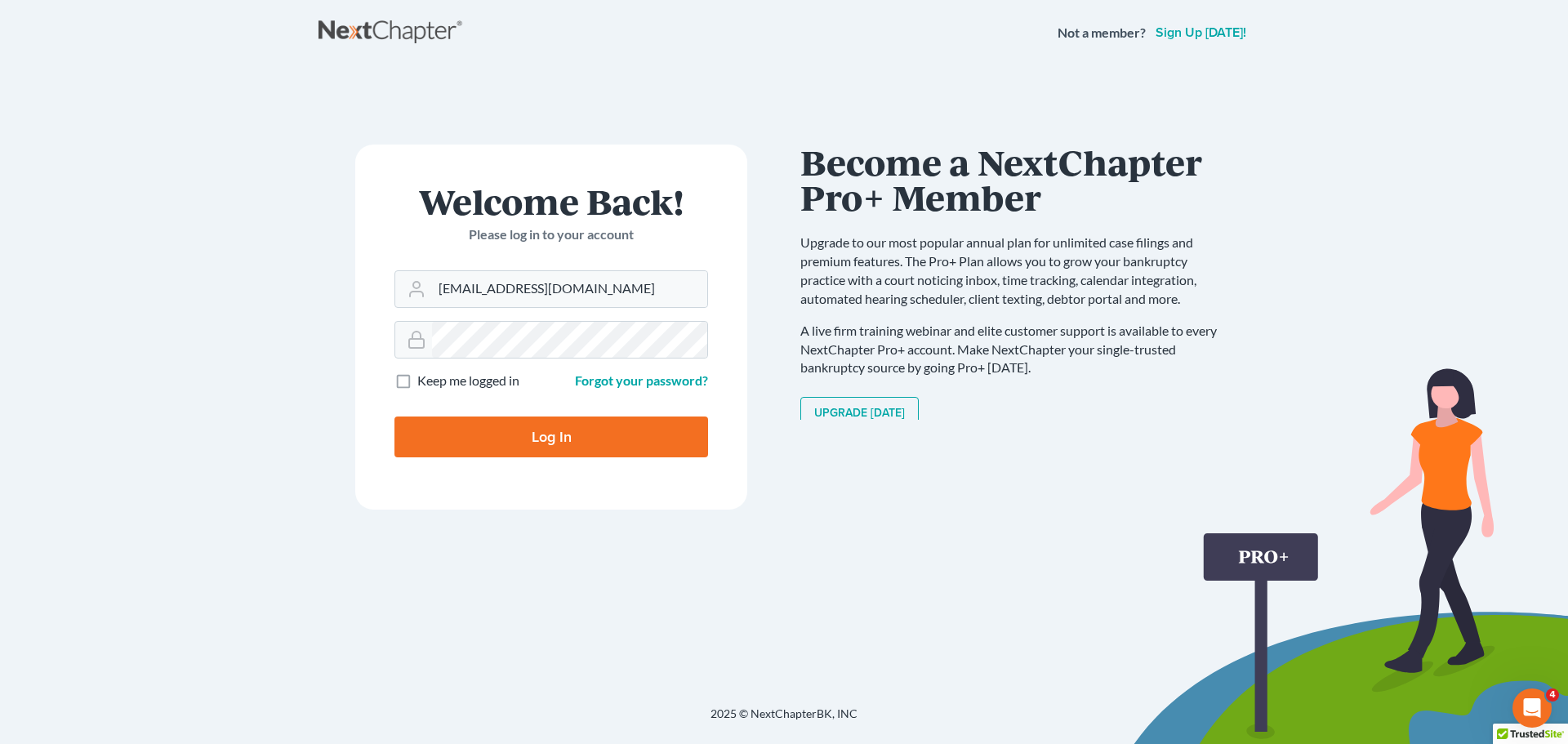
click at [419, 422] on input "Log In" at bounding box center [551, 437] width 314 height 41
type input "Thinking..."
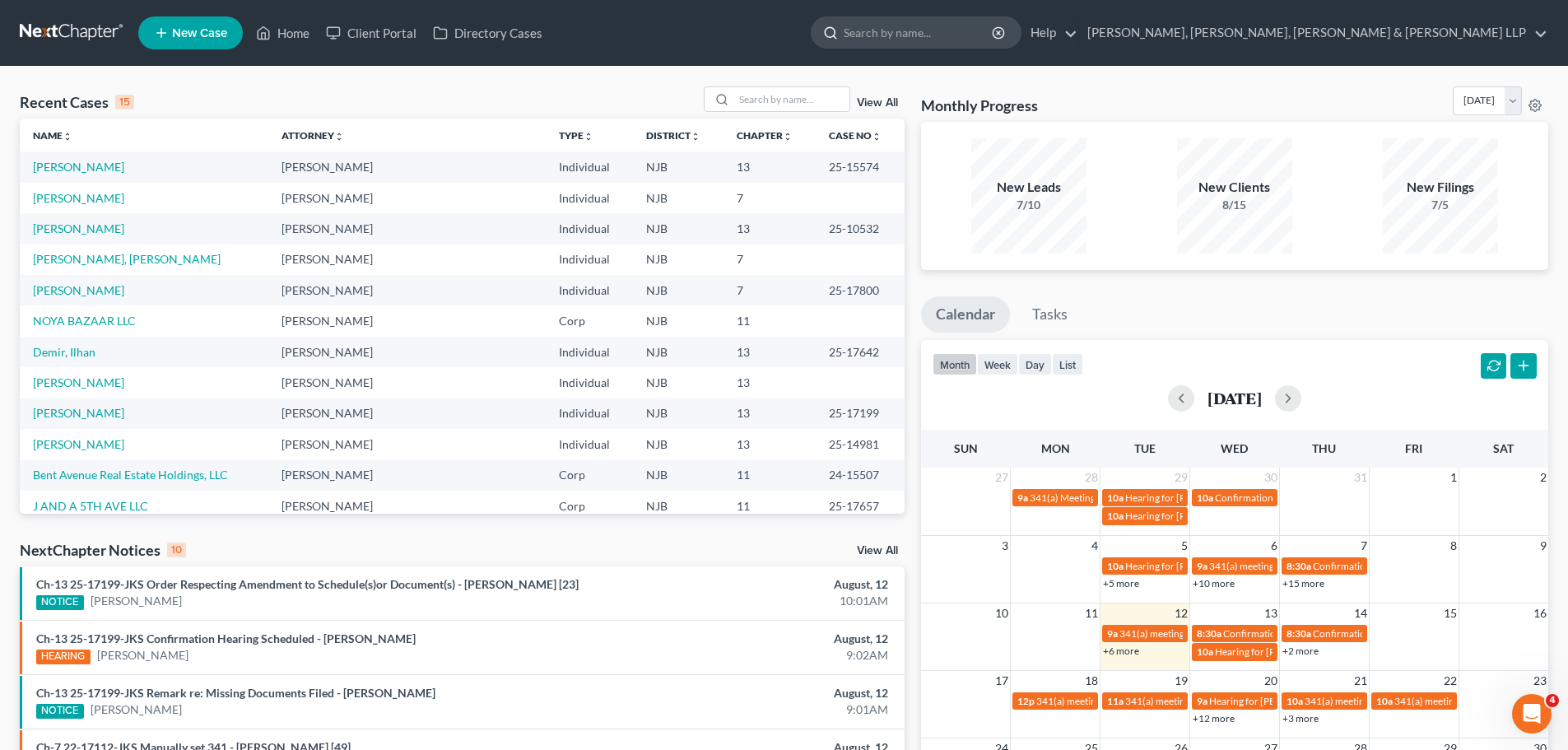
click at [995, 40] on input "search" at bounding box center [919, 33] width 151 height 30
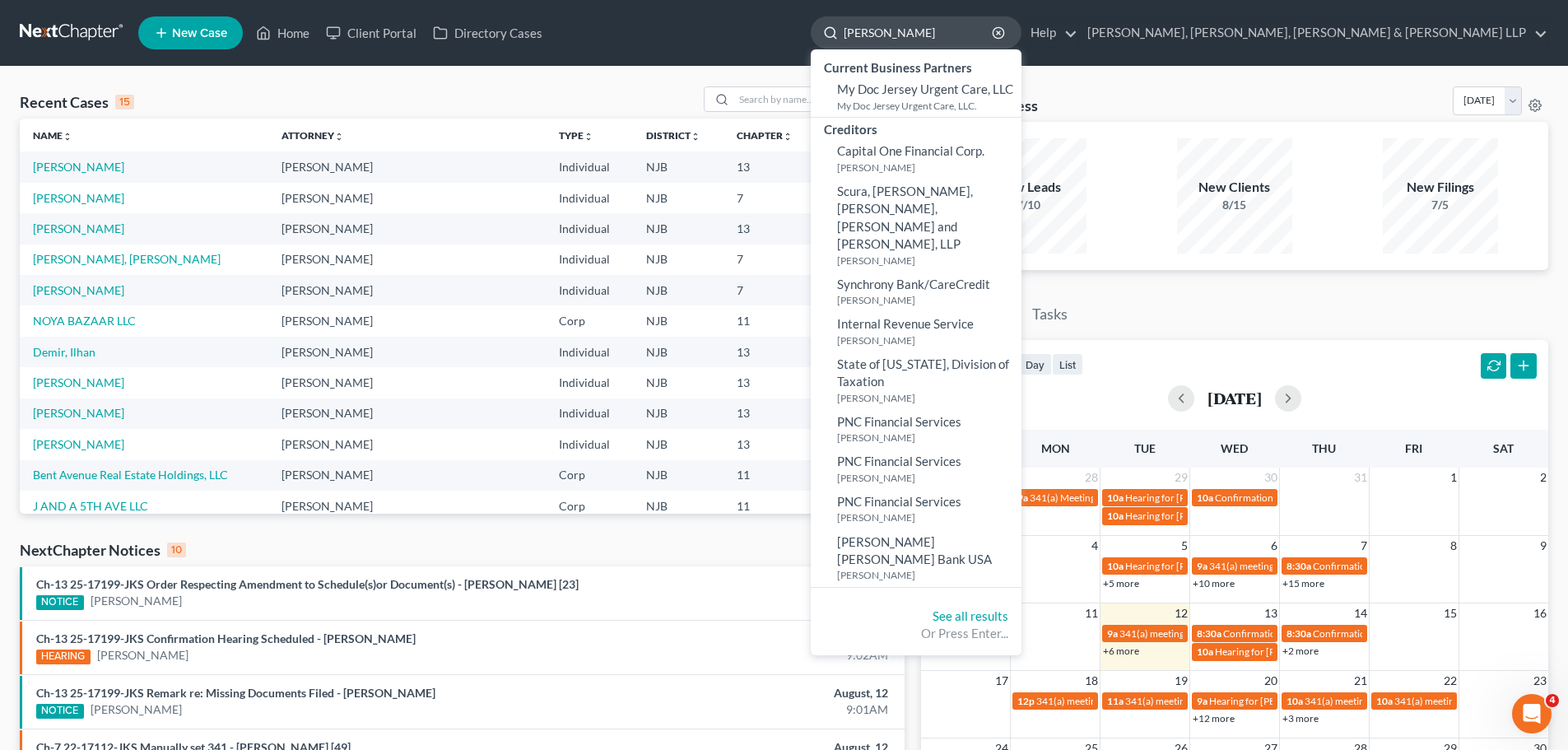
type input "carey"
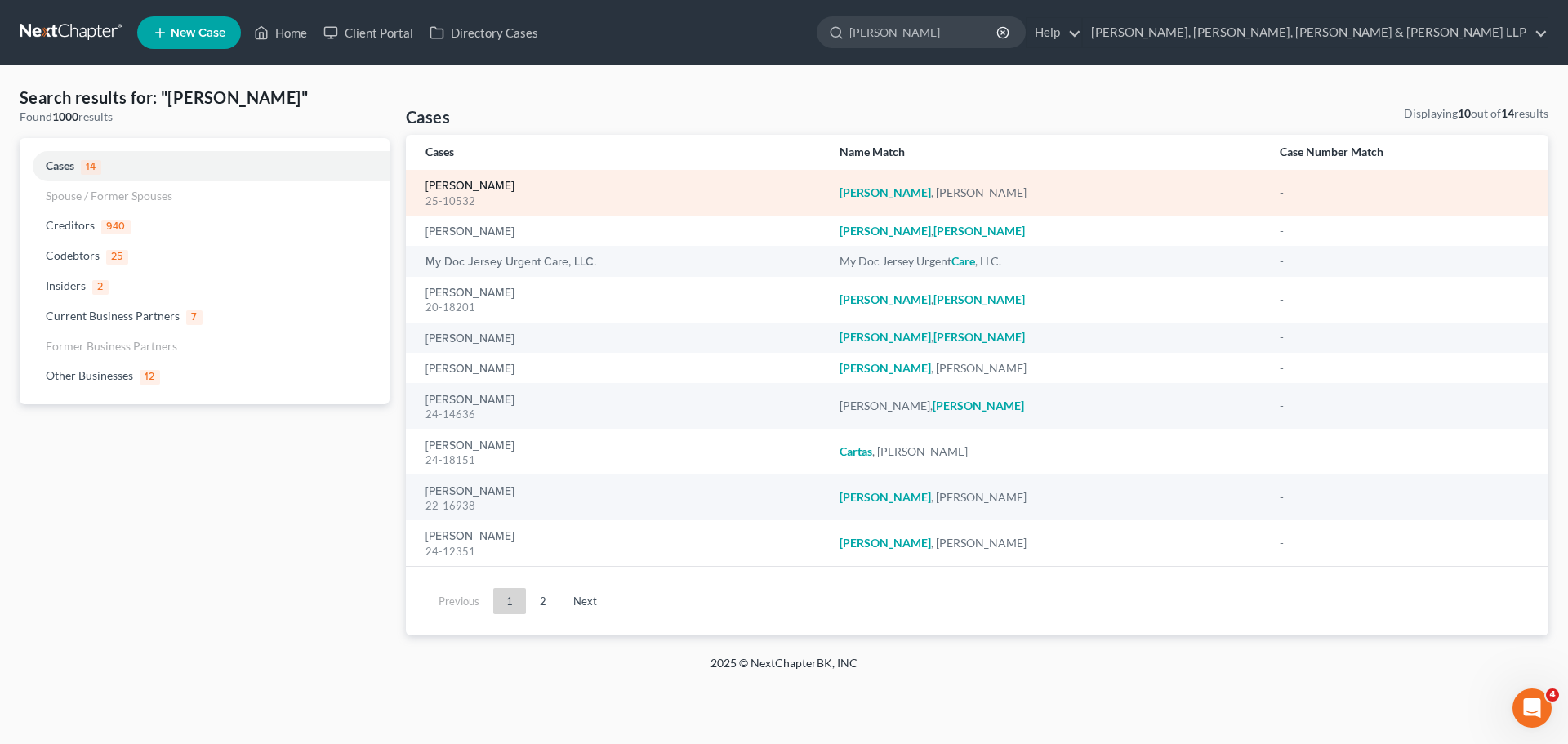
click at [470, 180] on link "Carey, Daniel" at bounding box center [470, 186] width 89 height 12
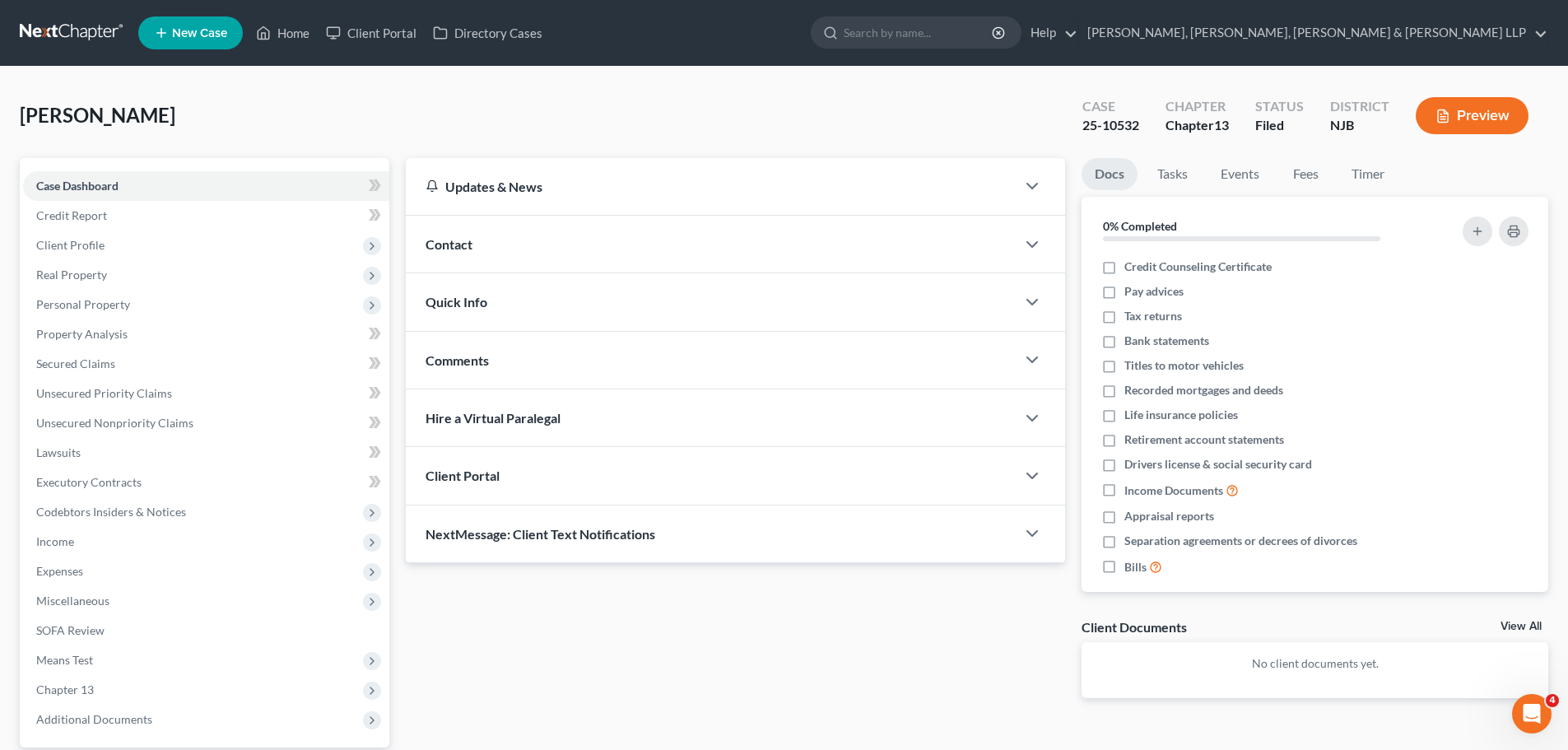
click at [1461, 124] on button "Preview" at bounding box center [1473, 115] width 113 height 37
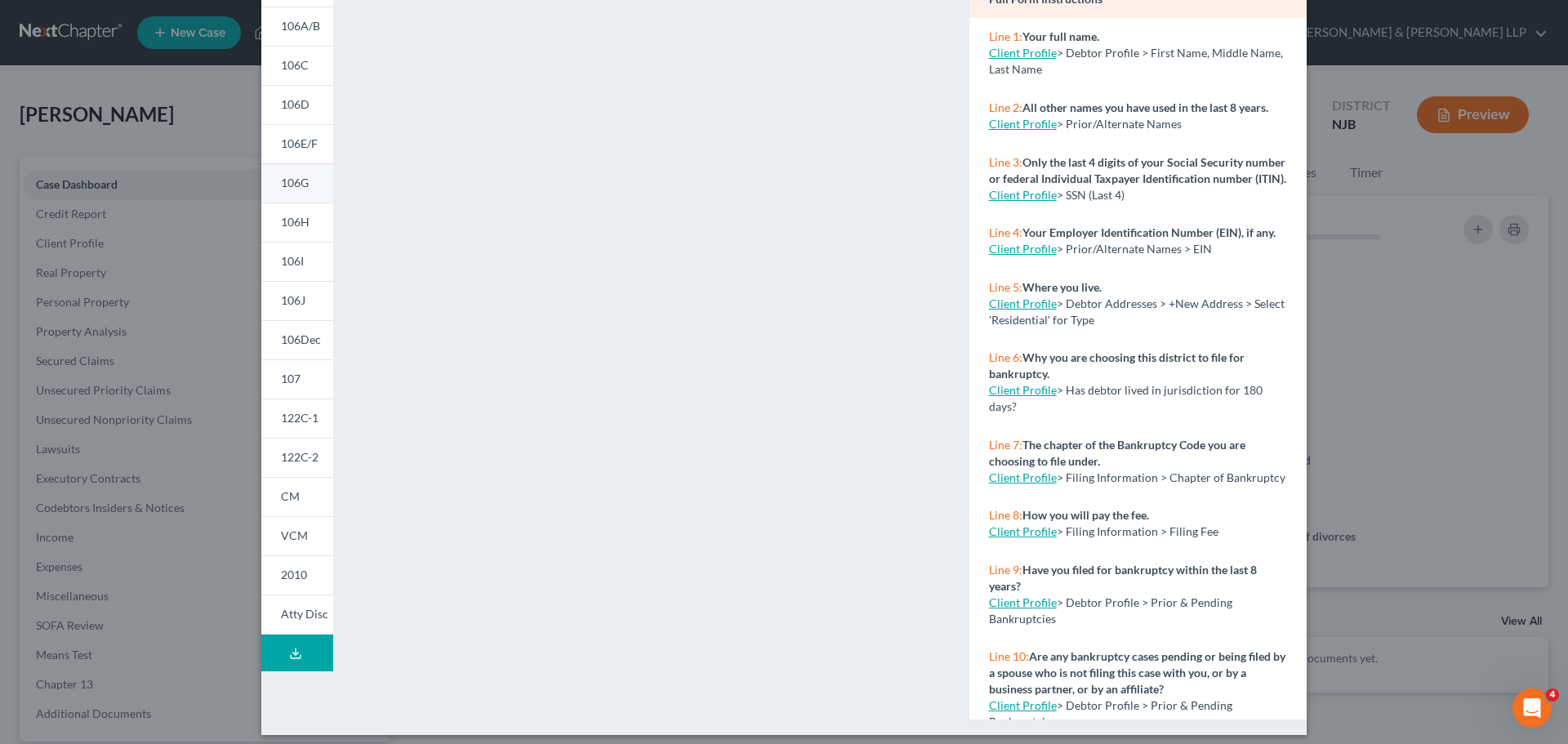
scroll to position [177, 0]
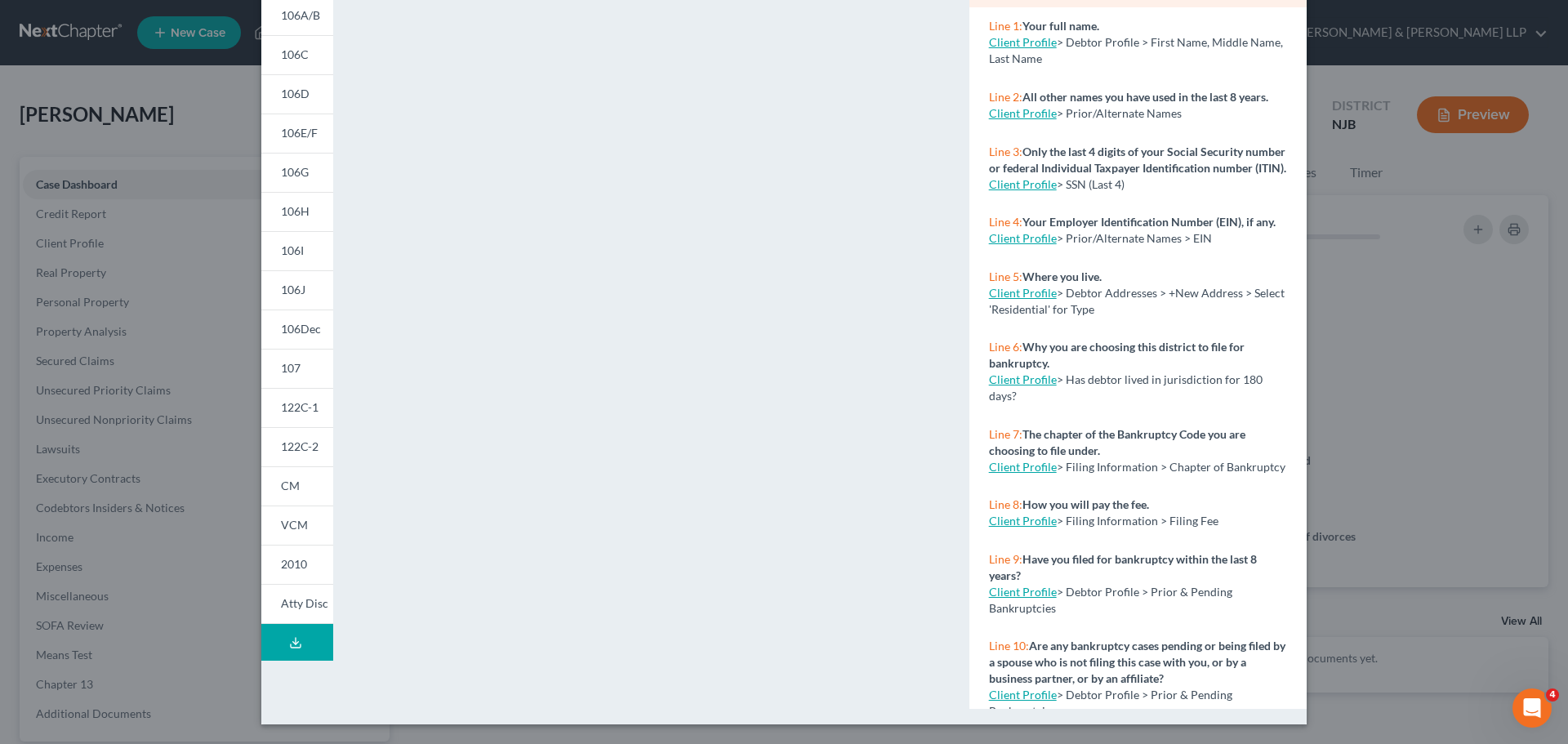
click at [304, 650] on button "Download Draft" at bounding box center [297, 642] width 72 height 37
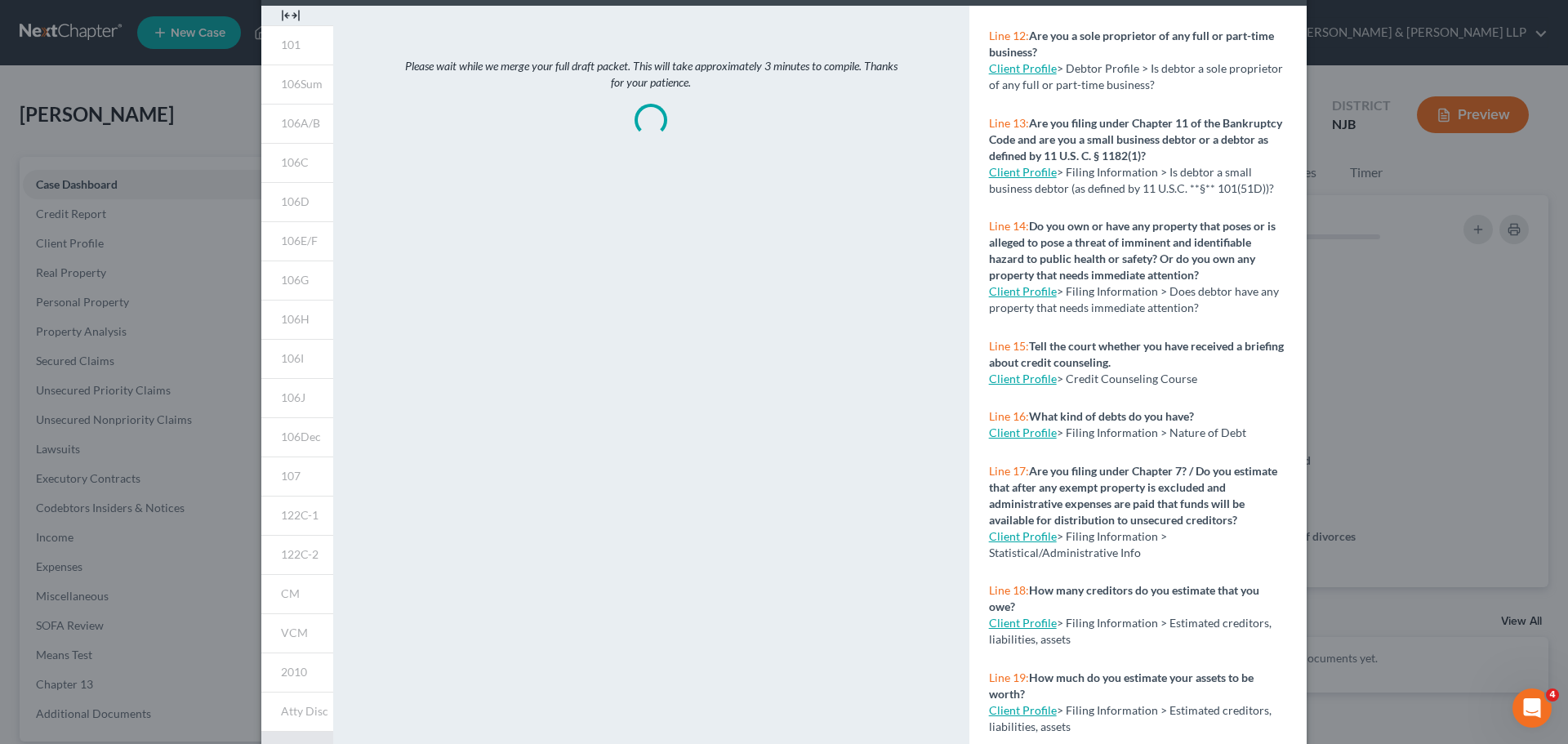
scroll to position [0, 0]
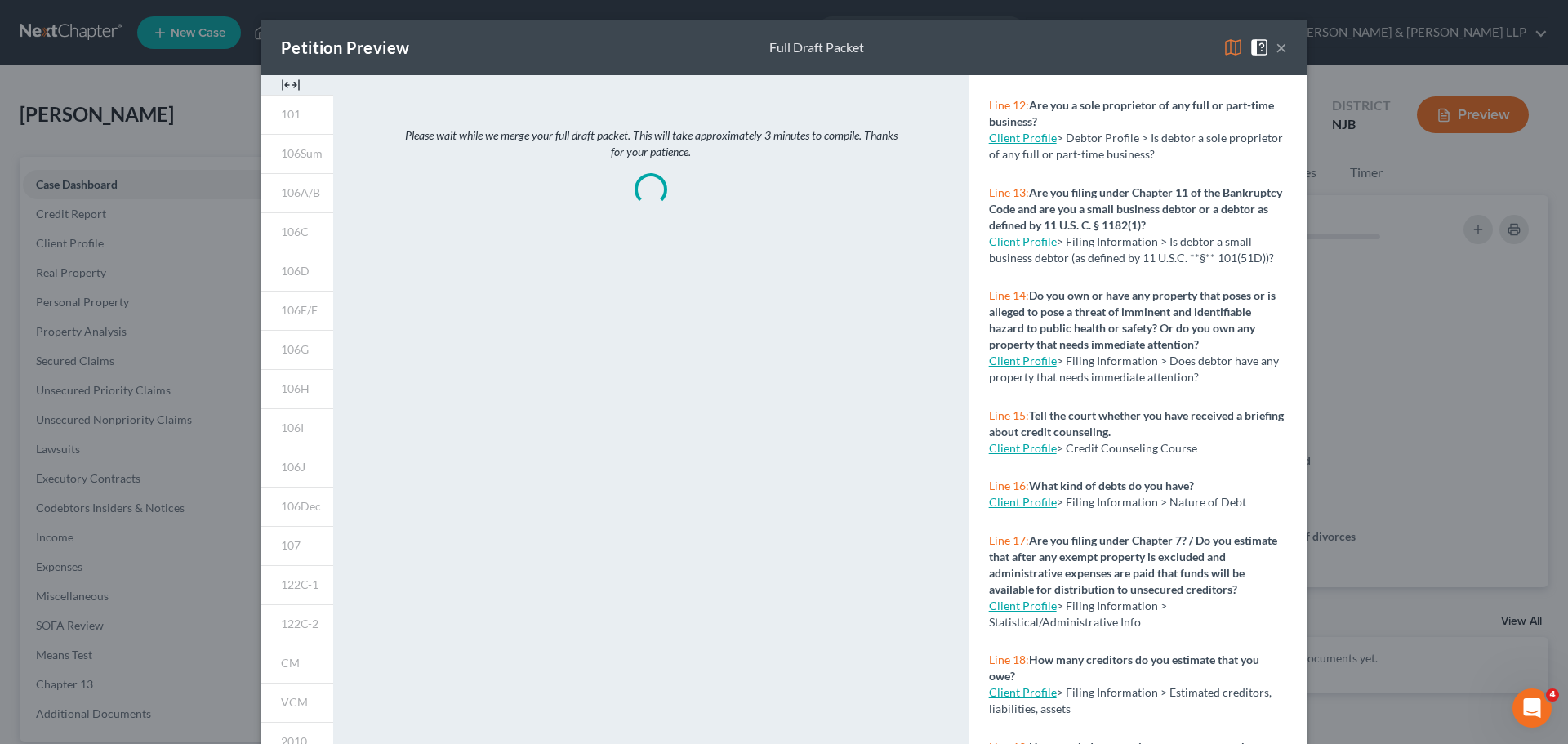
click at [1276, 51] on button "×" at bounding box center [1282, 47] width 12 height 19
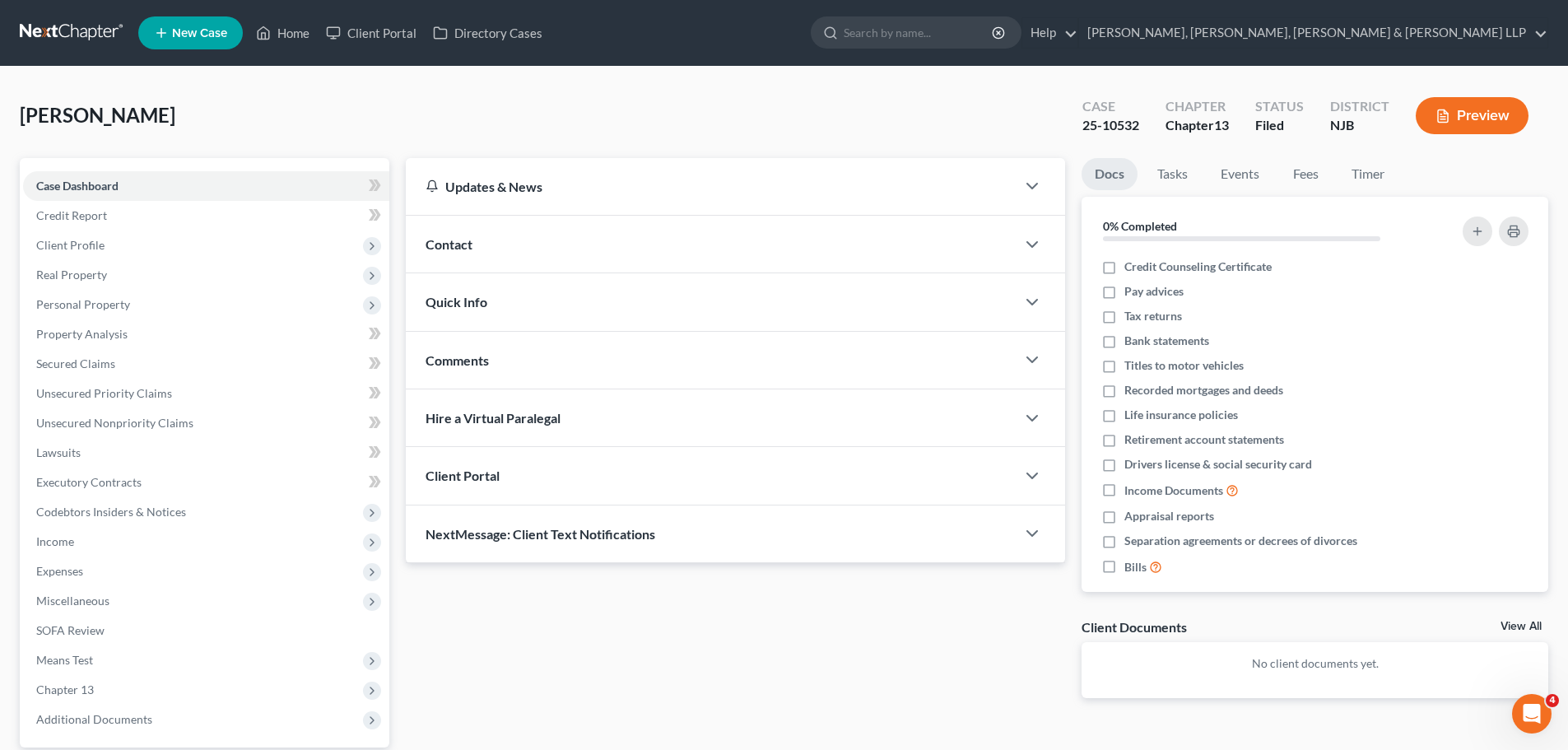
click at [1448, 114] on icon "button" at bounding box center [1443, 116] width 10 height 13
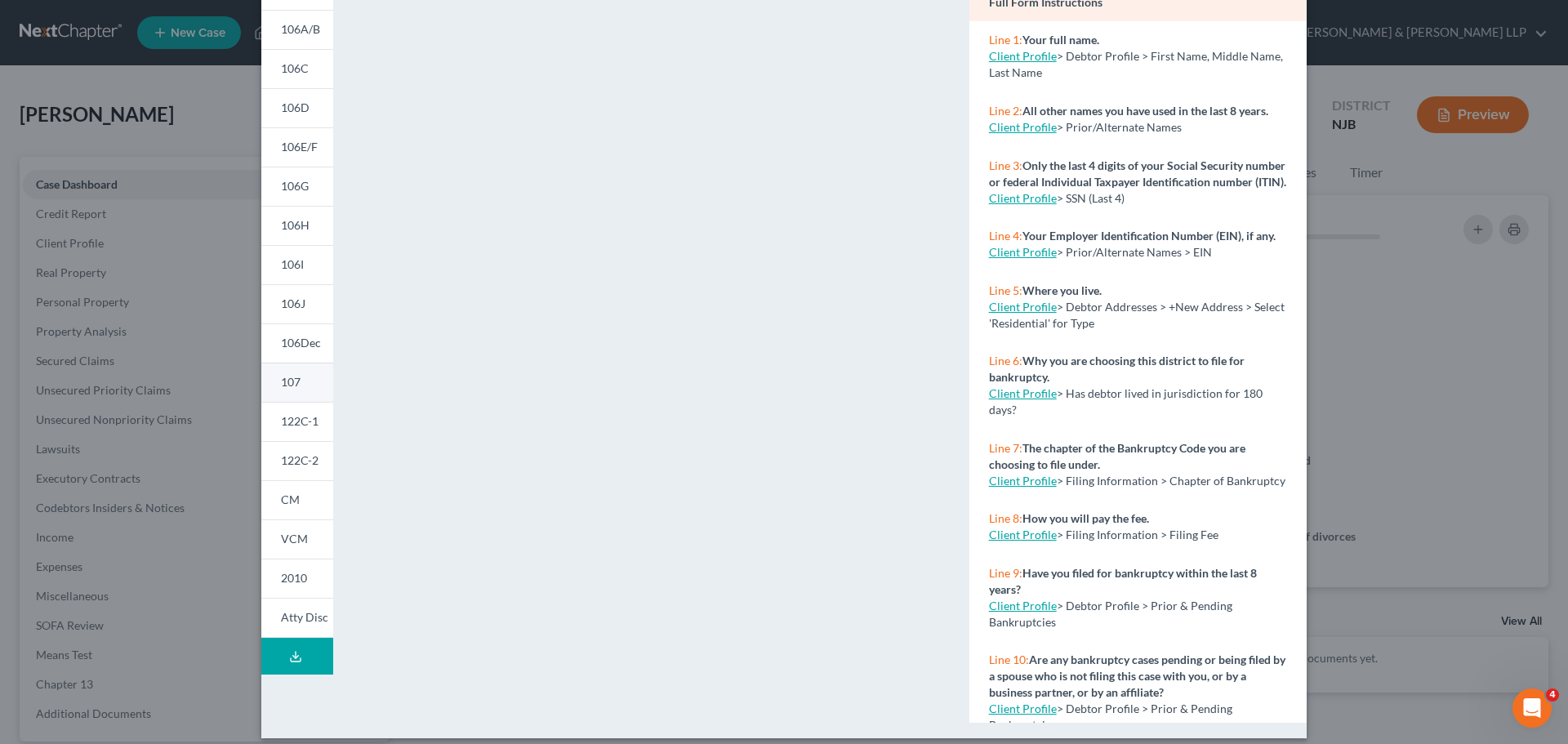
scroll to position [177, 0]
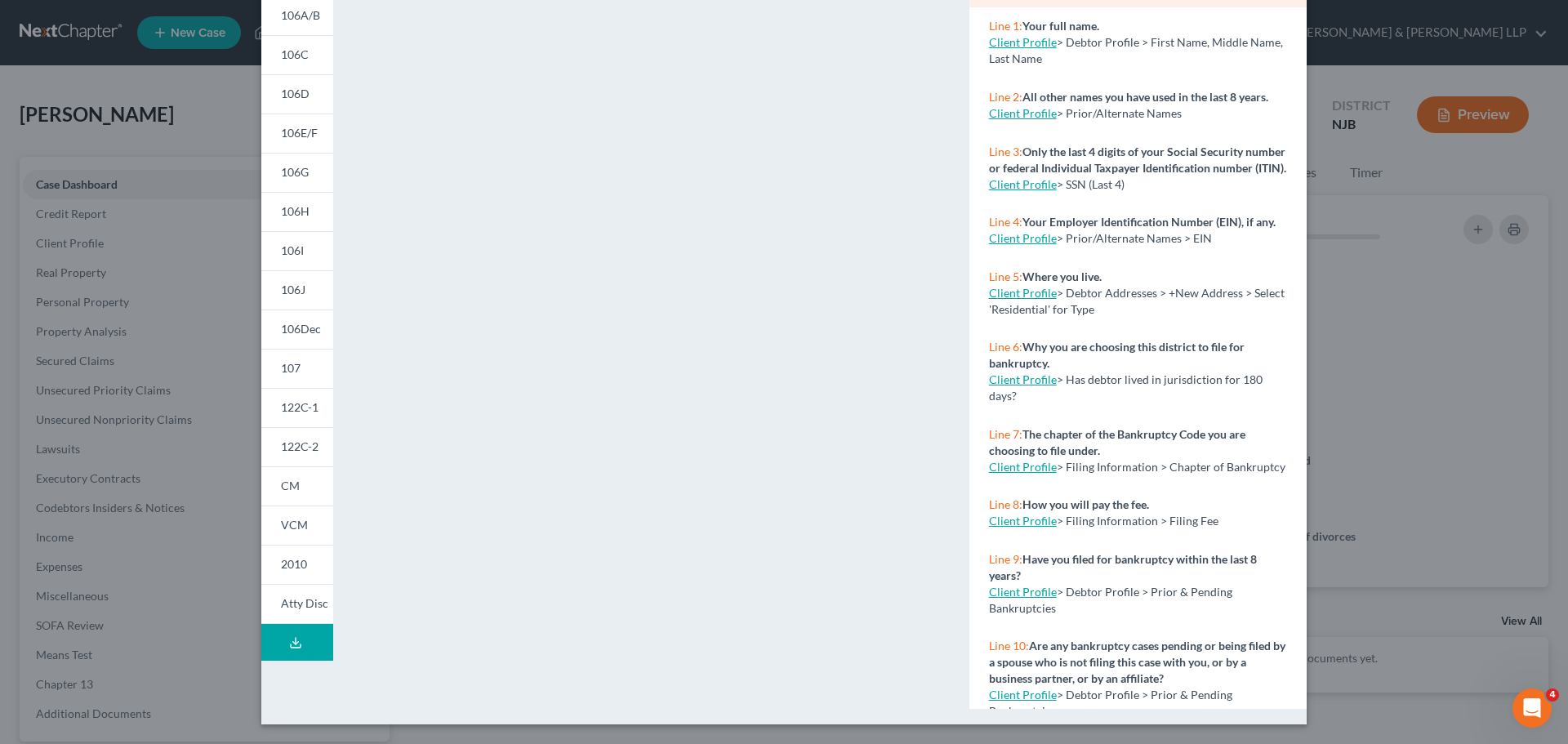
click at [296, 639] on line at bounding box center [296, 641] width 0 height 7
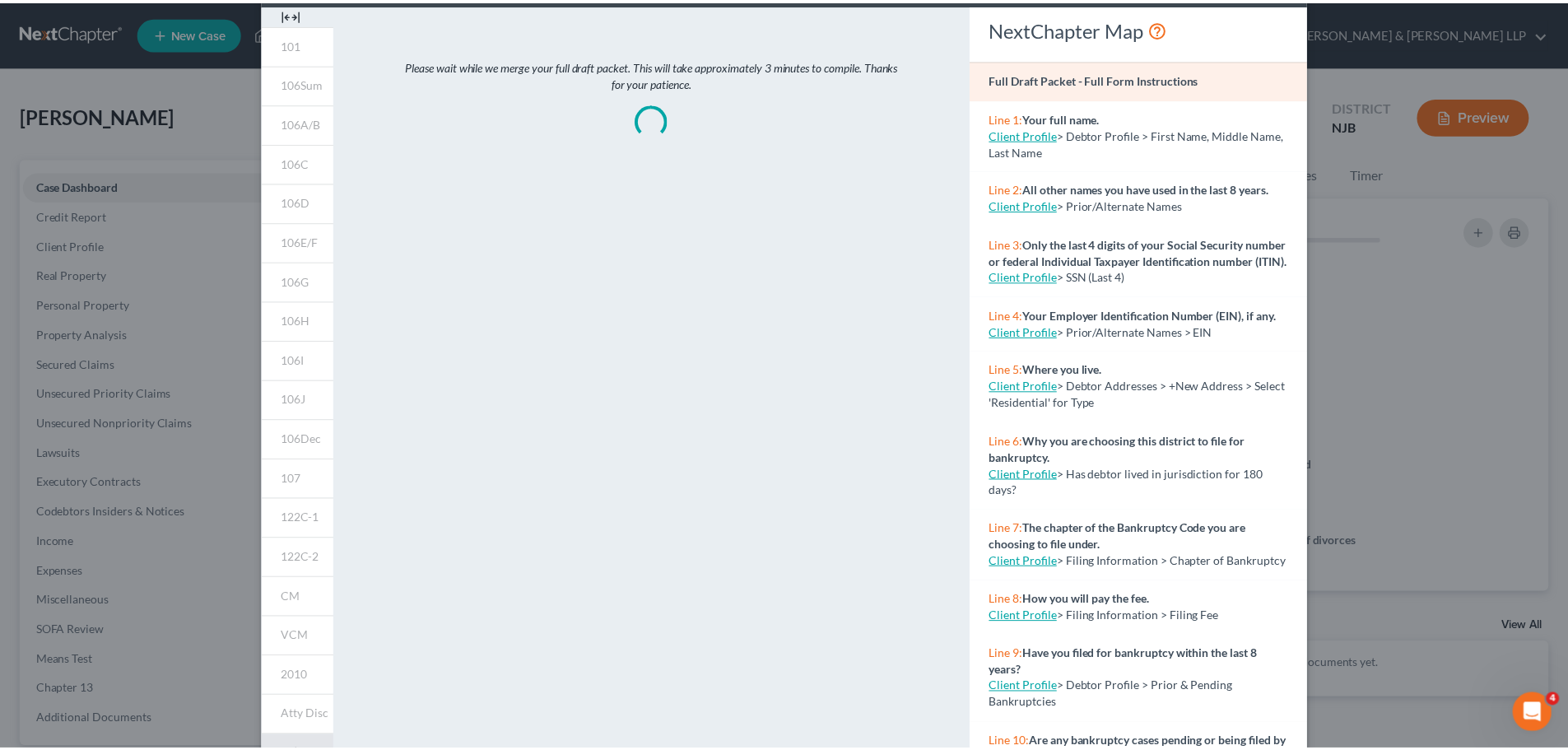
scroll to position [0, 0]
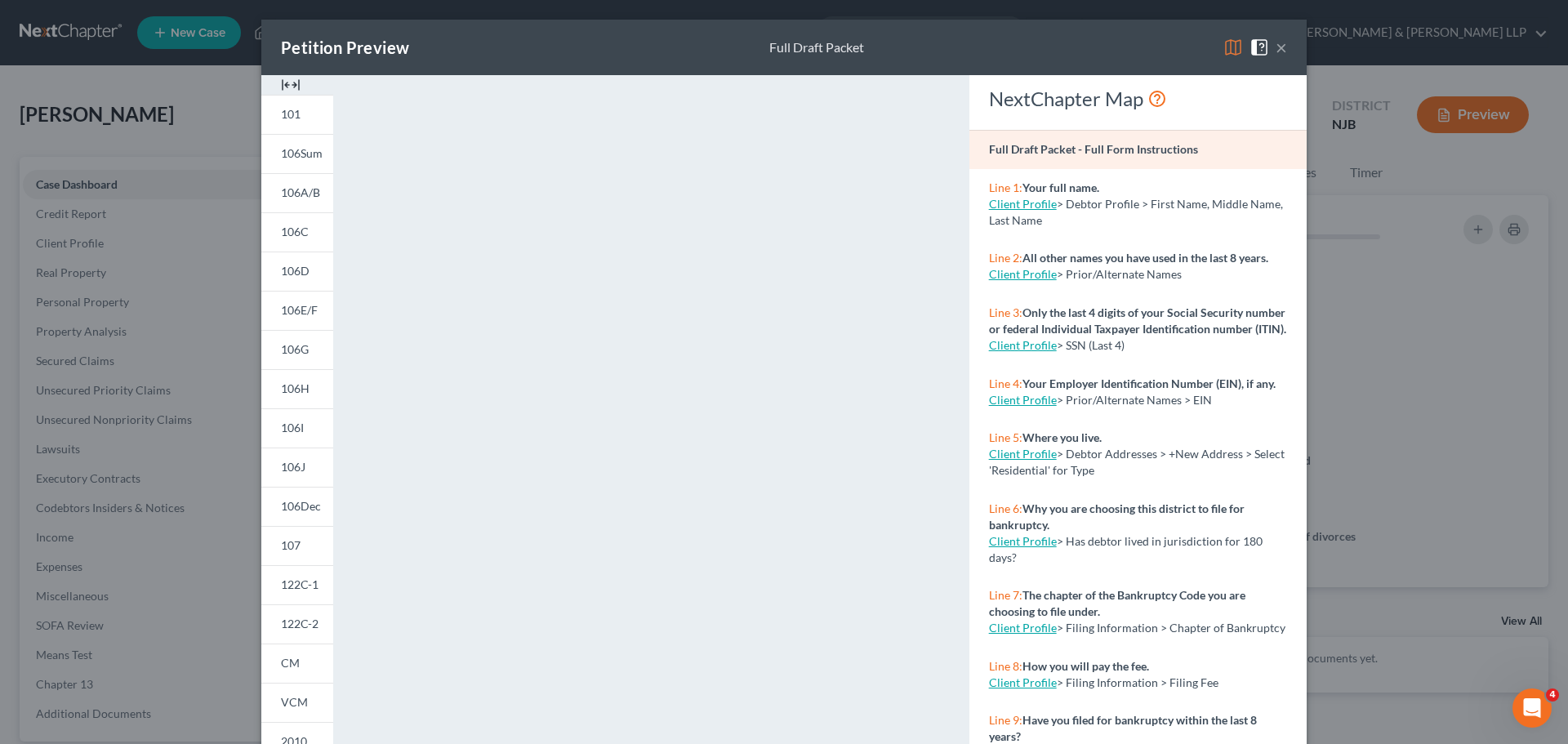
click at [1280, 42] on button "×" at bounding box center [1282, 47] width 12 height 19
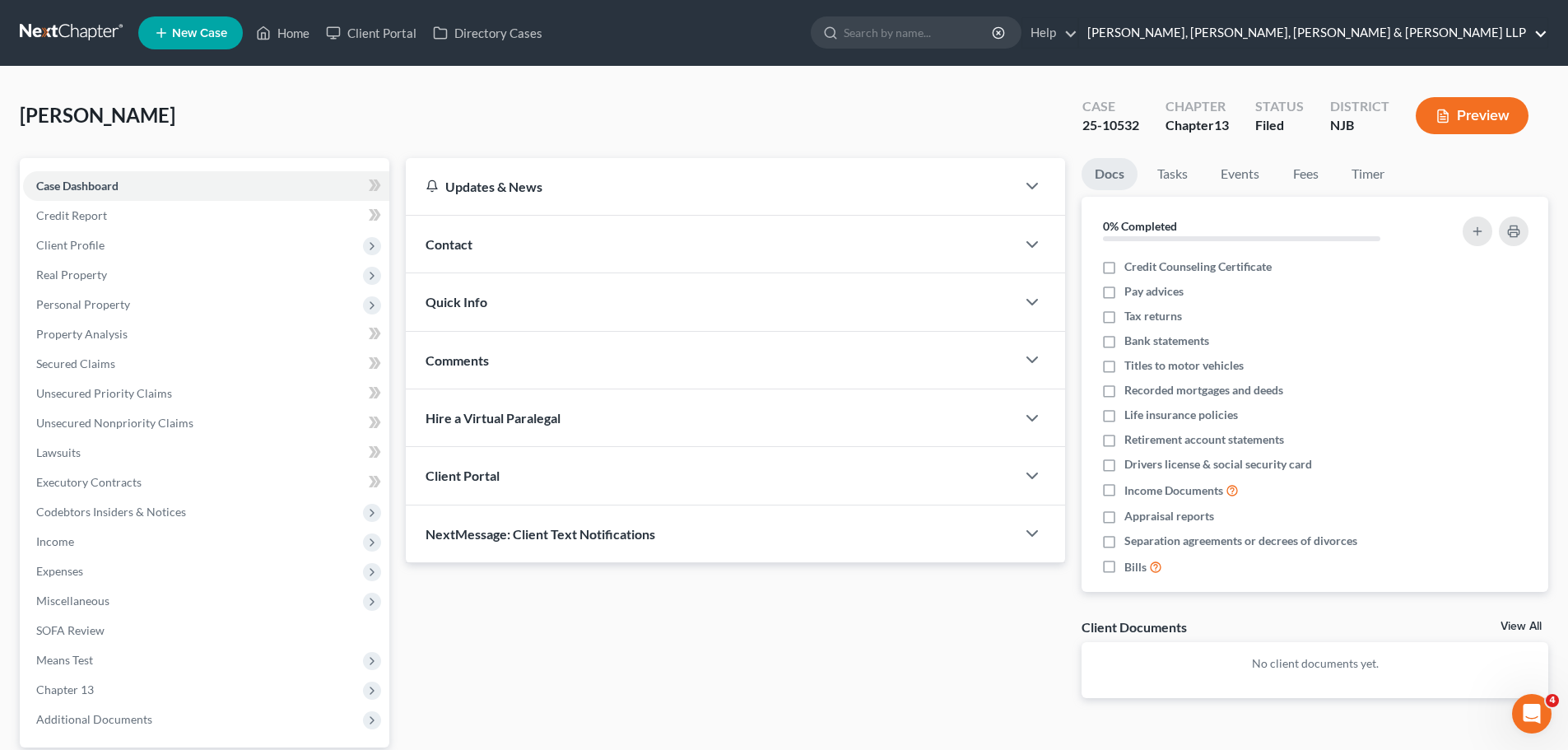
click at [1334, 38] on link "Scura Wigfield, Heyer, Stevens & Cammarota LLP" at bounding box center [1313, 33] width 469 height 29
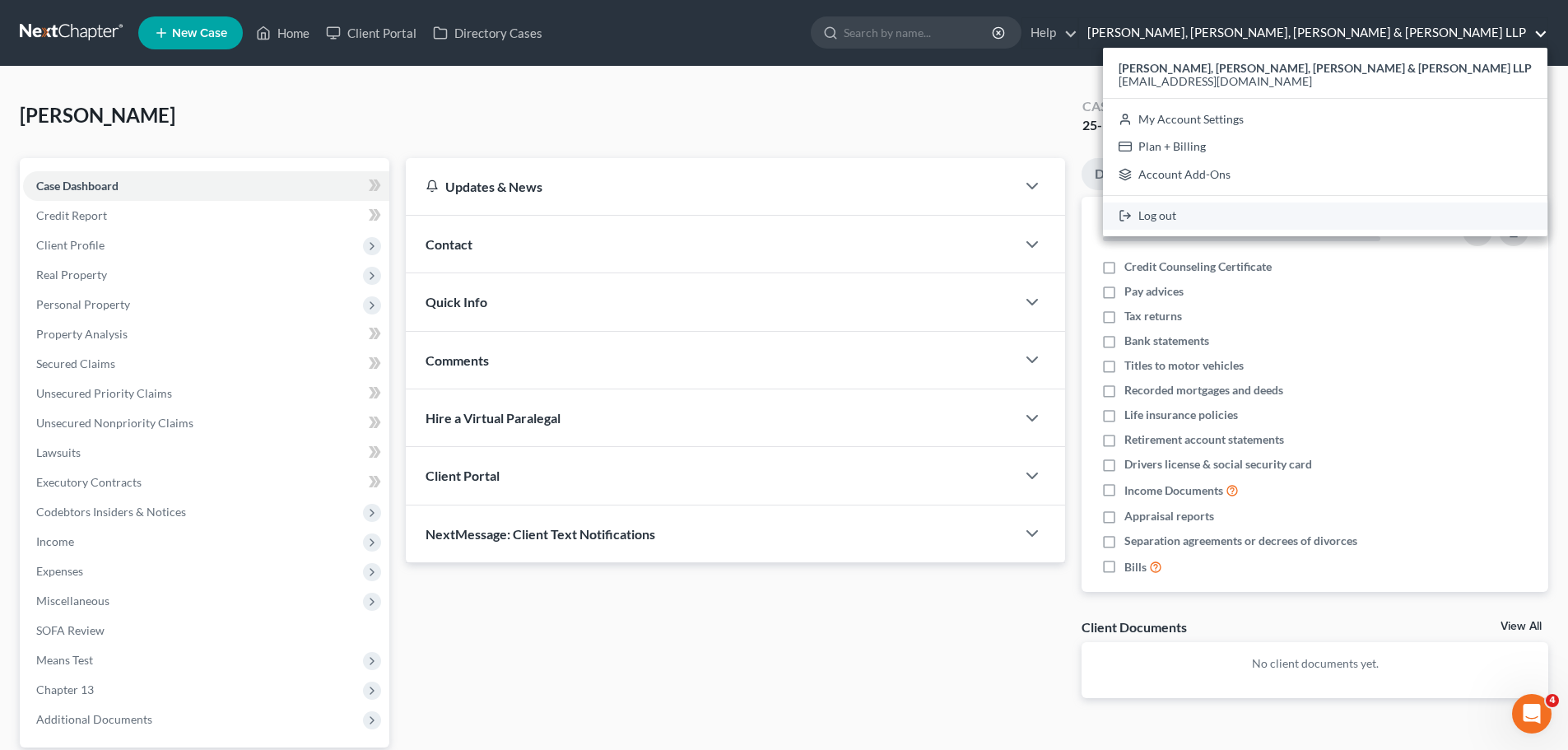
click at [1347, 211] on link "Log out" at bounding box center [1326, 216] width 444 height 28
